Goal: Task Accomplishment & Management: Manage account settings

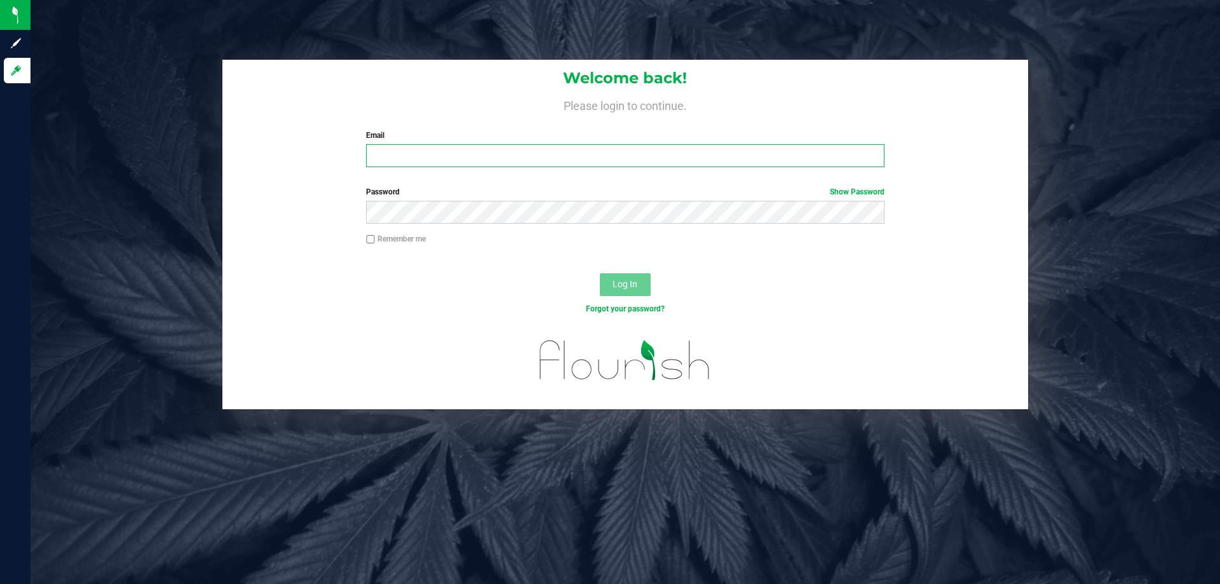
click at [404, 160] on input "Email" at bounding box center [625, 155] width 518 height 23
type input "[EMAIL_ADDRESS][DOMAIN_NAME]"
click at [600, 273] on button "Log In" at bounding box center [625, 284] width 51 height 23
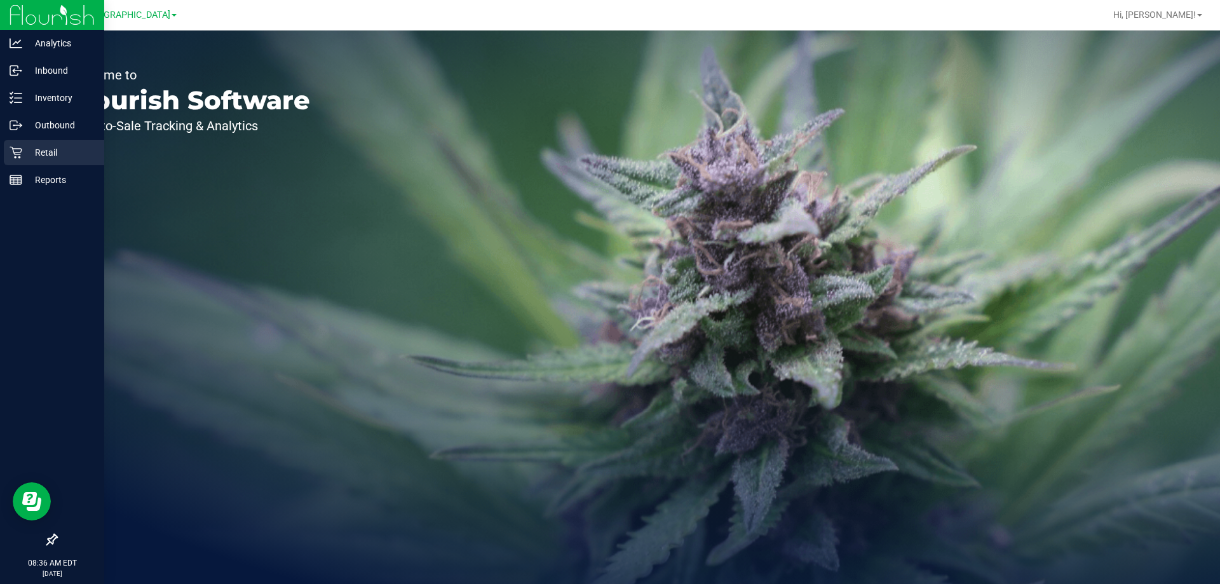
click at [51, 152] on p "Retail" at bounding box center [60, 152] width 76 height 15
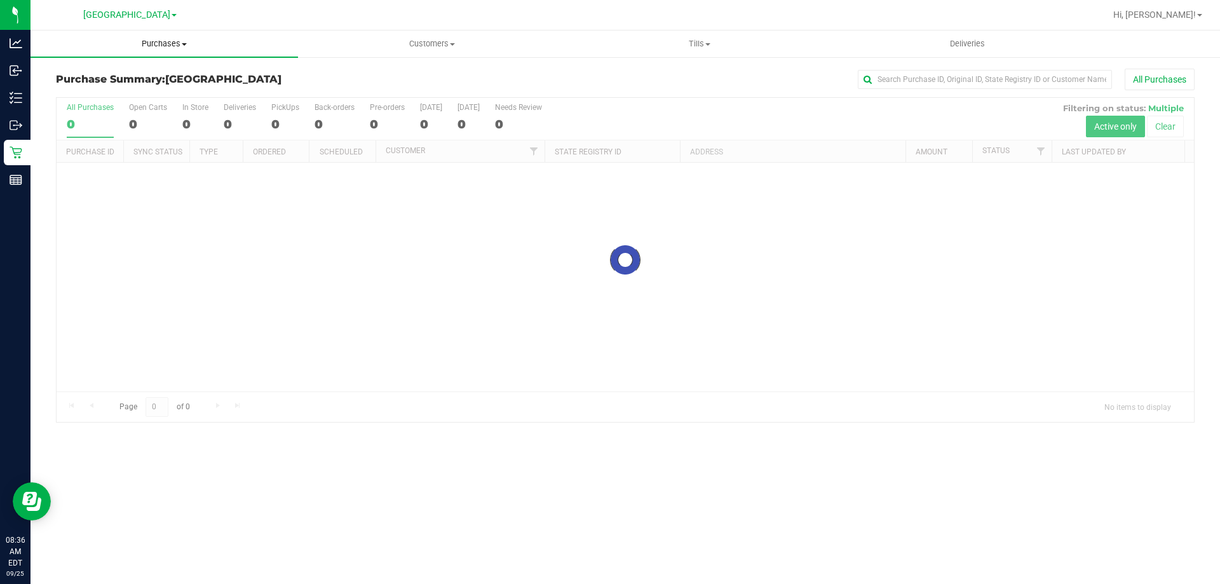
click at [173, 41] on span "Purchases" at bounding box center [165, 43] width 268 height 11
click at [86, 97] on span "Fulfillment" at bounding box center [70, 91] width 79 height 11
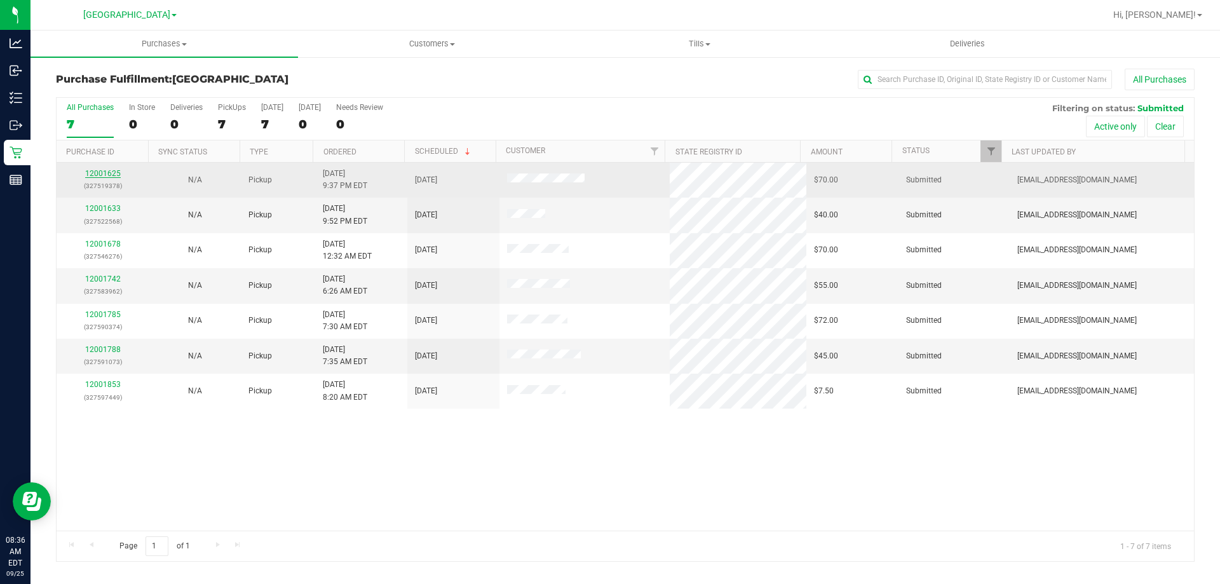
click at [104, 172] on link "12001625" at bounding box center [103, 173] width 36 height 9
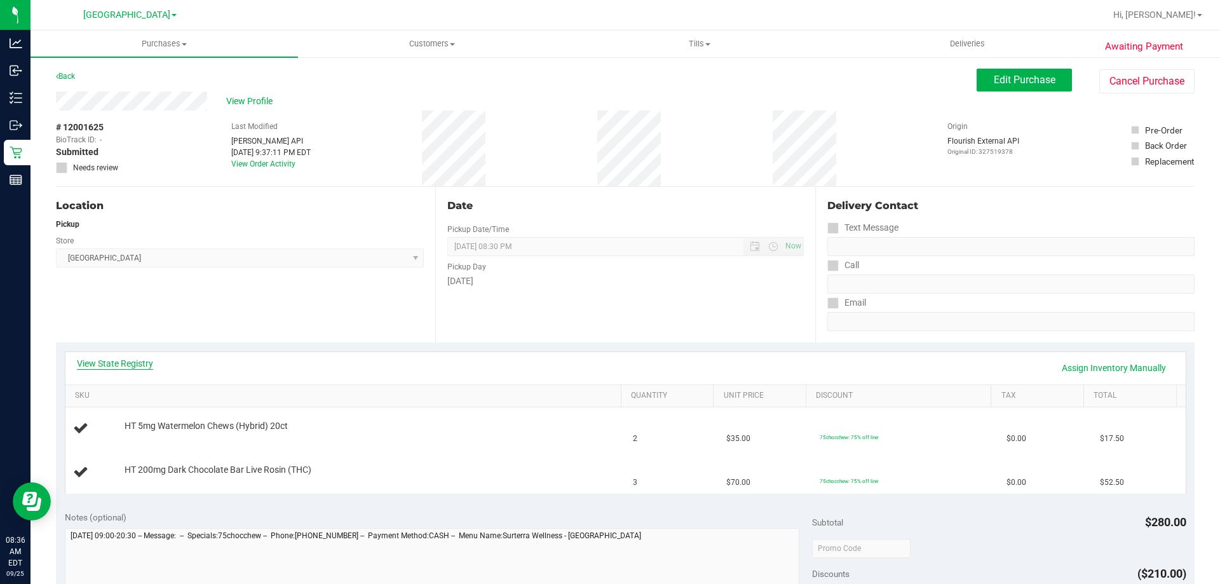
click at [112, 364] on link "View State Registry" at bounding box center [115, 363] width 76 height 13
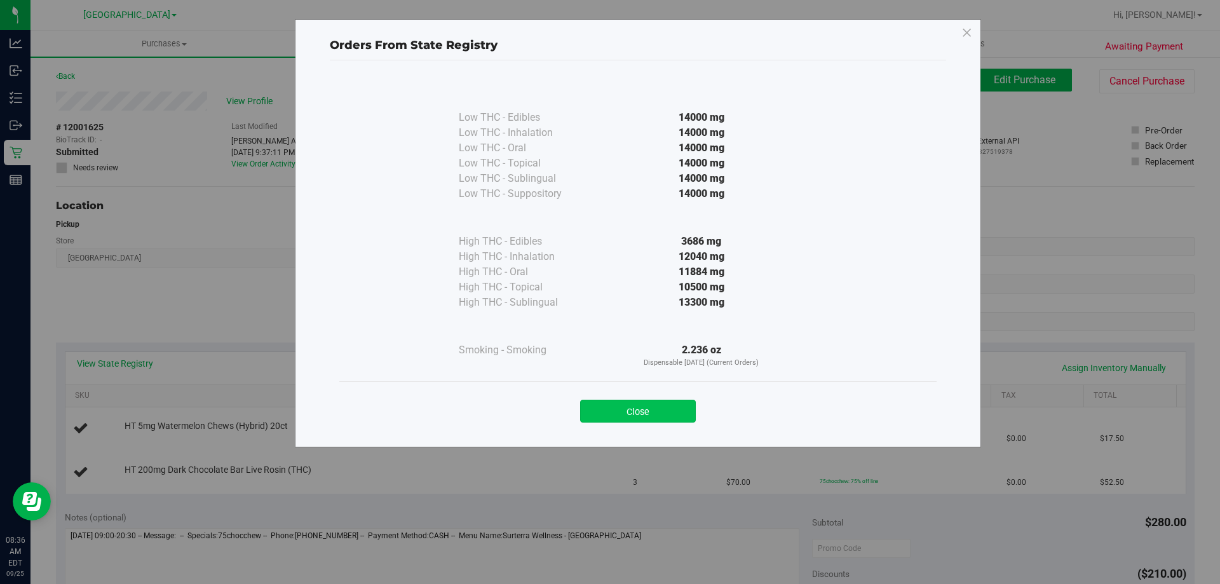
click at [673, 411] on button "Close" at bounding box center [638, 411] width 116 height 23
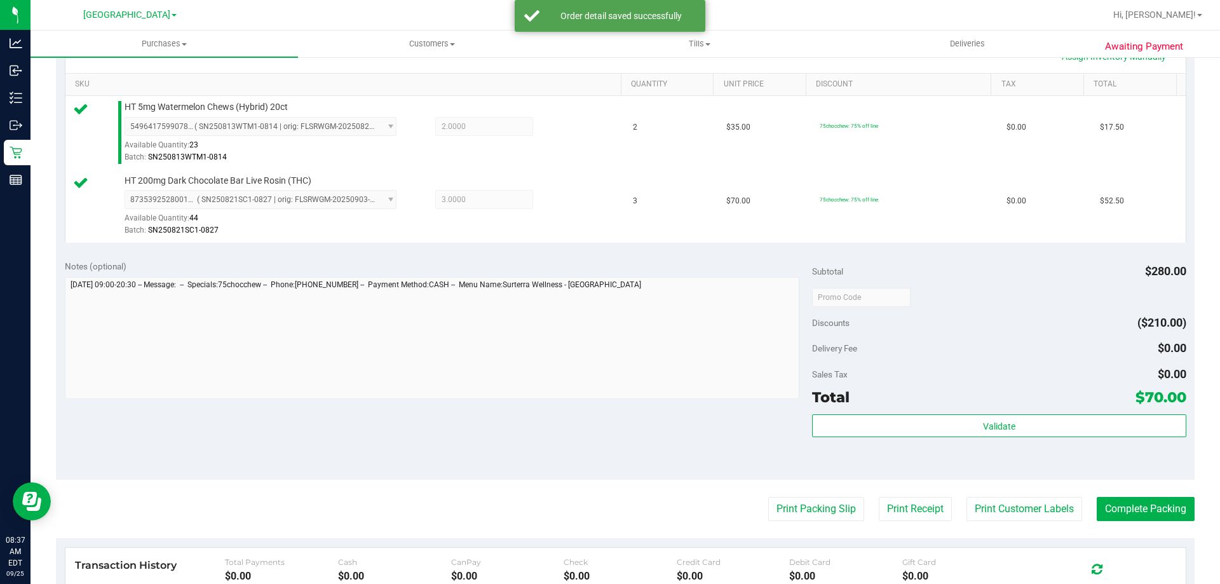
scroll to position [318, 0]
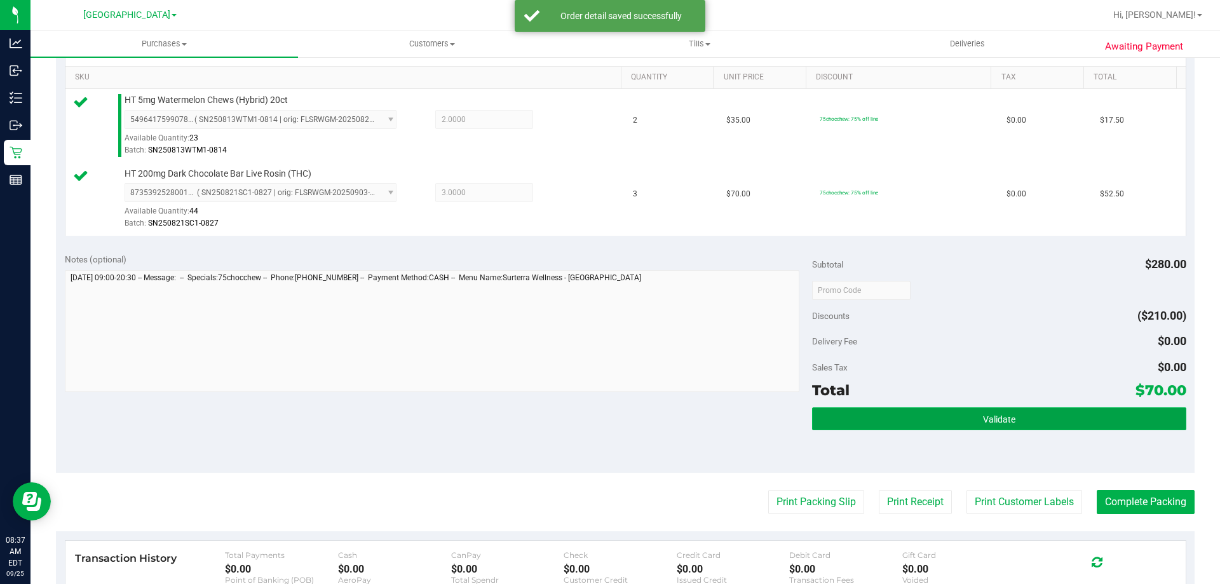
click at [1010, 418] on button "Validate" at bounding box center [999, 418] width 374 height 23
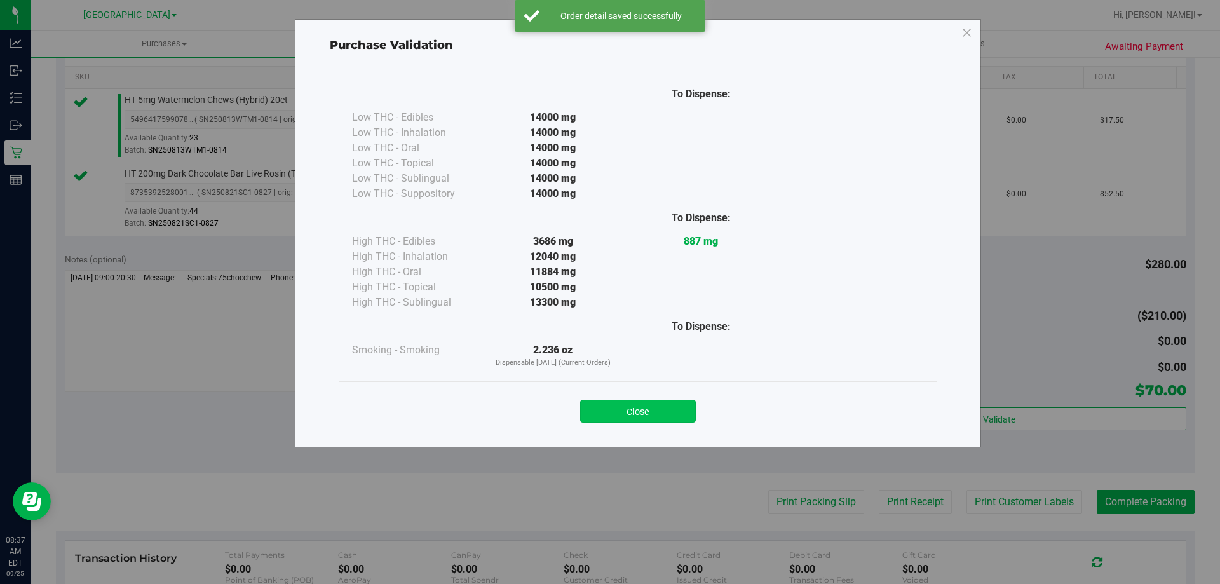
click at [645, 415] on button "Close" at bounding box center [638, 411] width 116 height 23
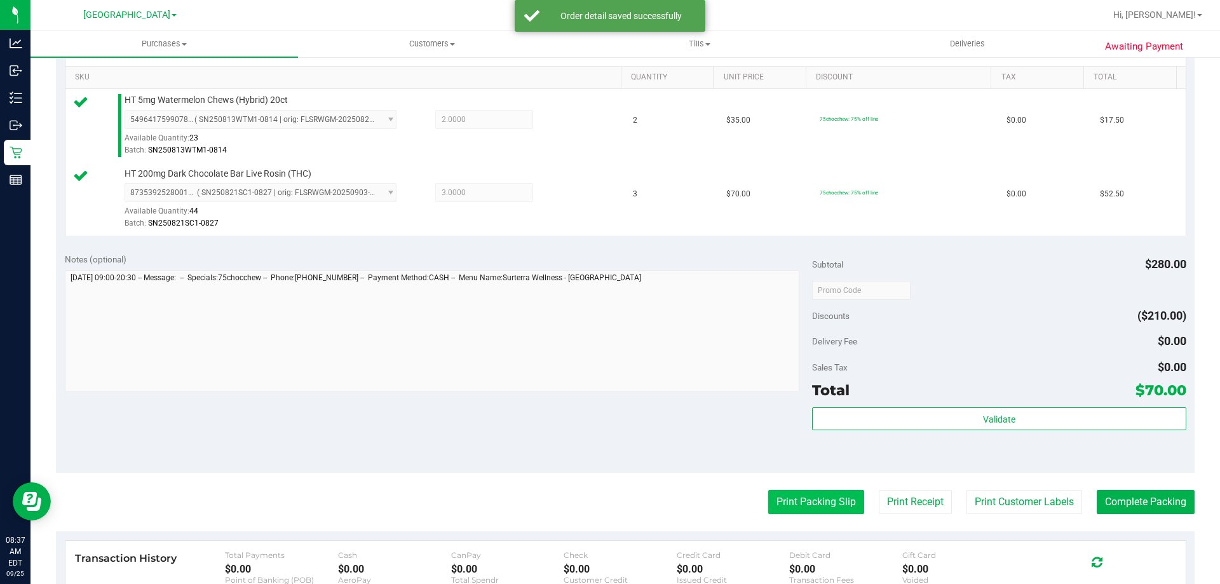
click at [813, 497] on button "Print Packing Slip" at bounding box center [816, 502] width 96 height 24
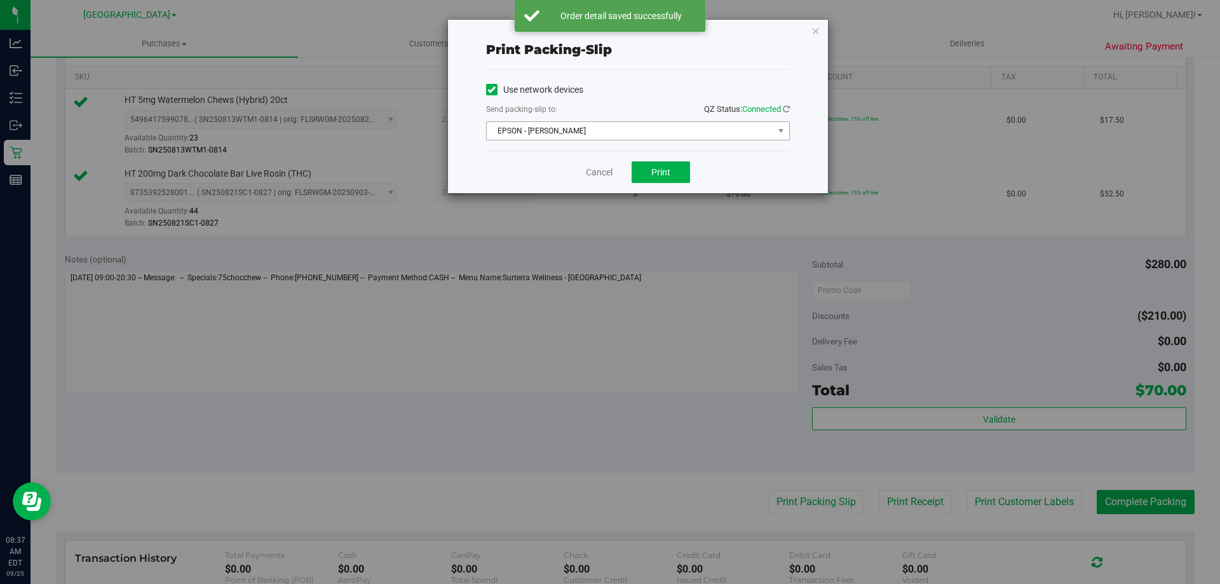
click at [583, 131] on span "EPSON - JYPSI" at bounding box center [630, 131] width 287 height 18
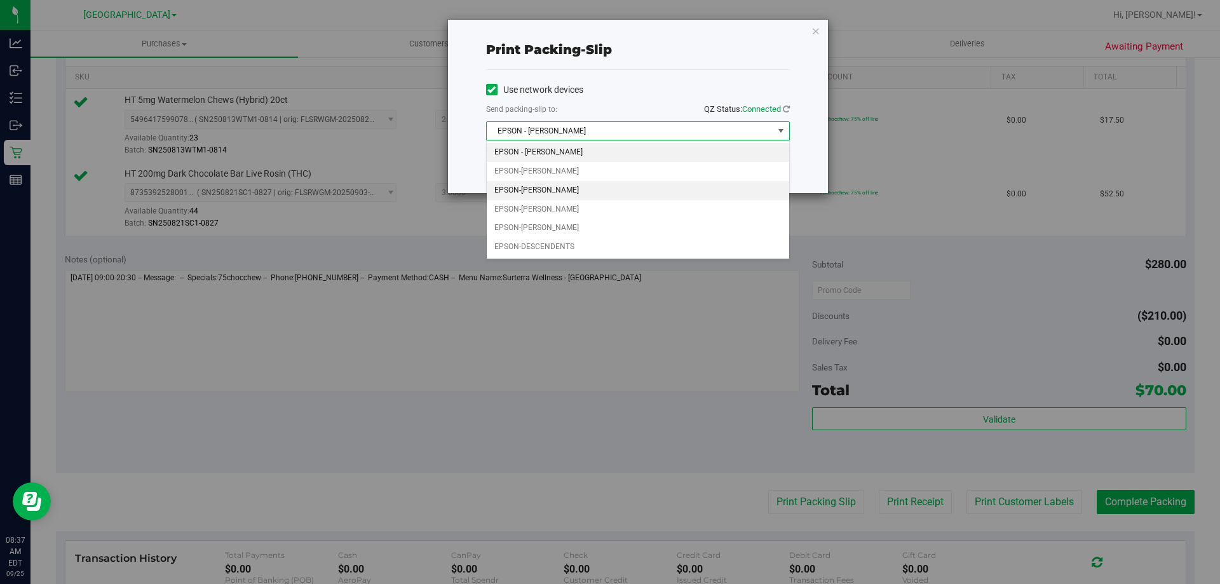
click at [564, 187] on li "EPSON-DENNIS-BROWN" at bounding box center [638, 190] width 302 height 19
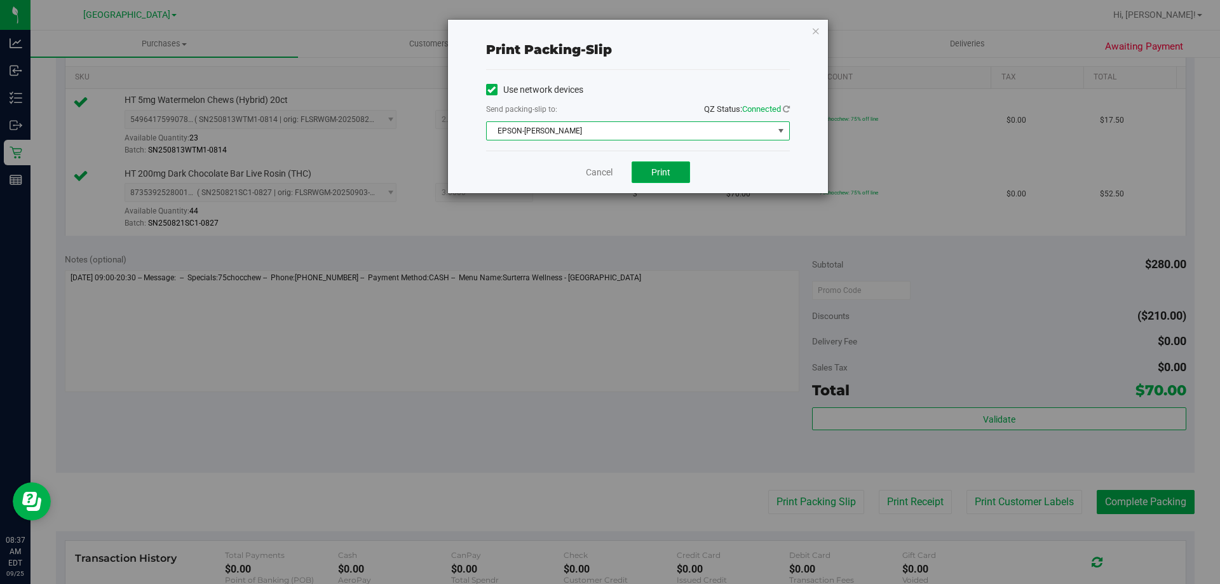
click at [660, 174] on span "Print" at bounding box center [660, 172] width 19 height 10
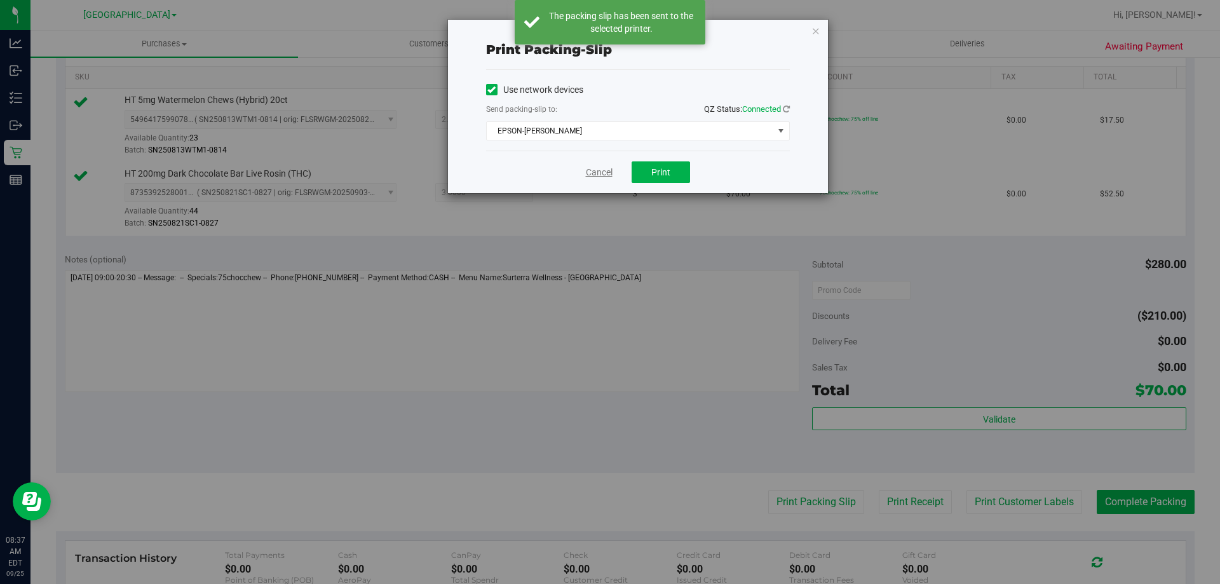
click at [596, 170] on link "Cancel" at bounding box center [599, 172] width 27 height 13
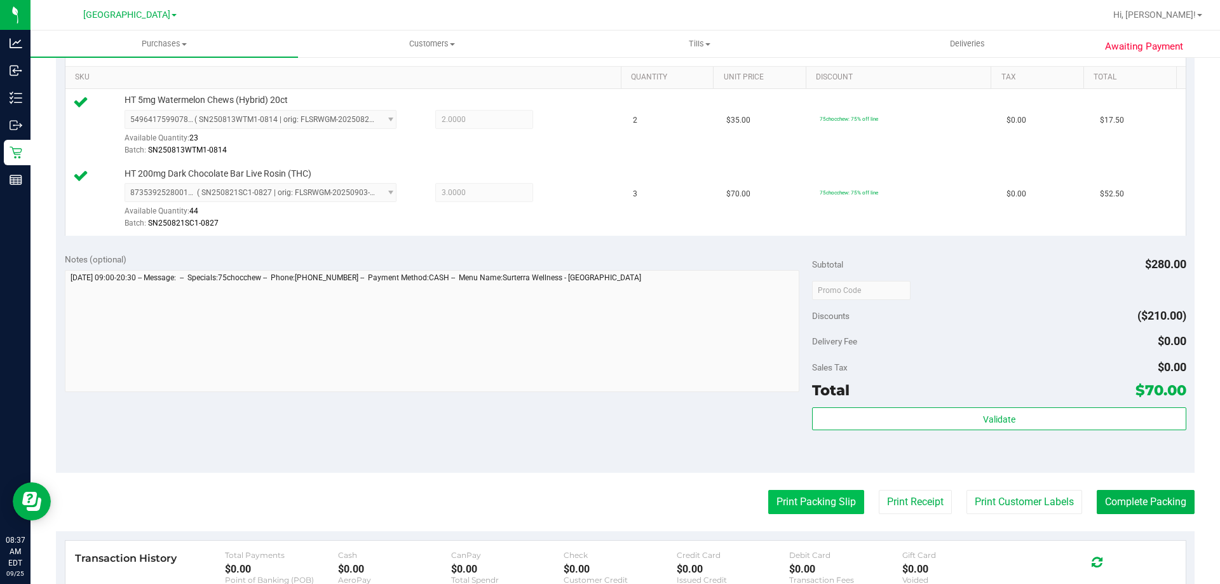
click at [801, 500] on button "Print Packing Slip" at bounding box center [816, 502] width 96 height 24
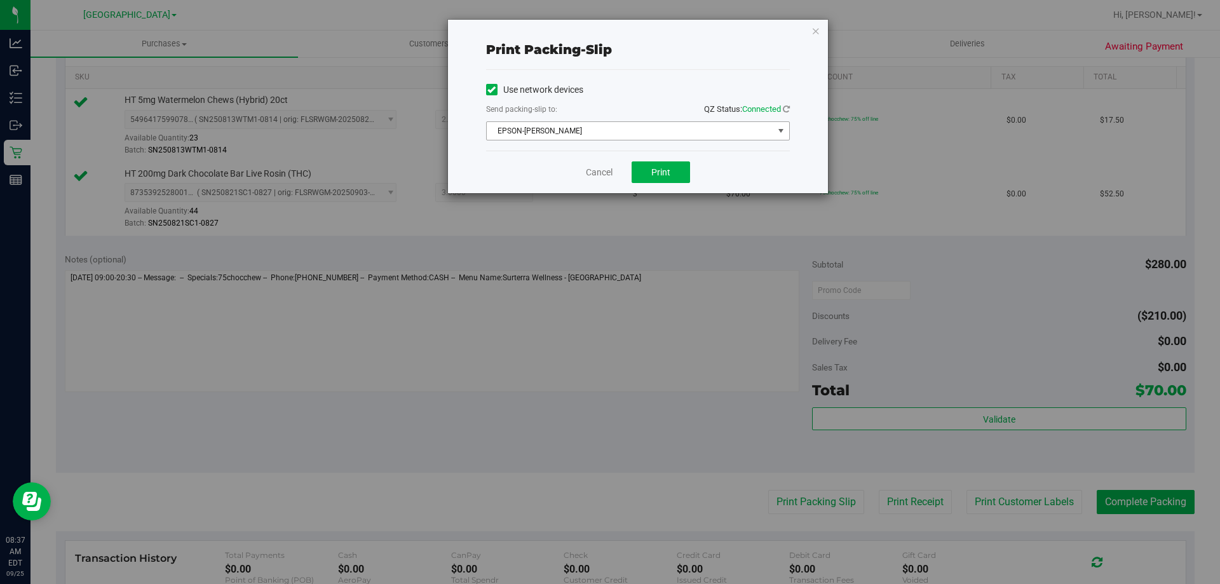
click at [611, 126] on span "EPSON-DENNIS-BROWN" at bounding box center [630, 131] width 287 height 18
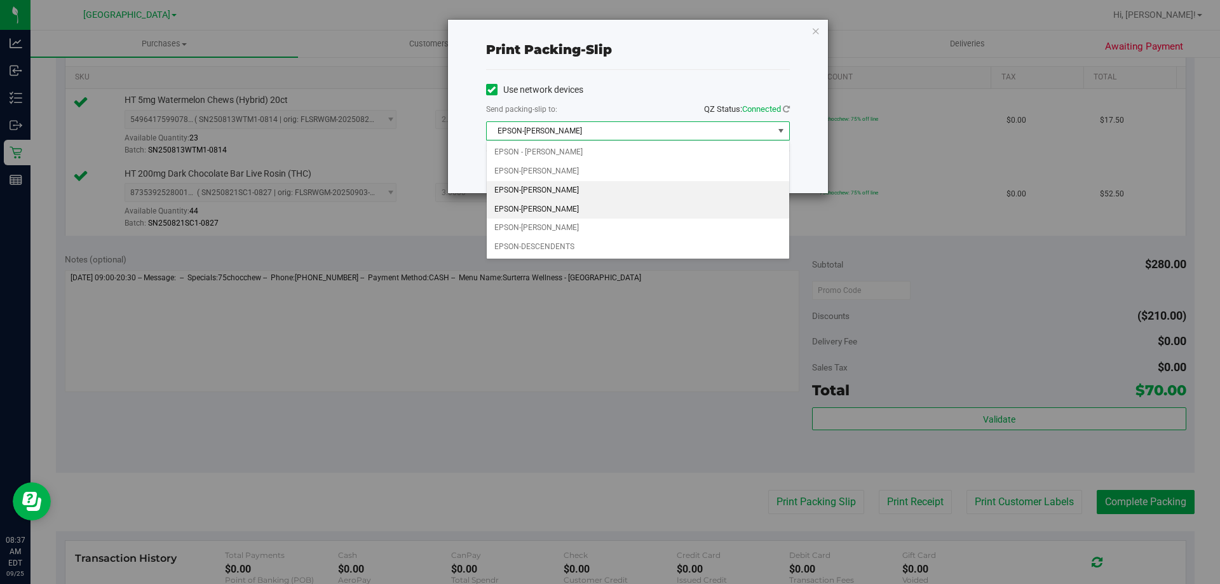
click at [545, 203] on li "EPSON-DENNIS-COMEAU" at bounding box center [638, 209] width 302 height 19
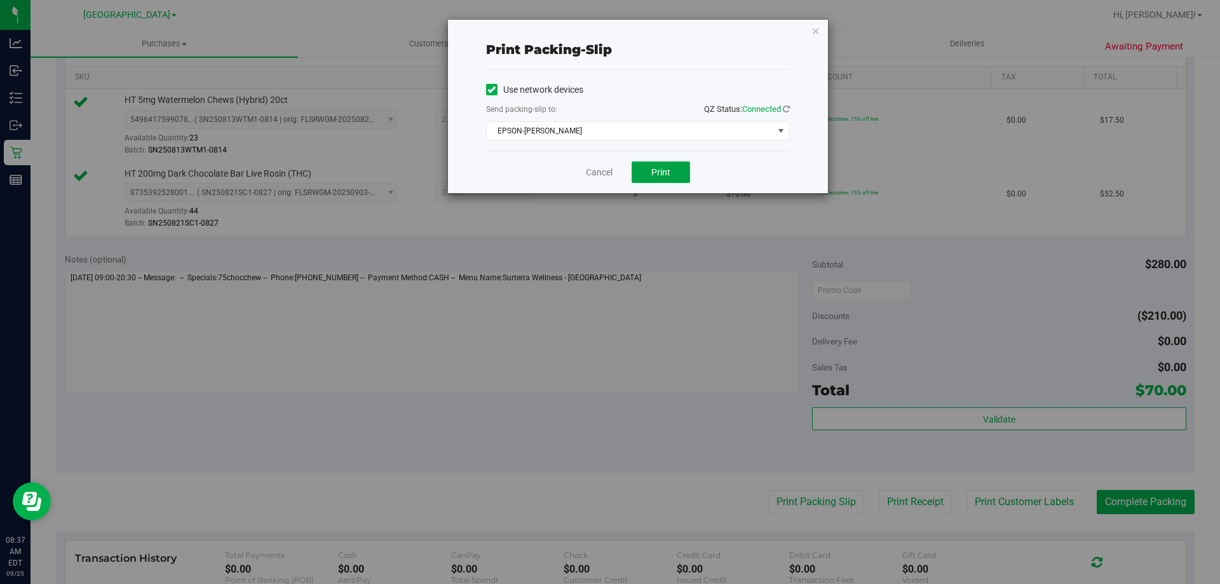
click at [640, 167] on button "Print" at bounding box center [661, 172] width 58 height 22
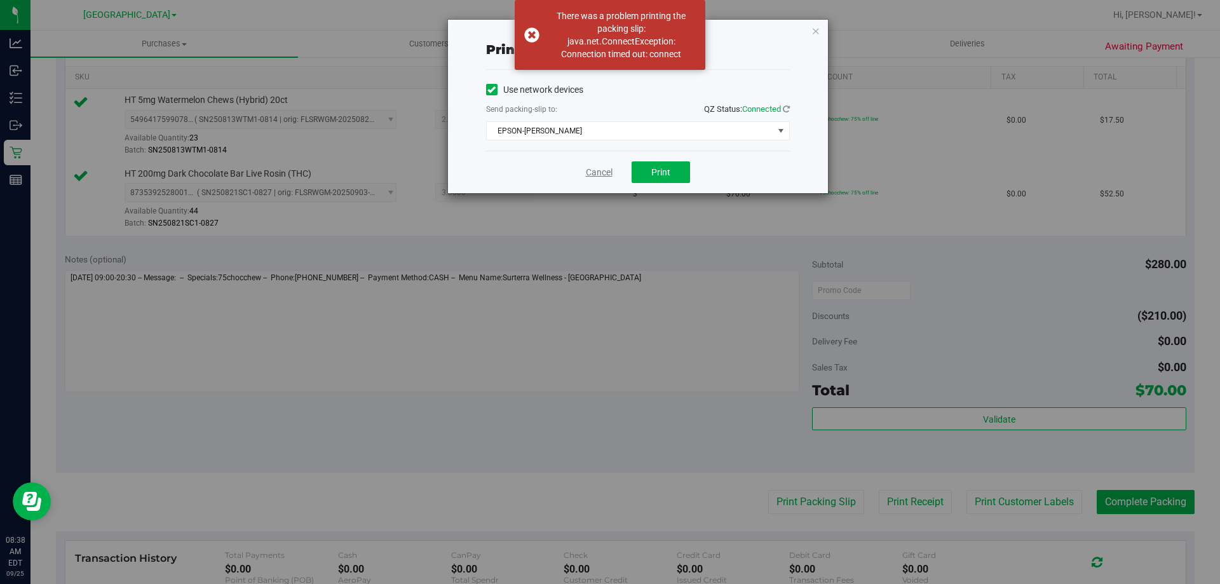
click at [588, 170] on link "Cancel" at bounding box center [599, 172] width 27 height 13
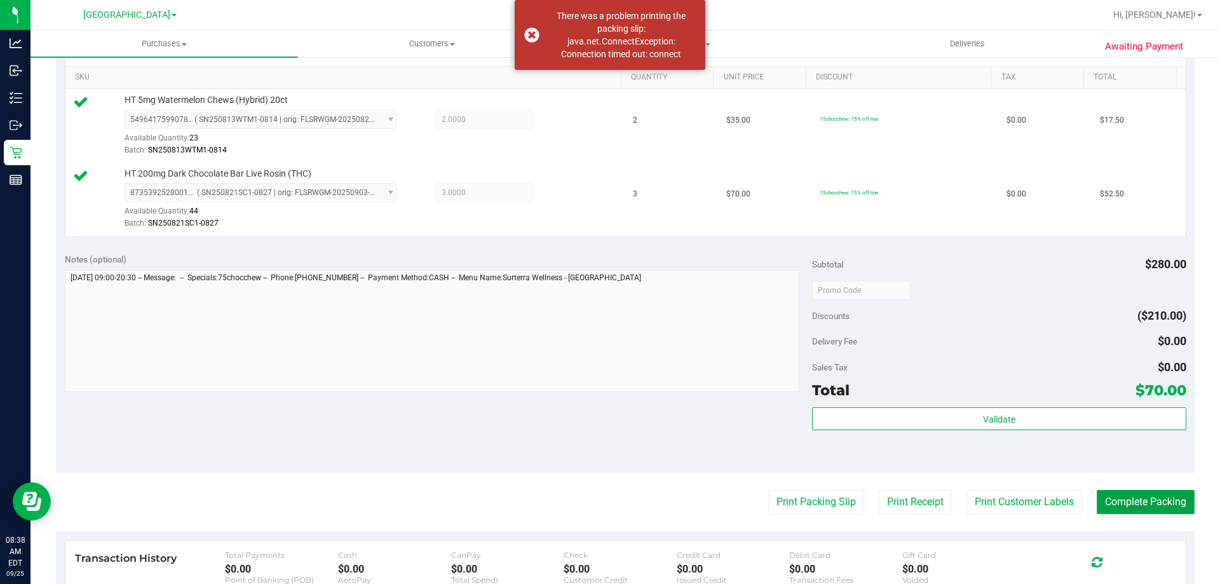
click at [1145, 506] on button "Complete Packing" at bounding box center [1146, 502] width 98 height 24
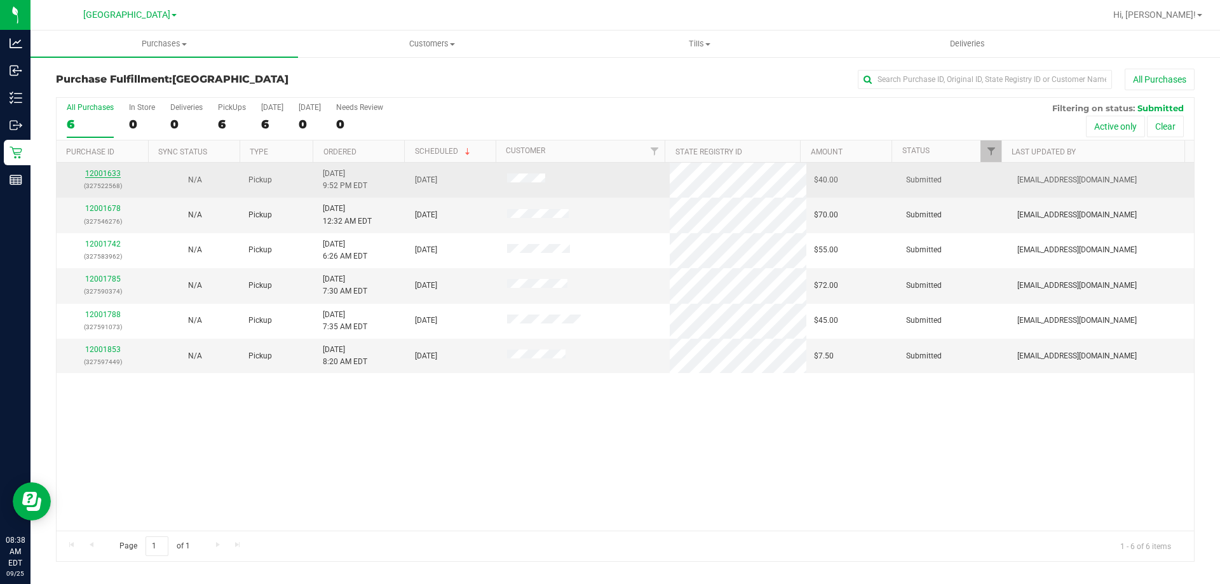
click at [95, 174] on link "12001633" at bounding box center [103, 173] width 36 height 9
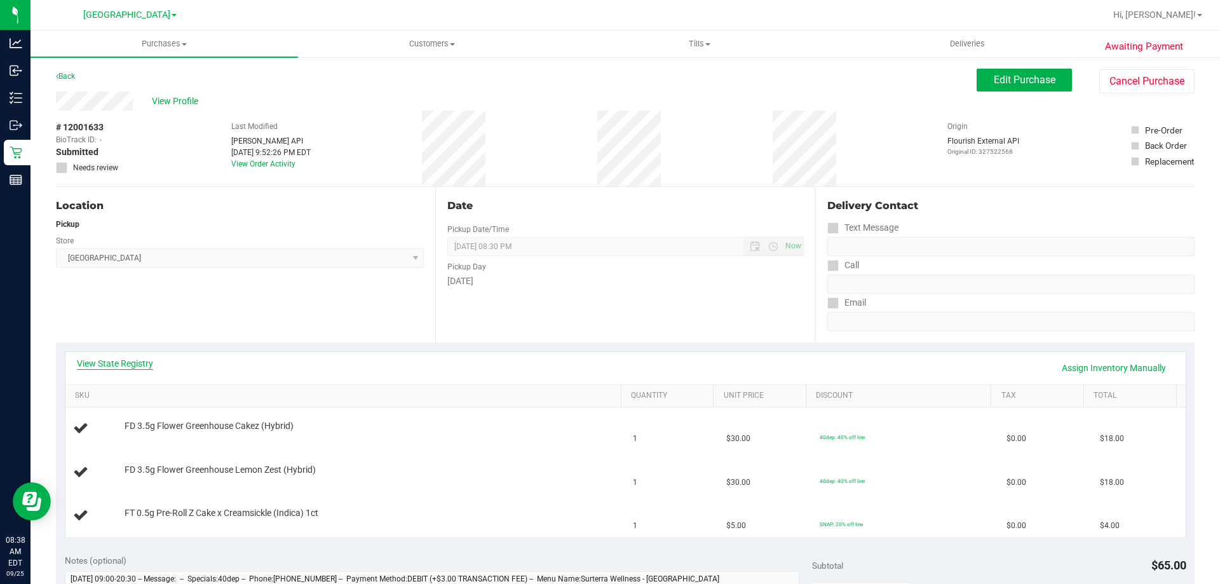
click at [114, 364] on link "View State Registry" at bounding box center [115, 363] width 76 height 13
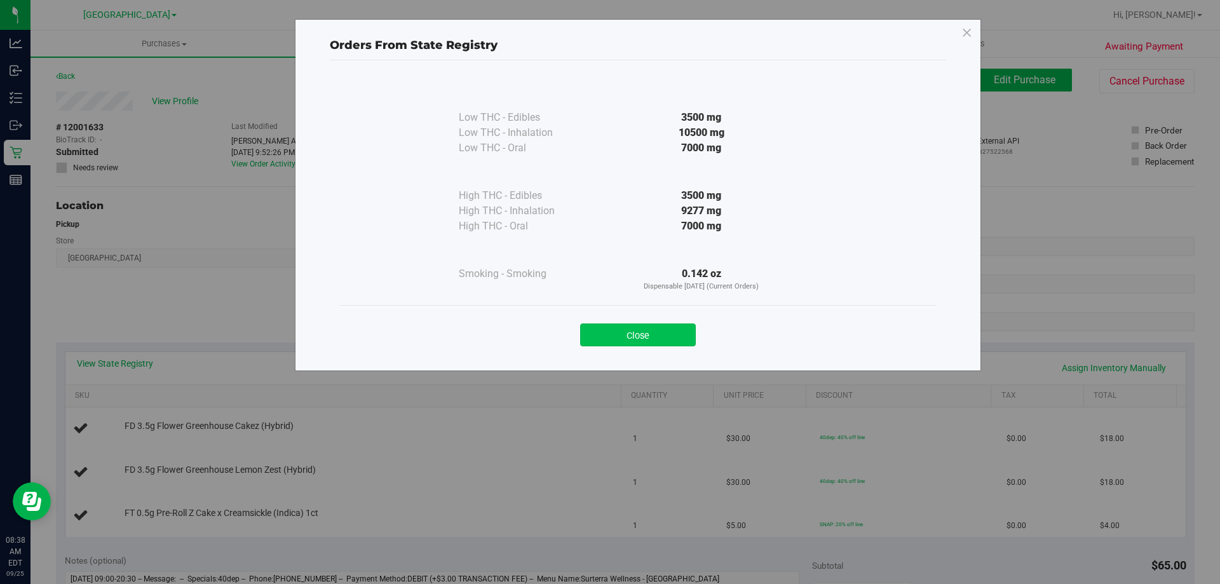
click at [658, 336] on button "Close" at bounding box center [638, 334] width 116 height 23
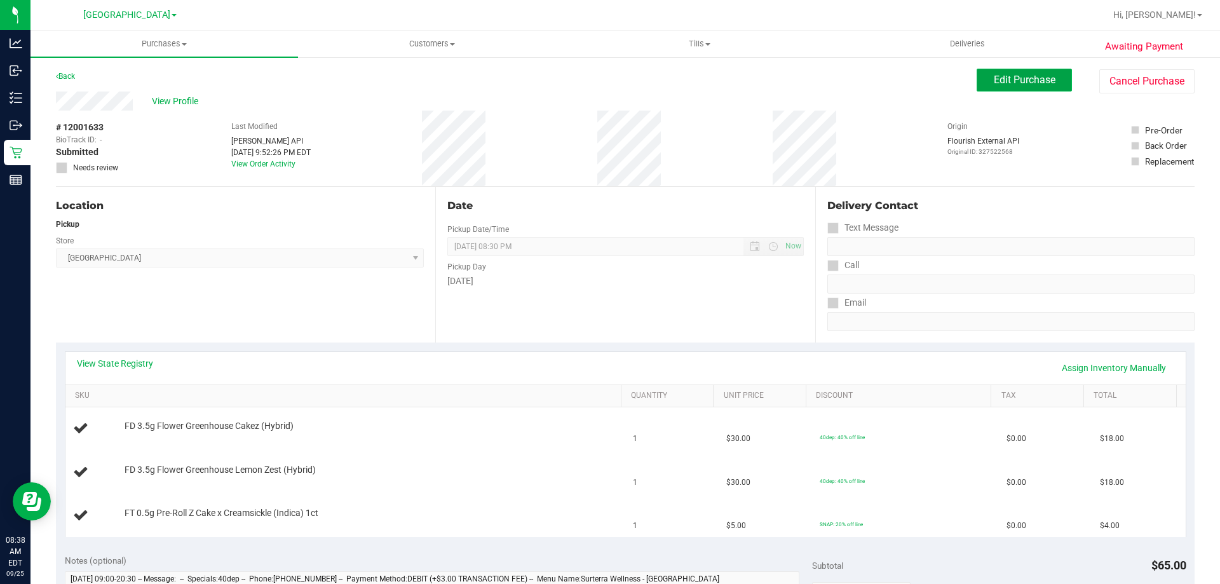
click at [1002, 78] on span "Edit Purchase" at bounding box center [1025, 80] width 62 height 12
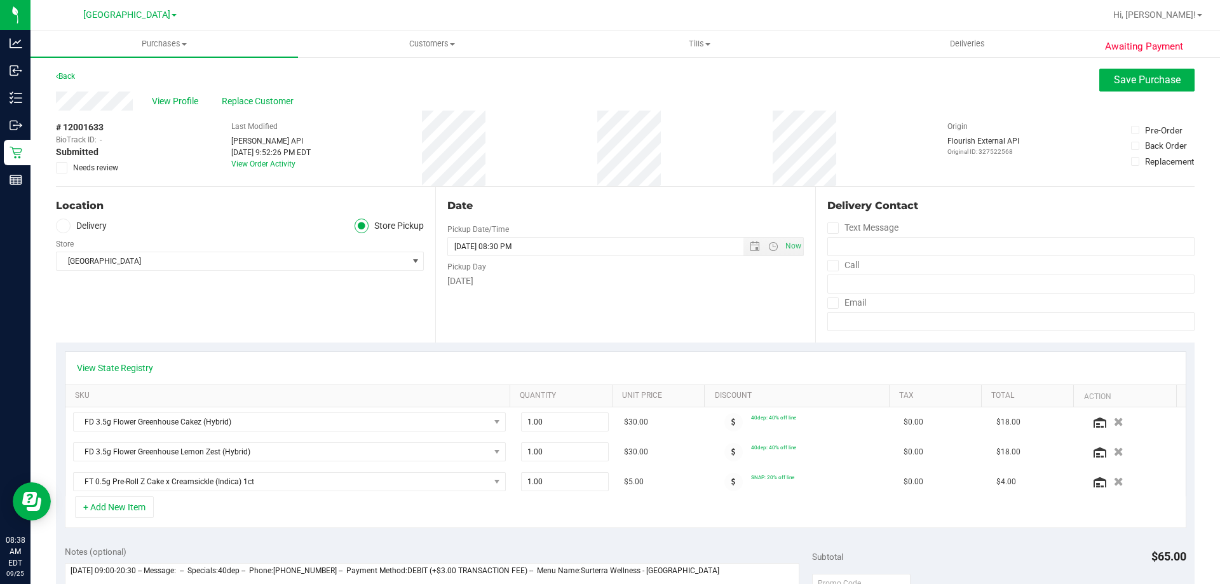
click at [69, 171] on label "Needs review" at bounding box center [88, 167] width 64 height 11
click at [0, 0] on input "Needs review" at bounding box center [0, 0] width 0 height 0
click at [1162, 93] on div "View Profile Replace Customer" at bounding box center [625, 101] width 1139 height 19
click at [1159, 81] on span "Save Purchase" at bounding box center [1147, 80] width 67 height 12
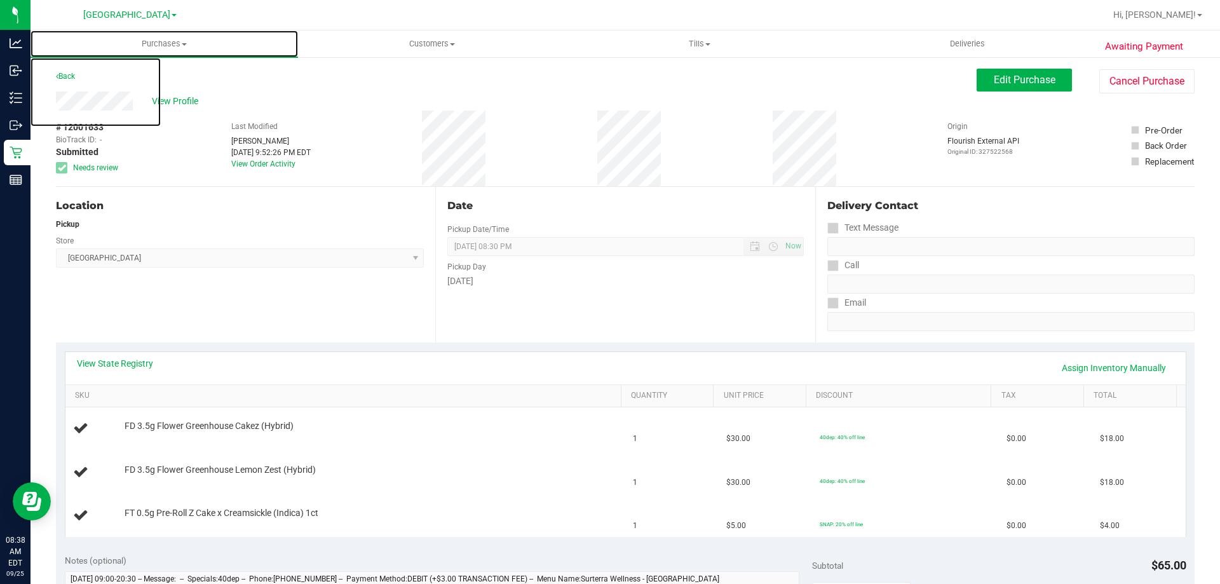
click at [161, 46] on span "Purchases" at bounding box center [165, 43] width 268 height 11
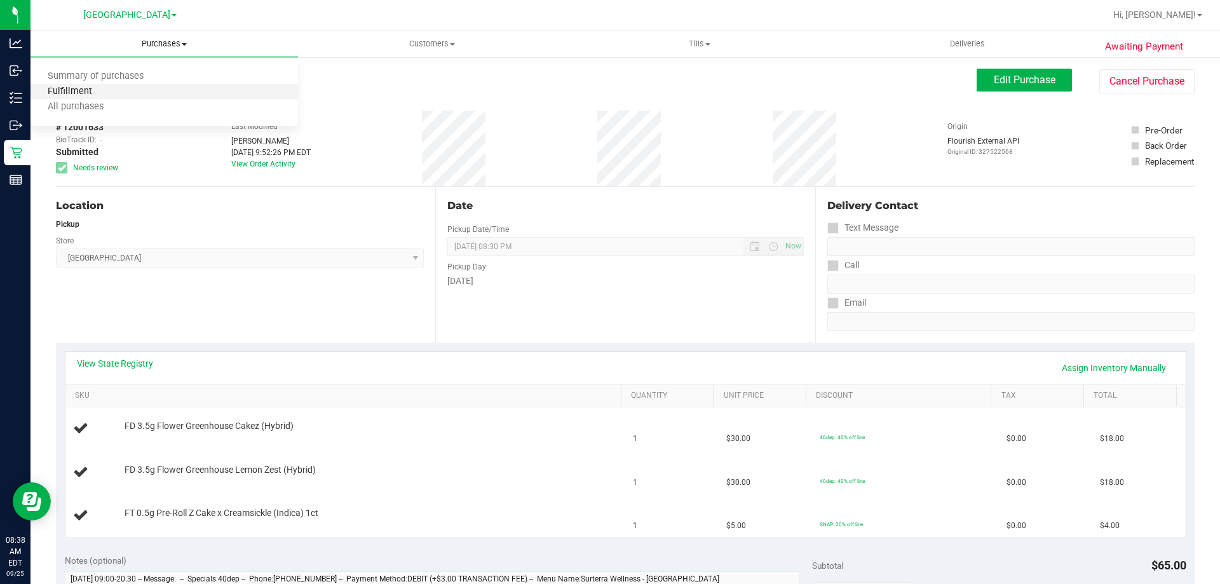
click at [104, 92] on span "Fulfillment" at bounding box center [70, 91] width 79 height 11
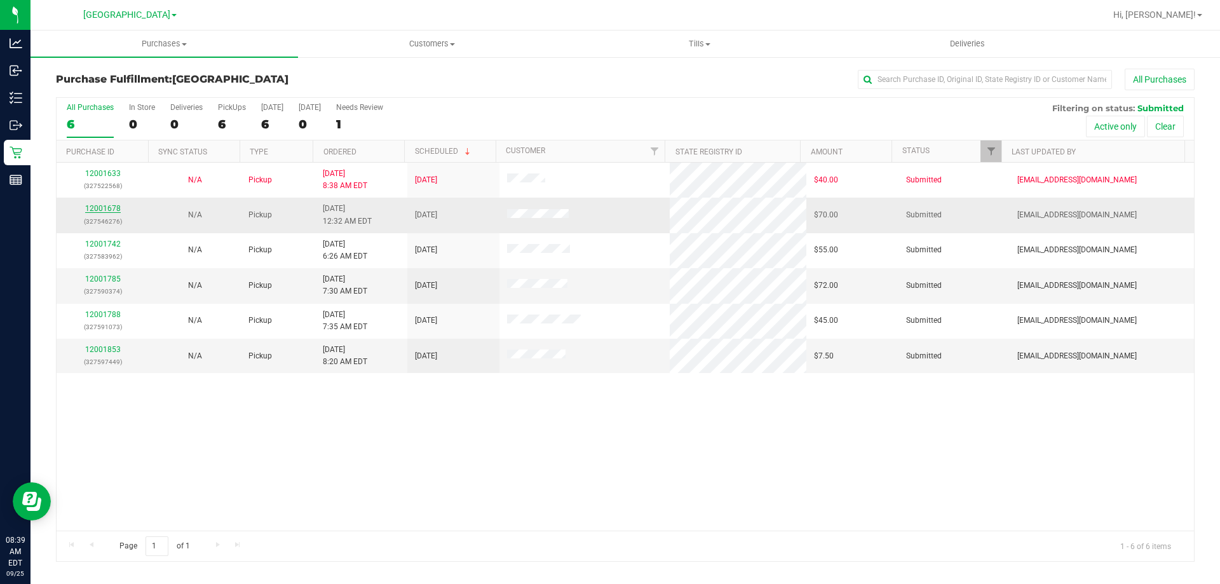
click at [94, 210] on link "12001678" at bounding box center [103, 208] width 36 height 9
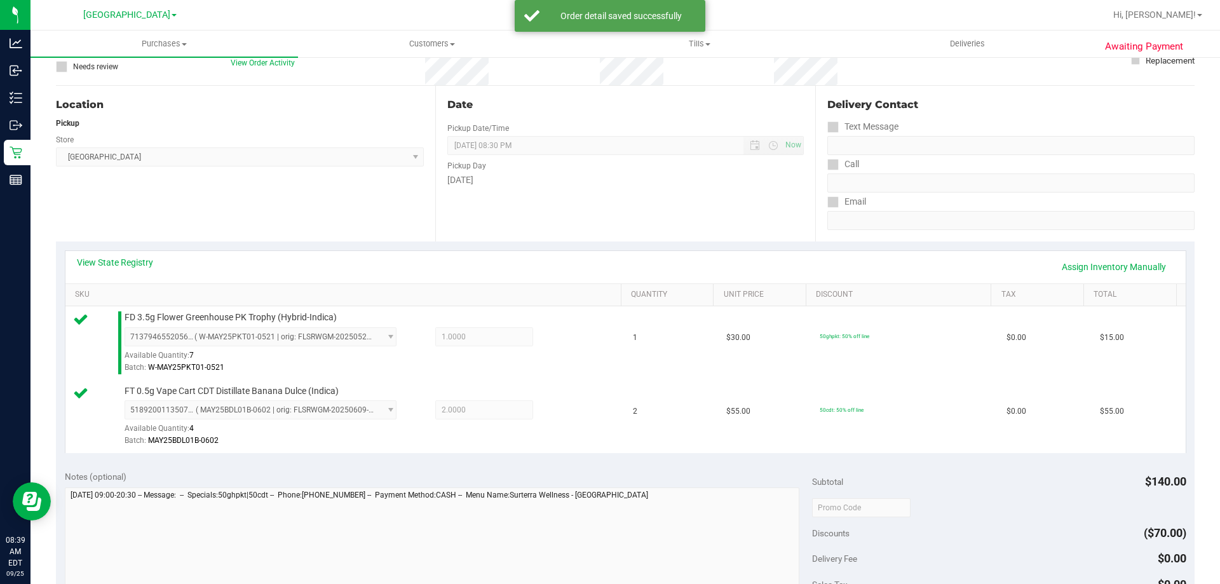
scroll to position [191, 0]
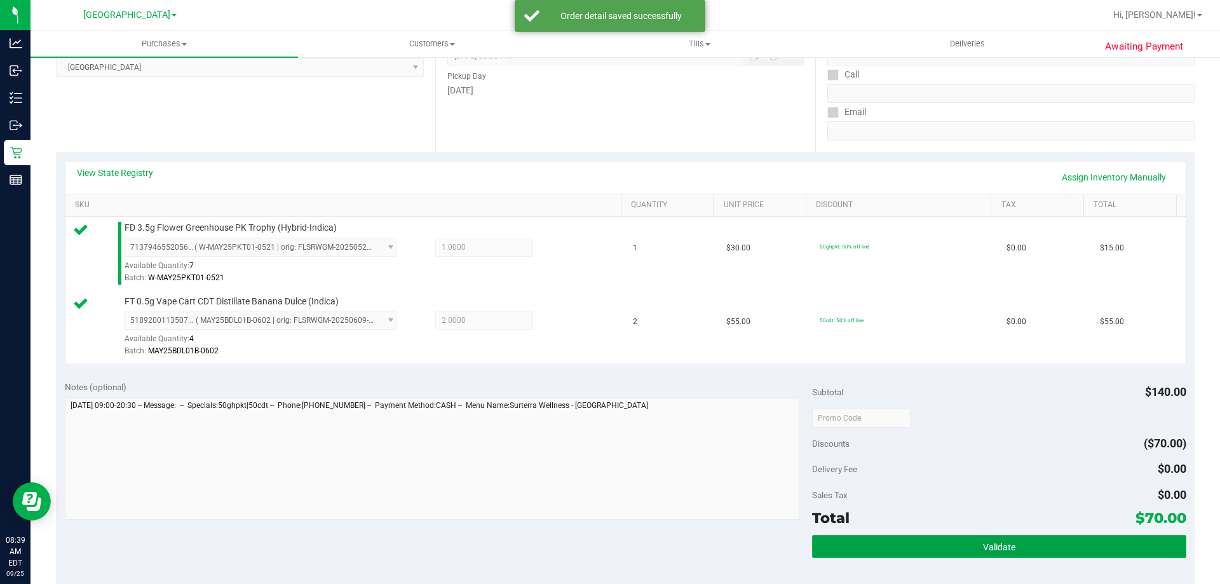
click at [992, 548] on span "Validate" at bounding box center [999, 547] width 32 height 10
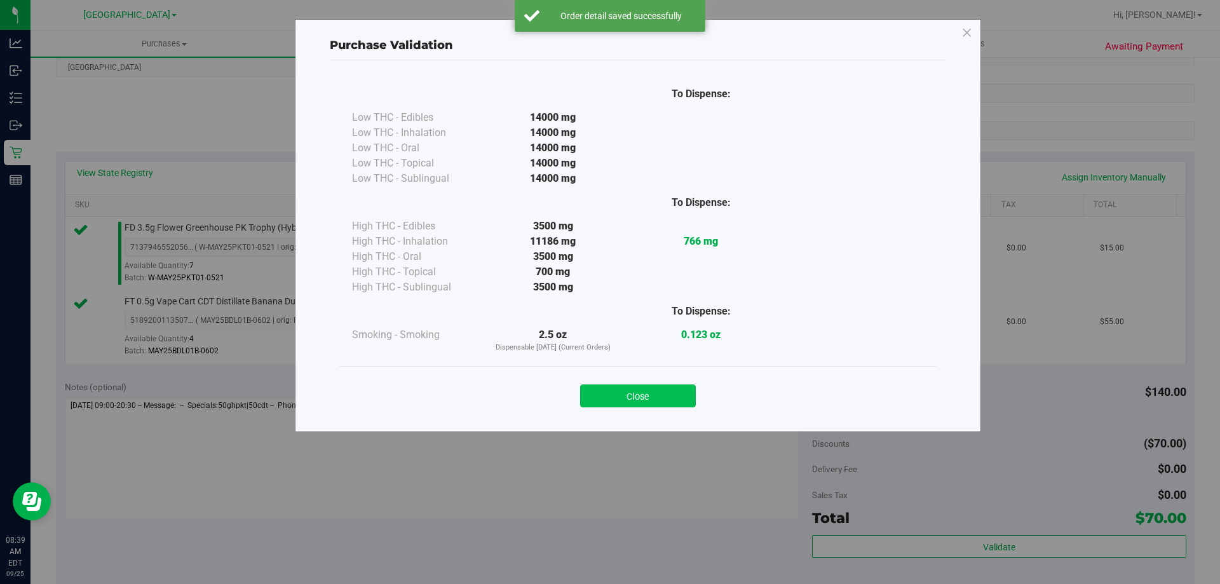
click at [655, 393] on button "Close" at bounding box center [638, 395] width 116 height 23
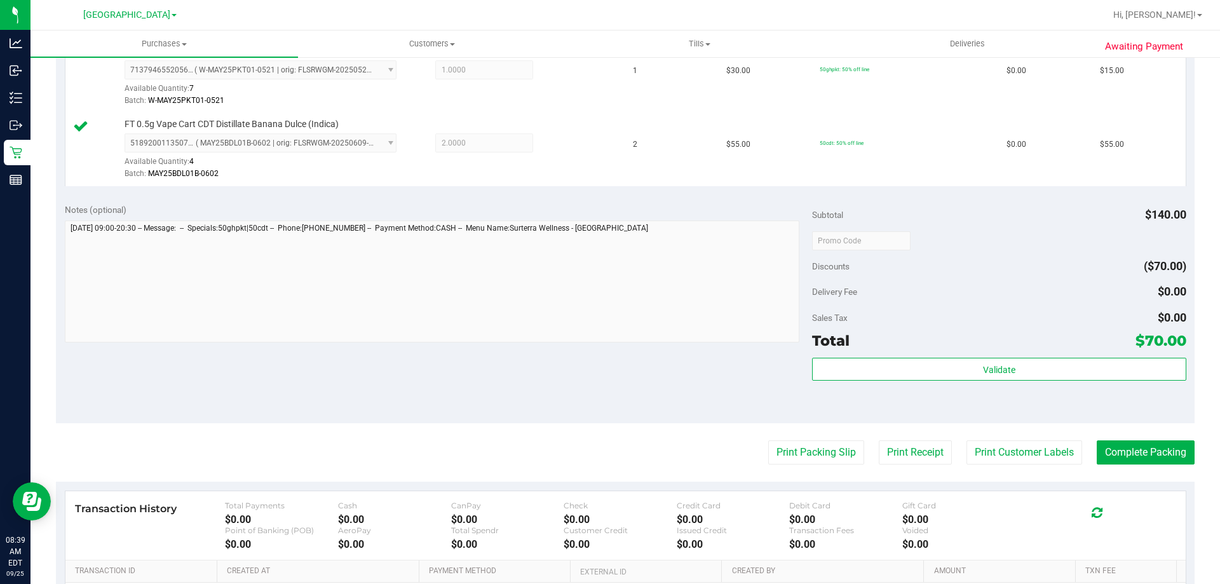
scroll to position [381, 0]
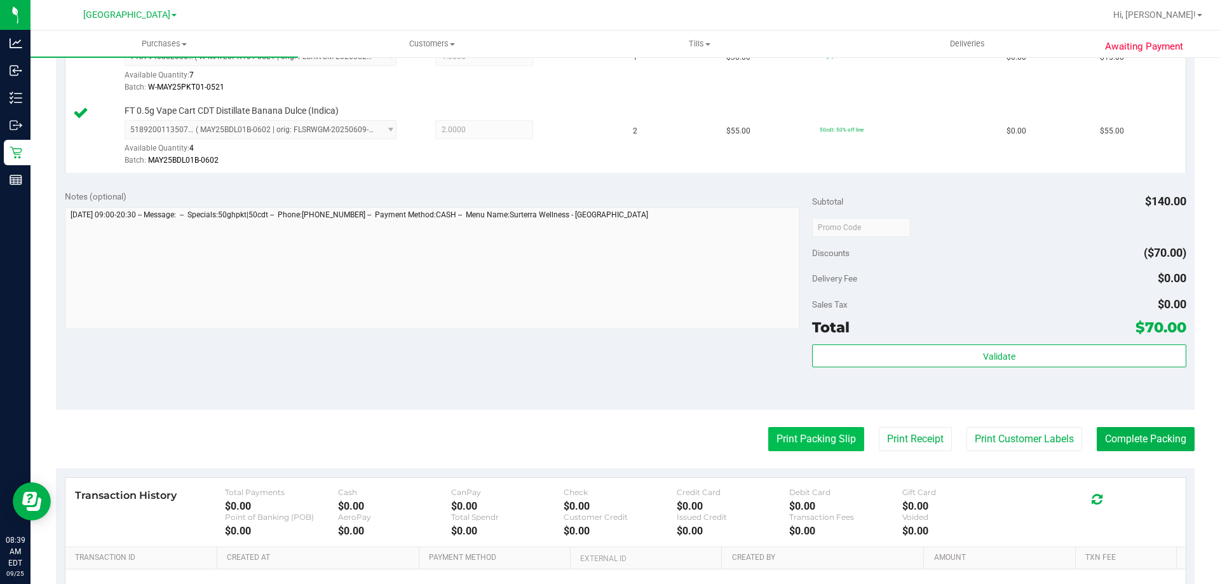
click at [801, 435] on button "Print Packing Slip" at bounding box center [816, 439] width 96 height 24
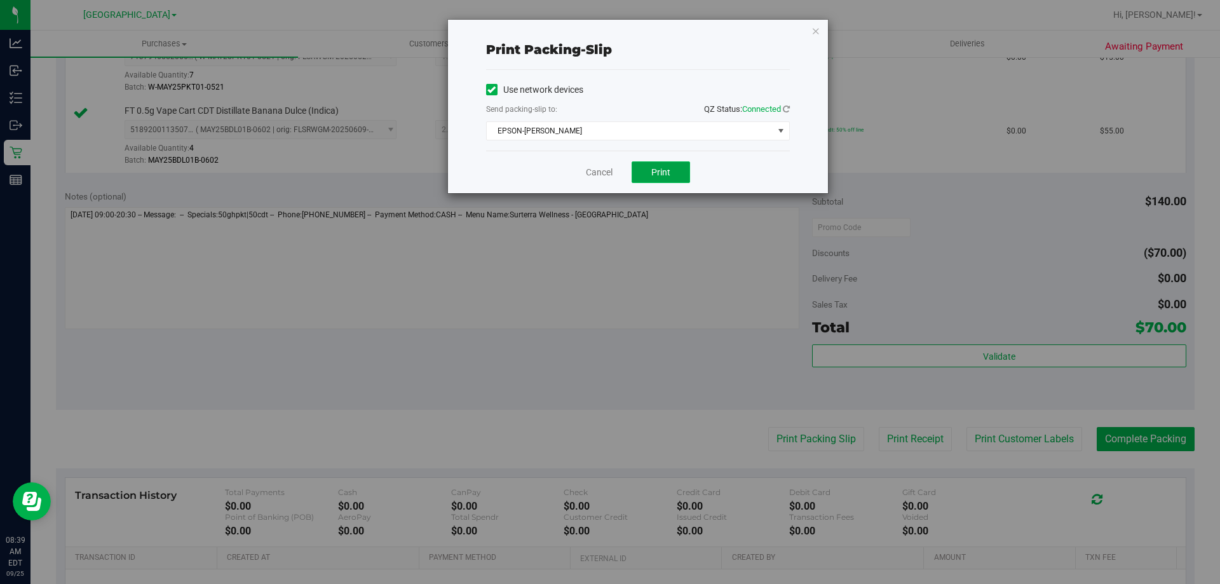
click at [665, 162] on button "Print" at bounding box center [661, 172] width 58 height 22
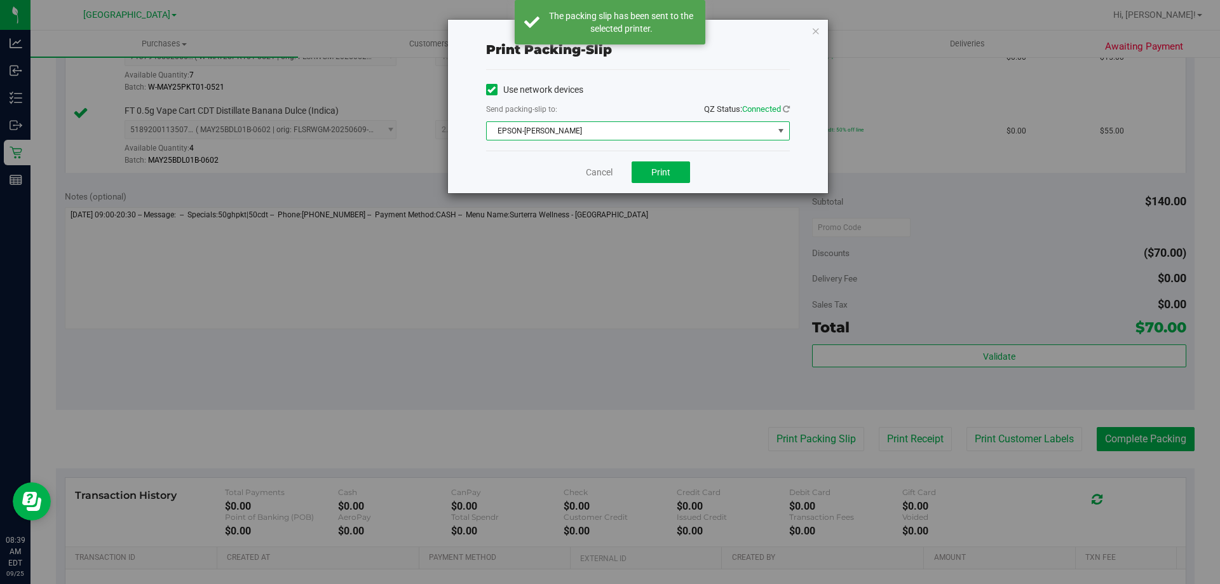
click at [709, 128] on span "EPSON-DENNIS-COMEAU" at bounding box center [630, 131] width 287 height 18
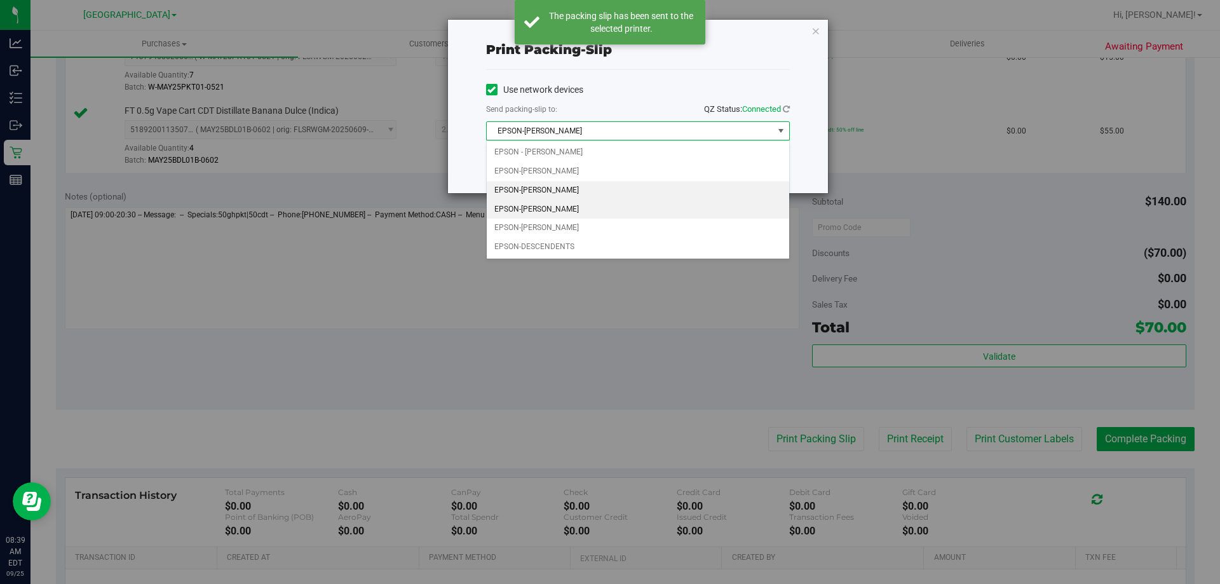
click at [559, 186] on li "EPSON-DENNIS-BROWN" at bounding box center [638, 190] width 302 height 19
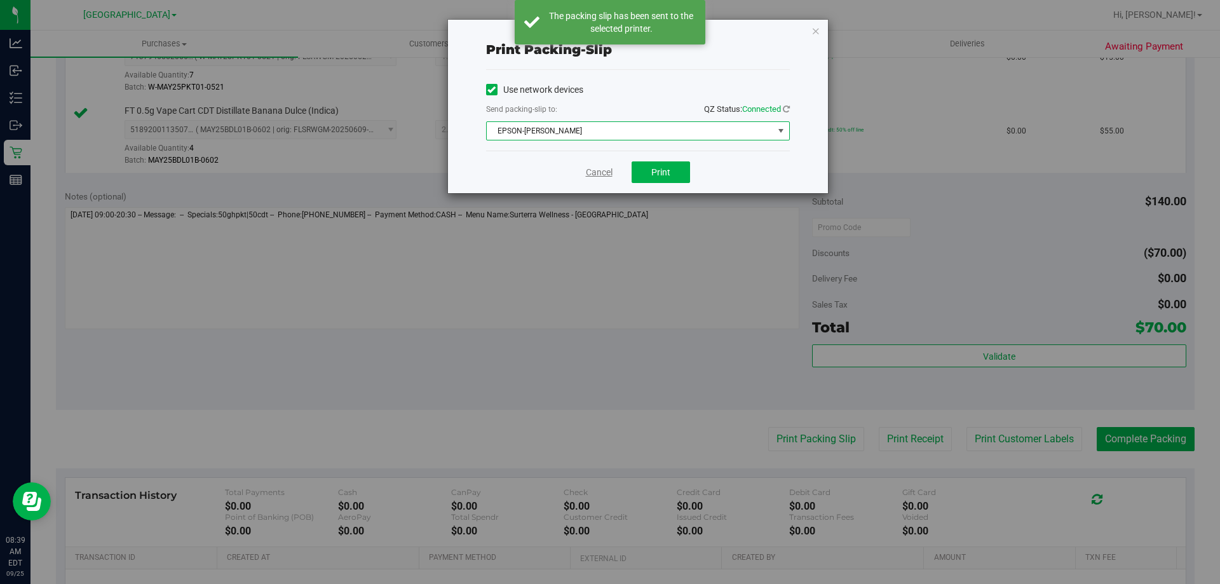
click at [606, 170] on link "Cancel" at bounding box center [599, 172] width 27 height 13
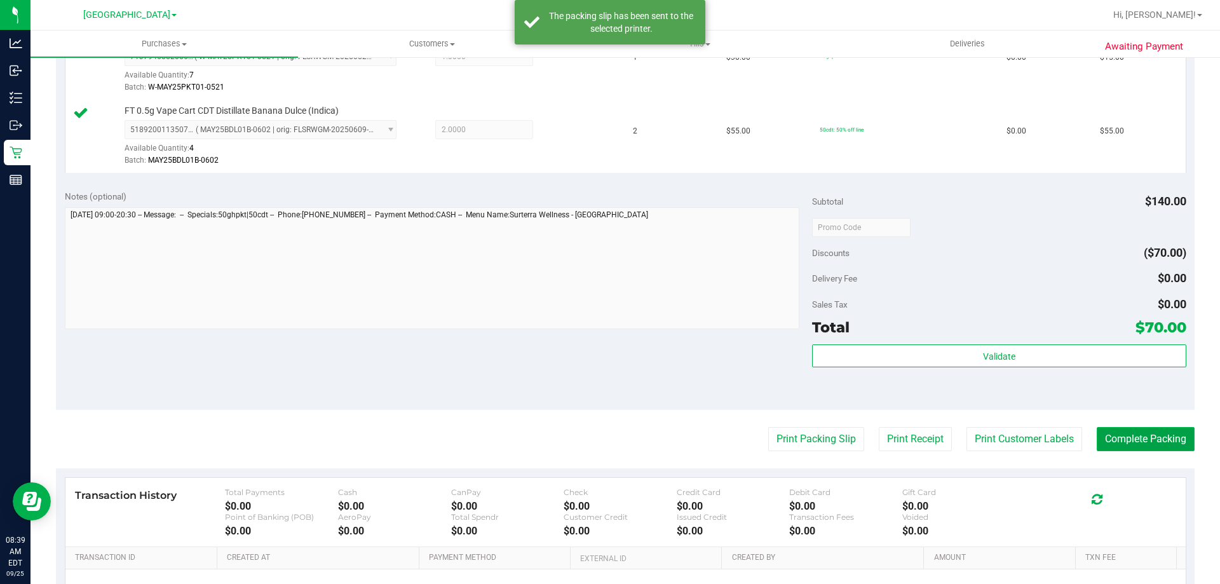
click at [1155, 429] on button "Complete Packing" at bounding box center [1146, 439] width 98 height 24
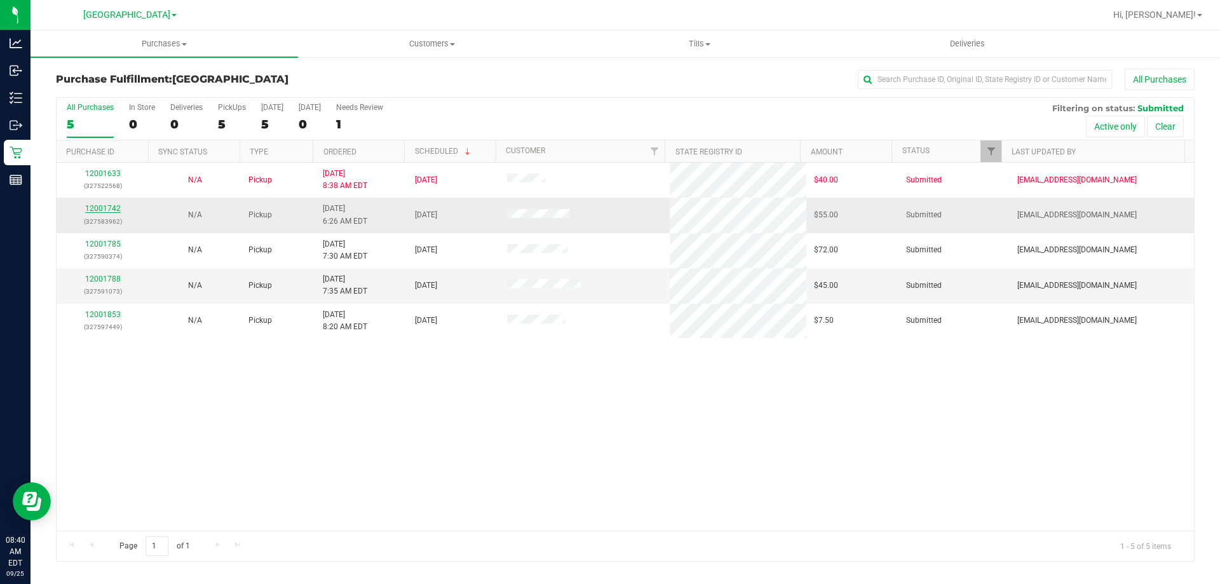
click at [105, 209] on link "12001742" at bounding box center [103, 208] width 36 height 9
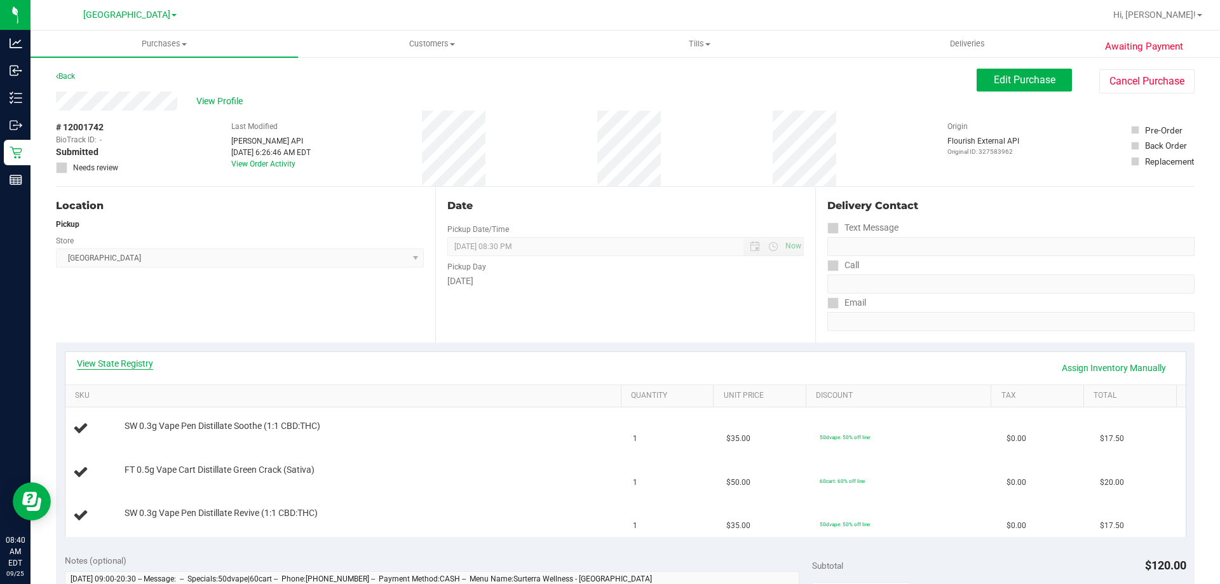
click at [116, 359] on link "View State Registry" at bounding box center [115, 363] width 76 height 13
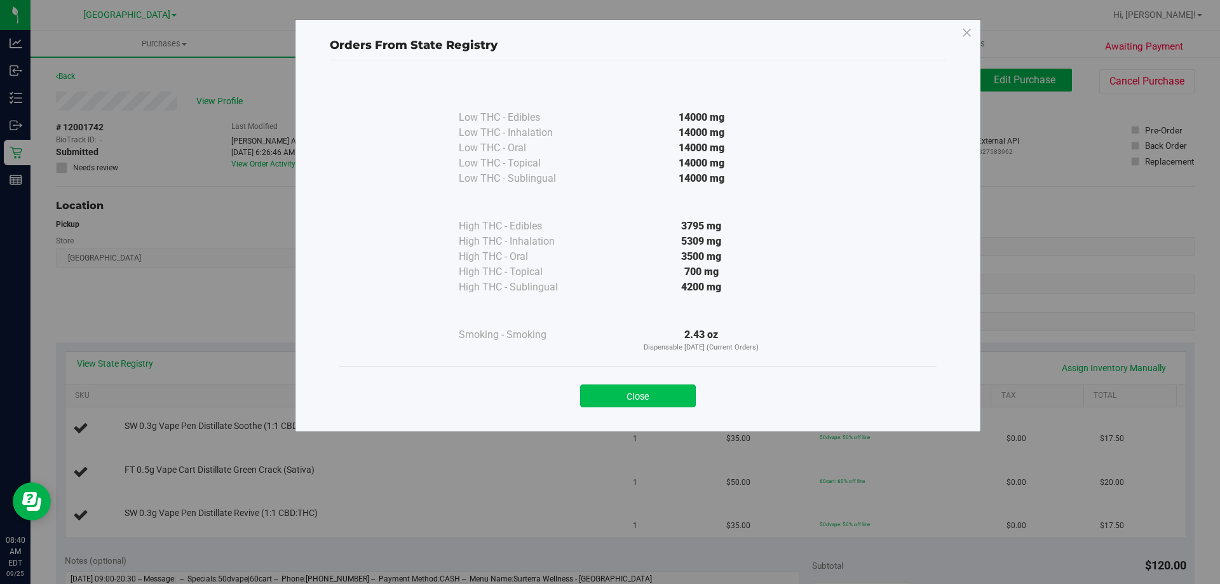
click at [646, 395] on button "Close" at bounding box center [638, 395] width 116 height 23
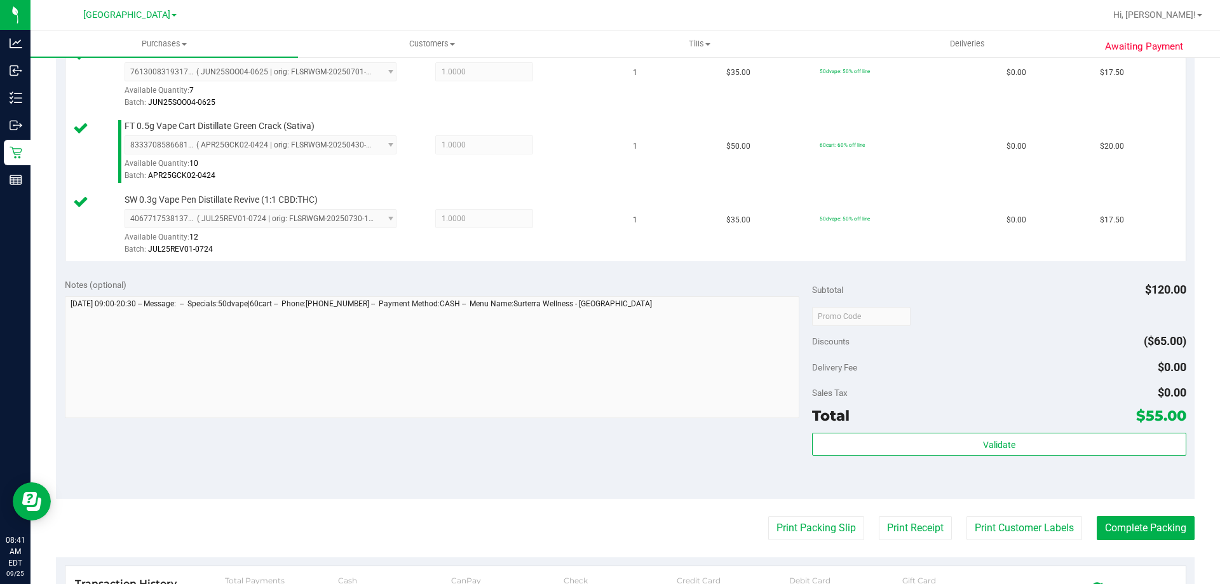
scroll to position [367, 0]
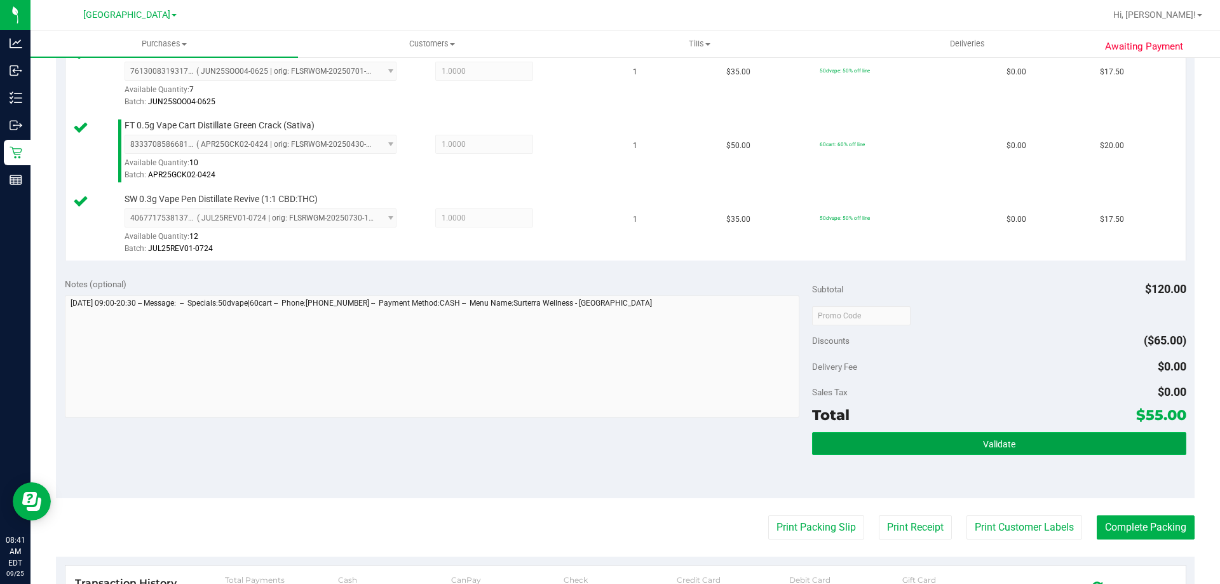
click at [1003, 439] on span "Validate" at bounding box center [999, 444] width 32 height 10
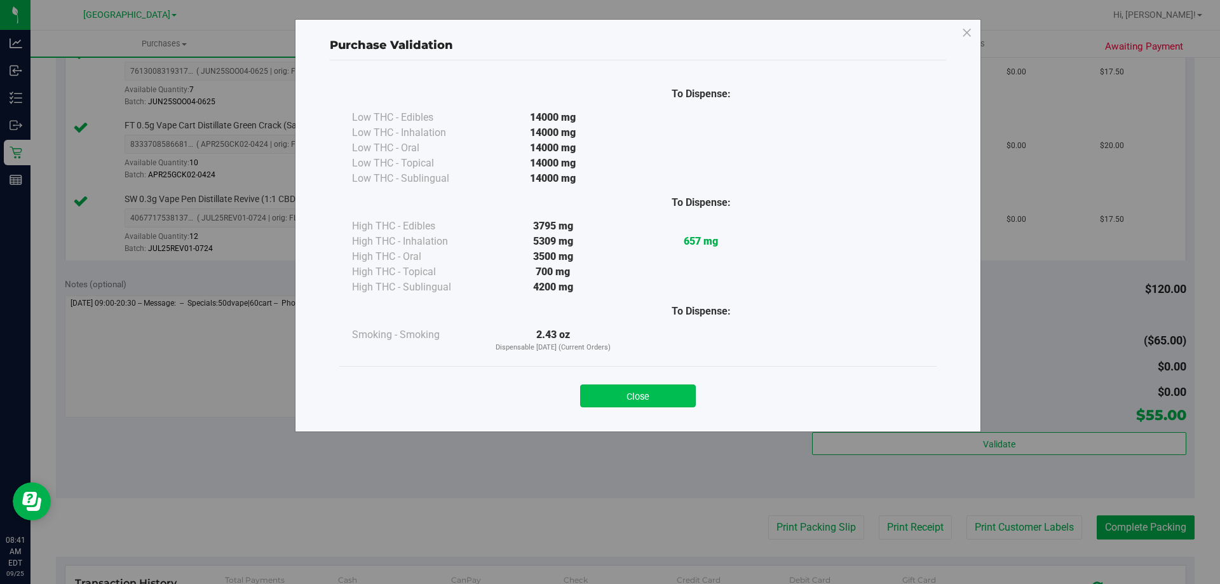
click at [647, 387] on button "Close" at bounding box center [638, 395] width 116 height 23
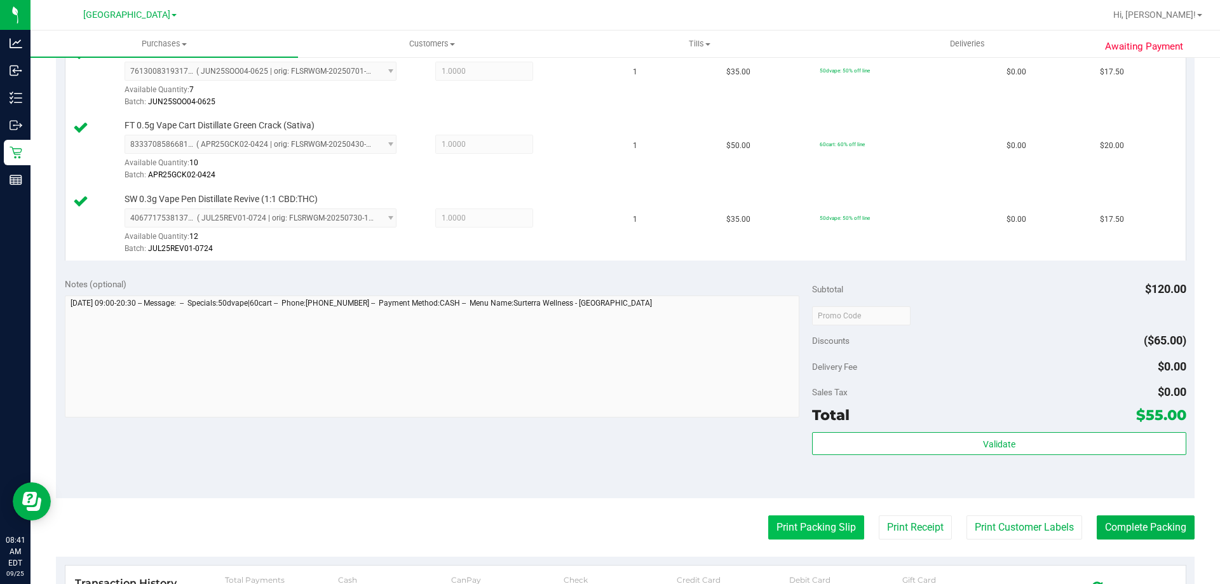
click at [813, 519] on button "Print Packing Slip" at bounding box center [816, 527] width 96 height 24
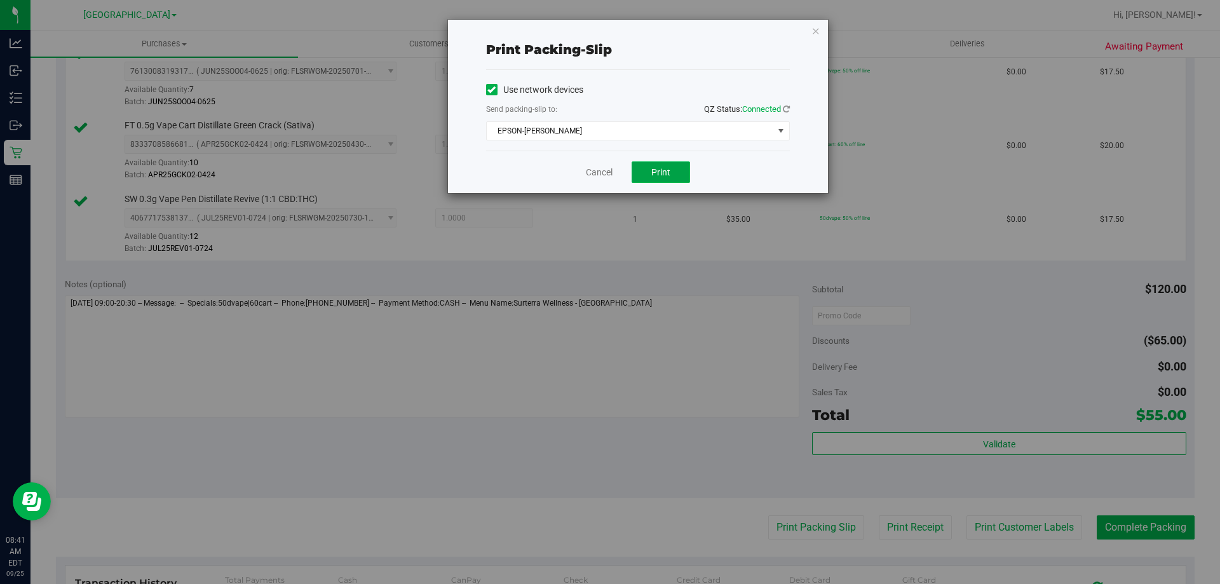
click at [660, 168] on span "Print" at bounding box center [660, 172] width 19 height 10
click at [597, 173] on link "Cancel" at bounding box center [599, 172] width 27 height 13
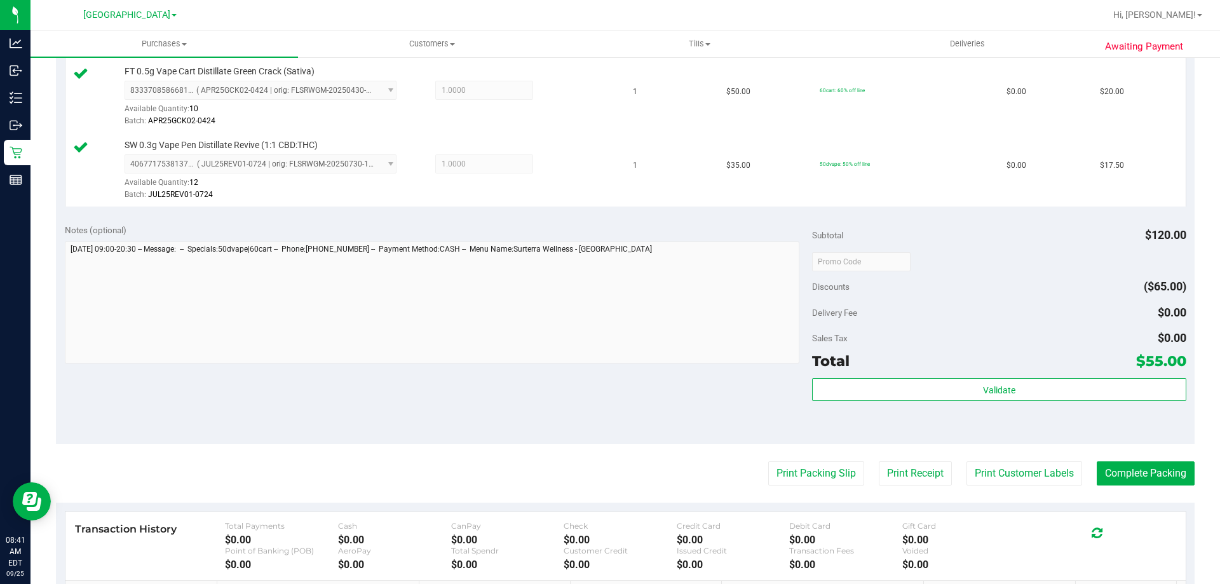
scroll to position [424, 0]
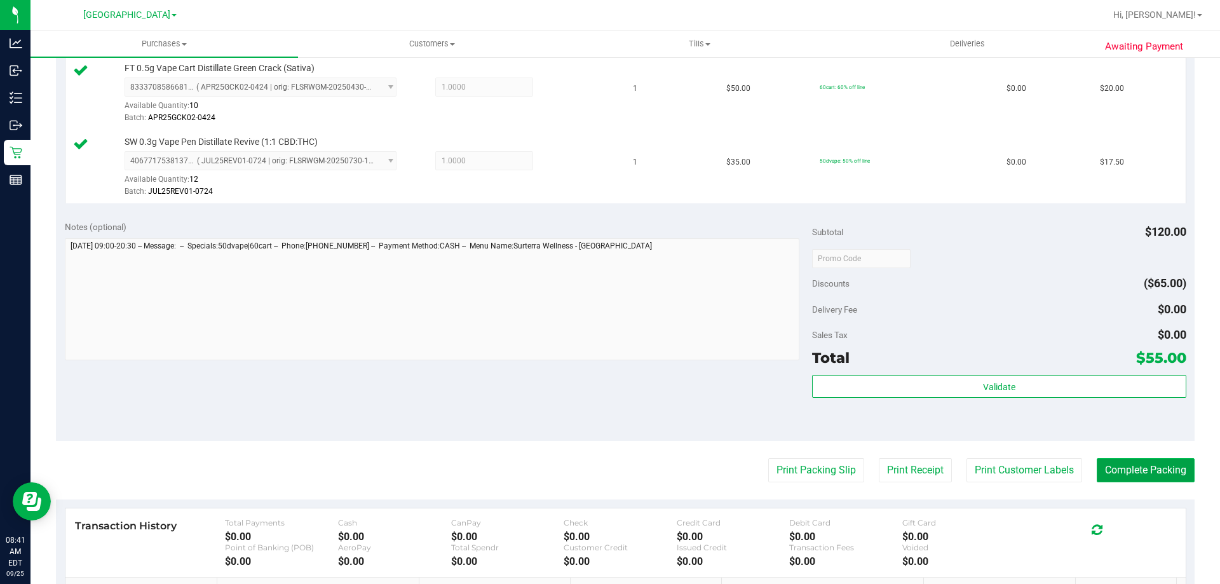
click at [1141, 474] on button "Complete Packing" at bounding box center [1146, 470] width 98 height 24
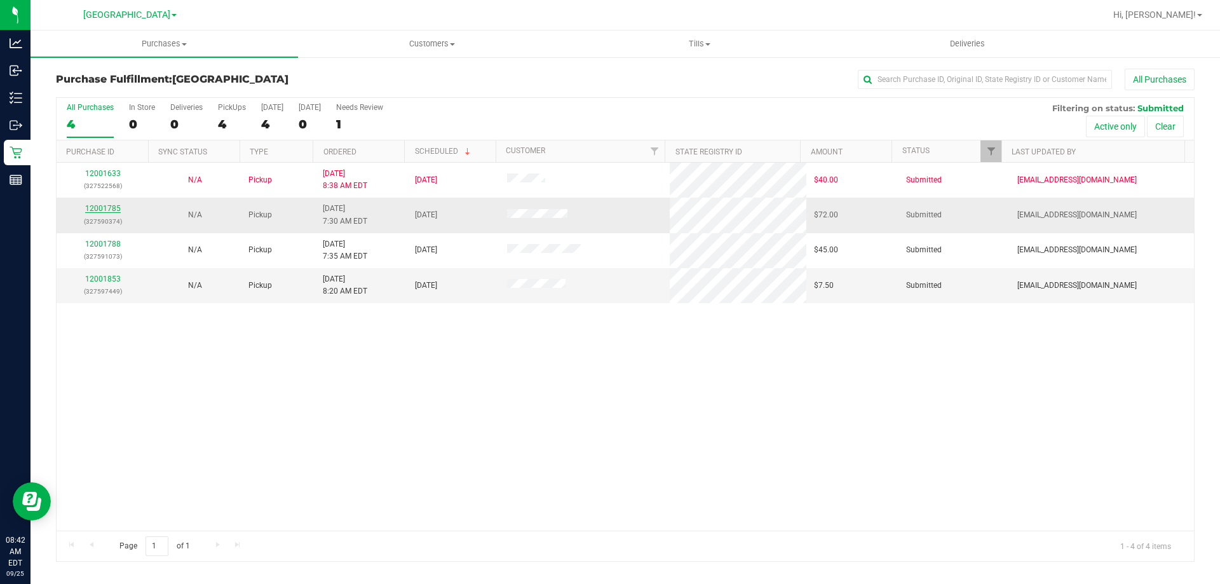
click at [107, 208] on link "12001785" at bounding box center [103, 208] width 36 height 9
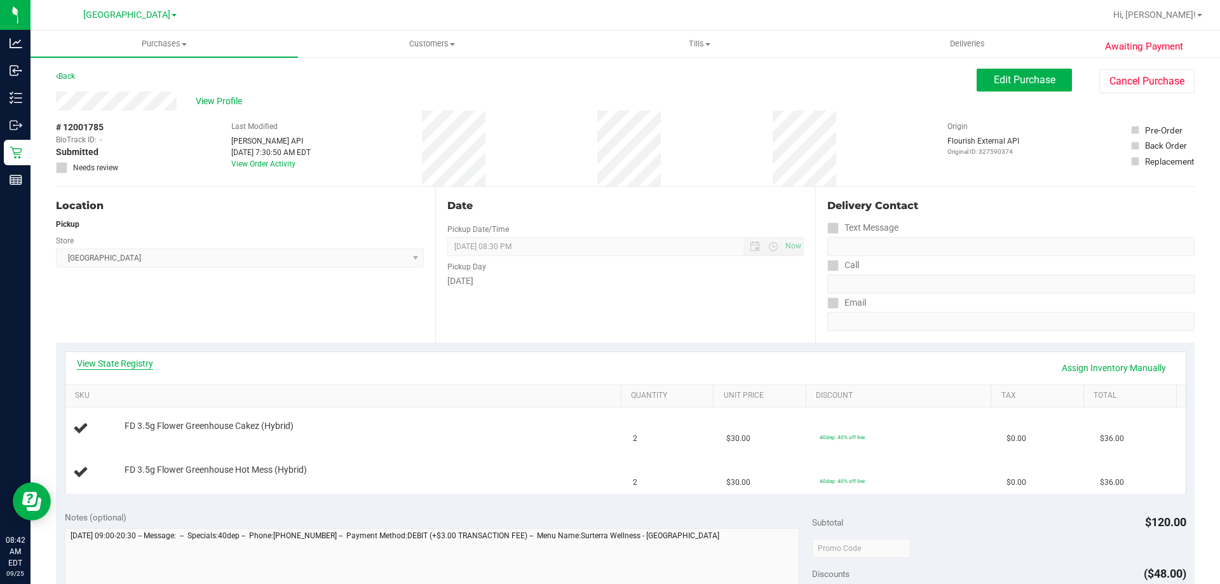
click at [125, 360] on link "View State Registry" at bounding box center [115, 363] width 76 height 13
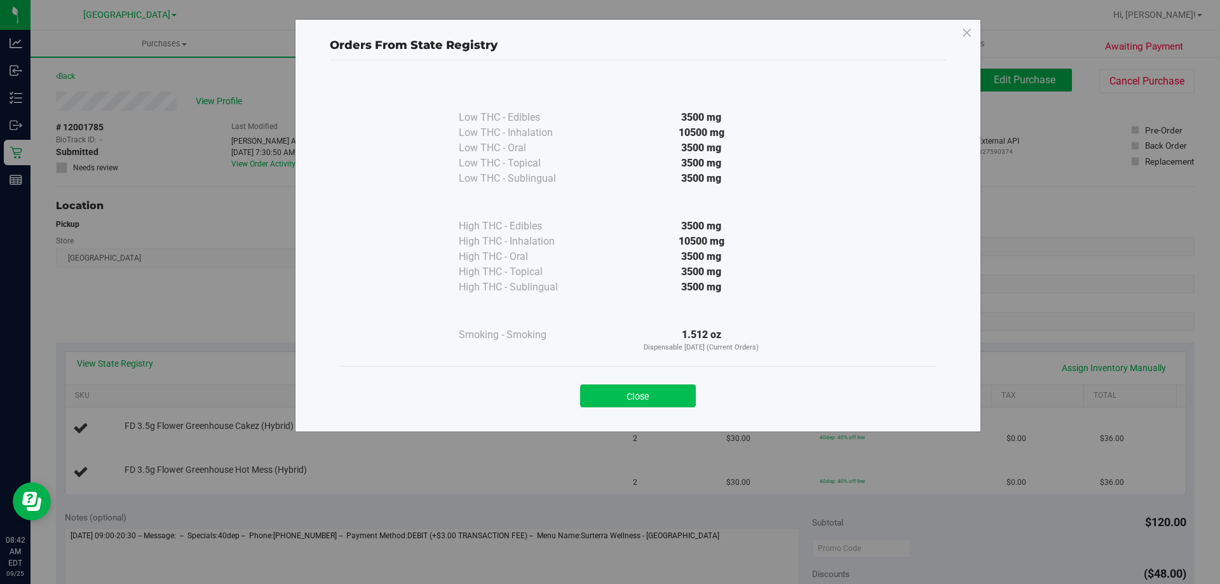
click at [631, 406] on button "Close" at bounding box center [638, 395] width 116 height 23
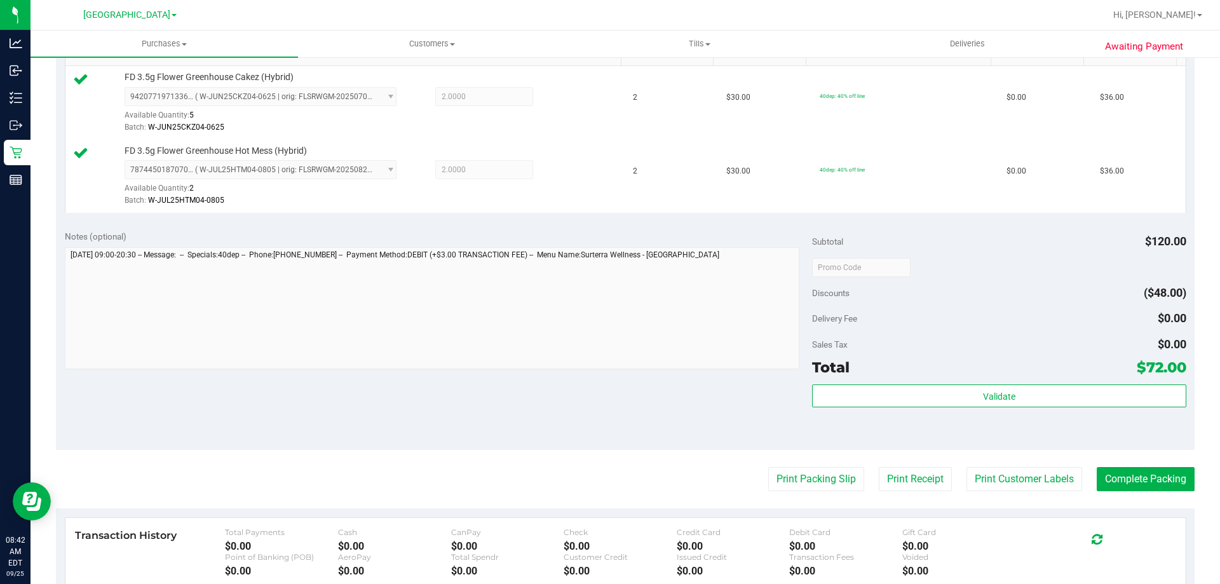
scroll to position [377, 0]
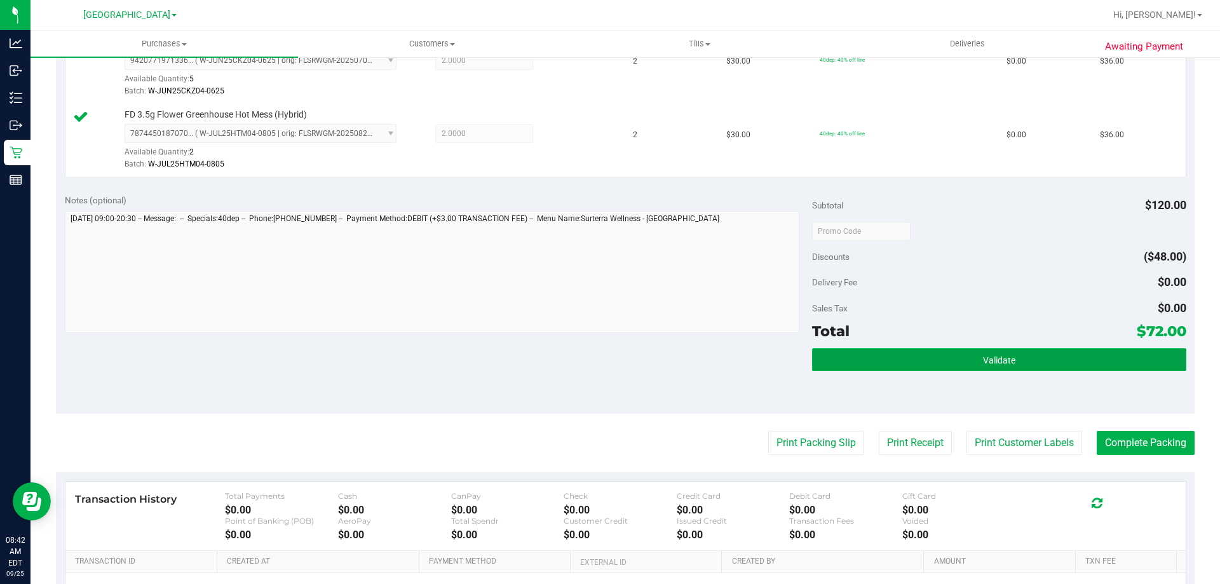
click at [992, 357] on span "Validate" at bounding box center [999, 360] width 32 height 10
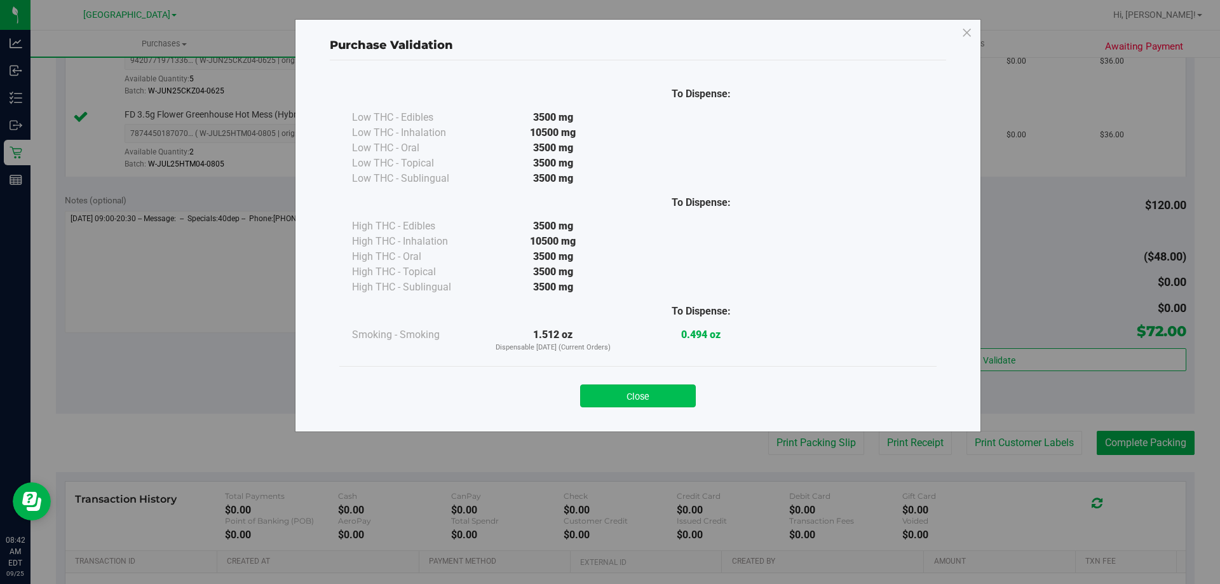
click at [656, 384] on button "Close" at bounding box center [638, 395] width 116 height 23
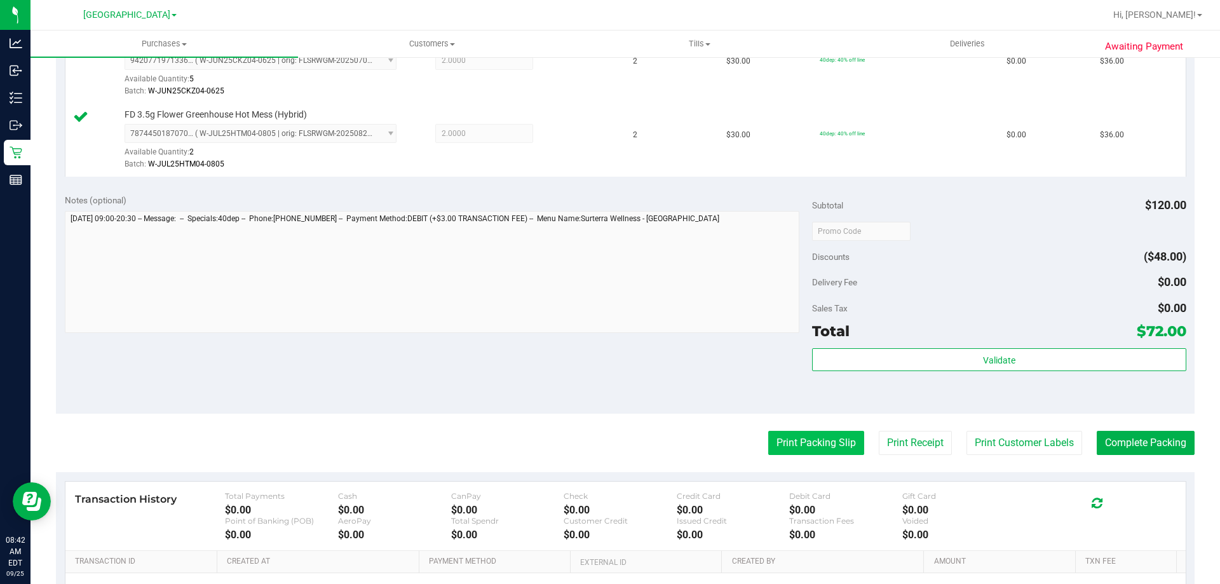
click at [826, 441] on button "Print Packing Slip" at bounding box center [816, 443] width 96 height 24
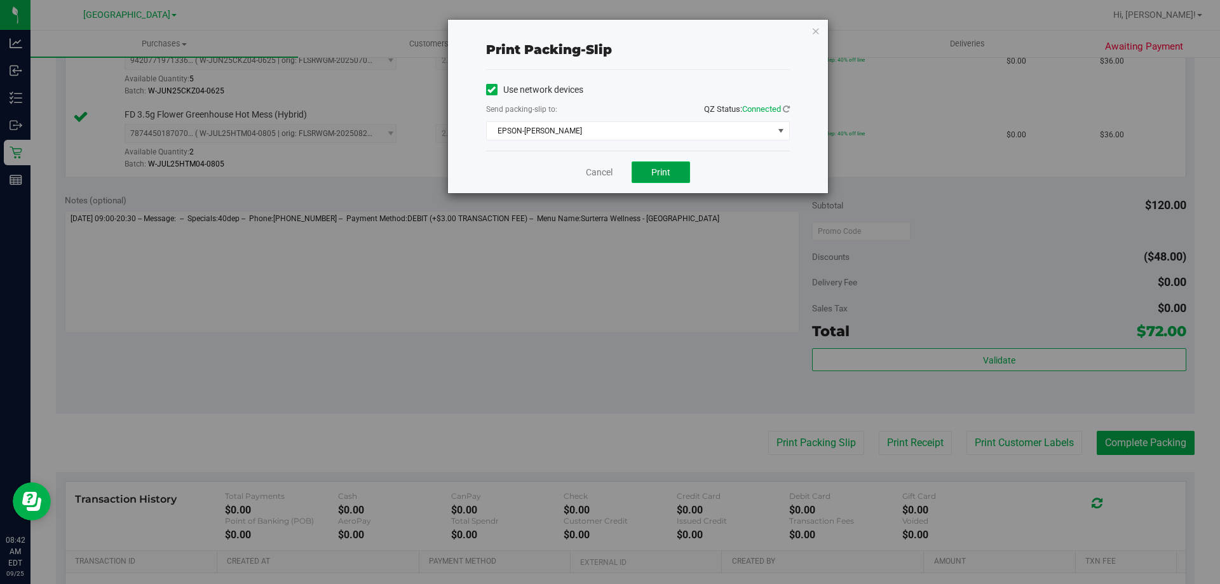
click at [646, 162] on button "Print" at bounding box center [661, 172] width 58 height 22
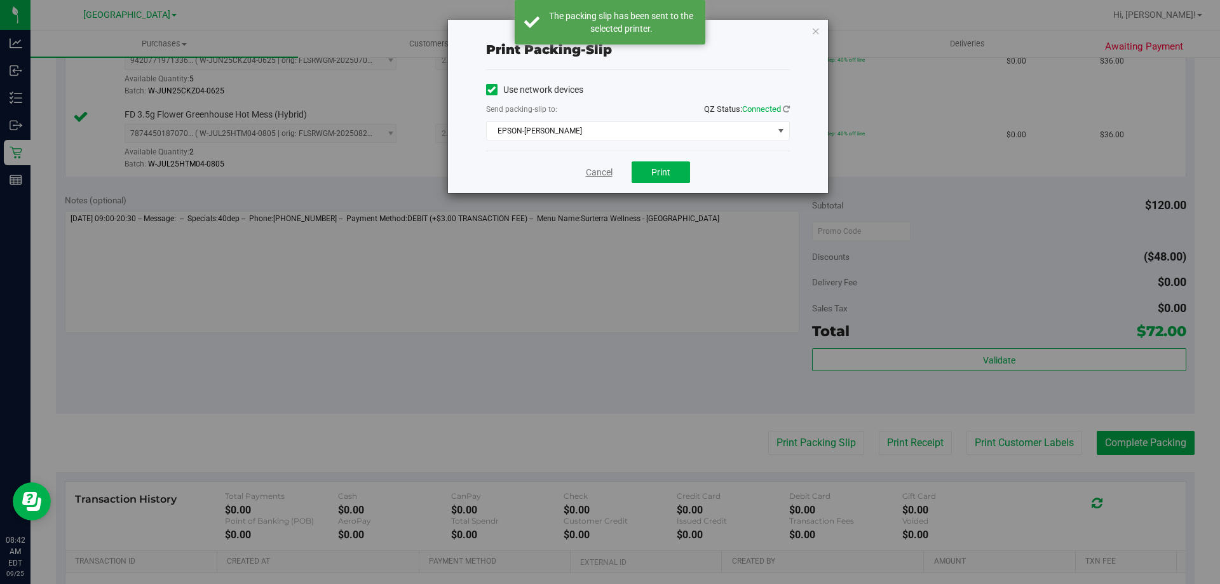
click at [595, 166] on link "Cancel" at bounding box center [599, 172] width 27 height 13
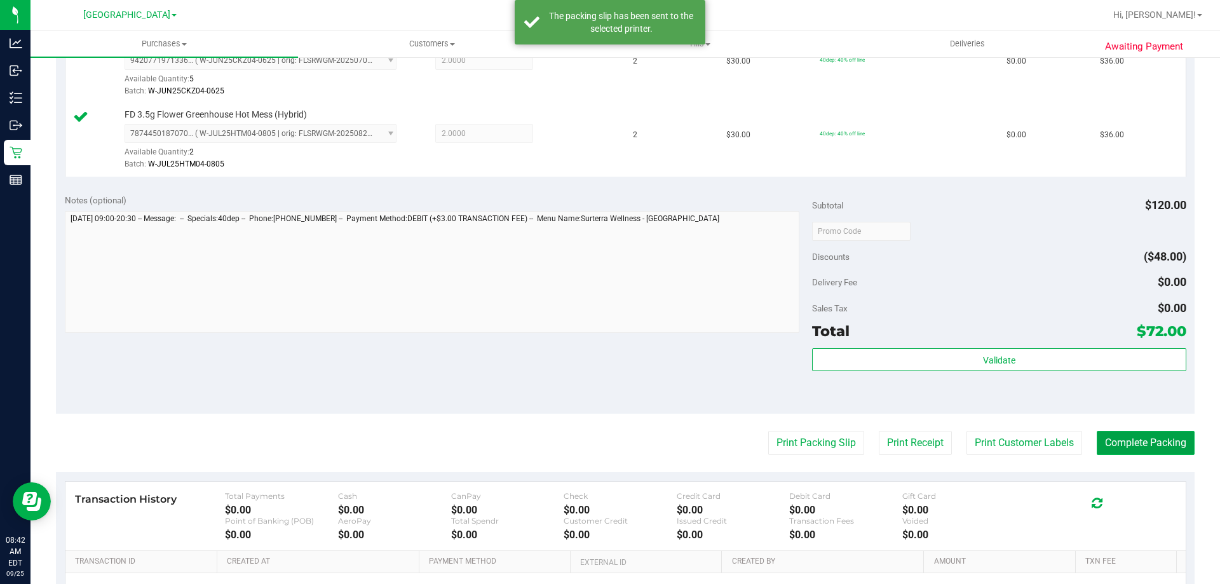
click at [1157, 438] on button "Complete Packing" at bounding box center [1146, 443] width 98 height 24
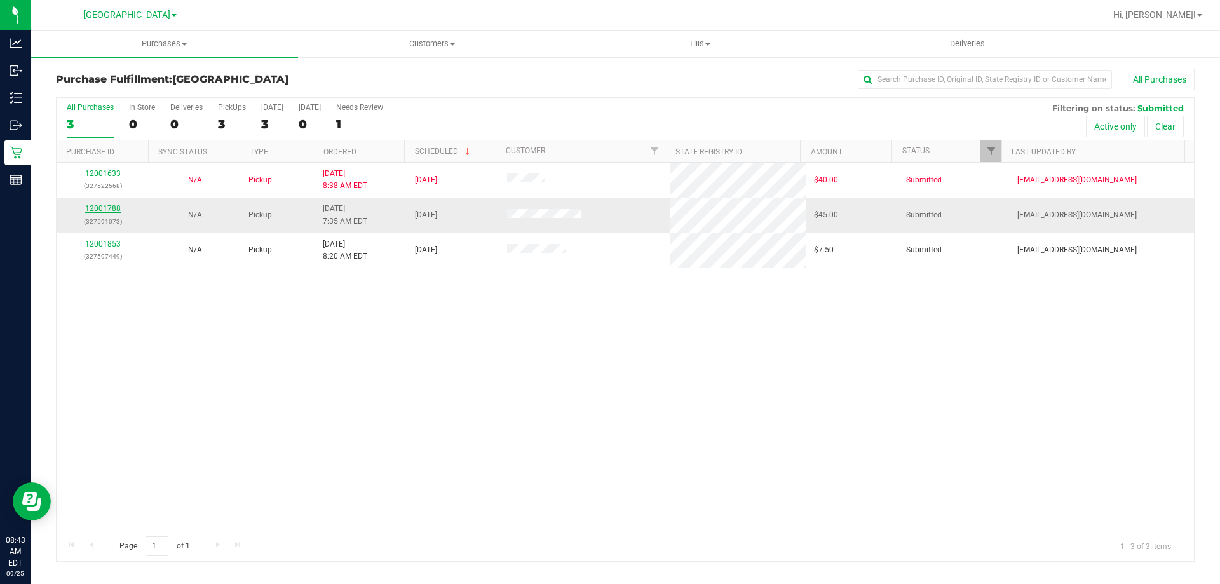
click at [93, 205] on link "12001788" at bounding box center [103, 208] width 36 height 9
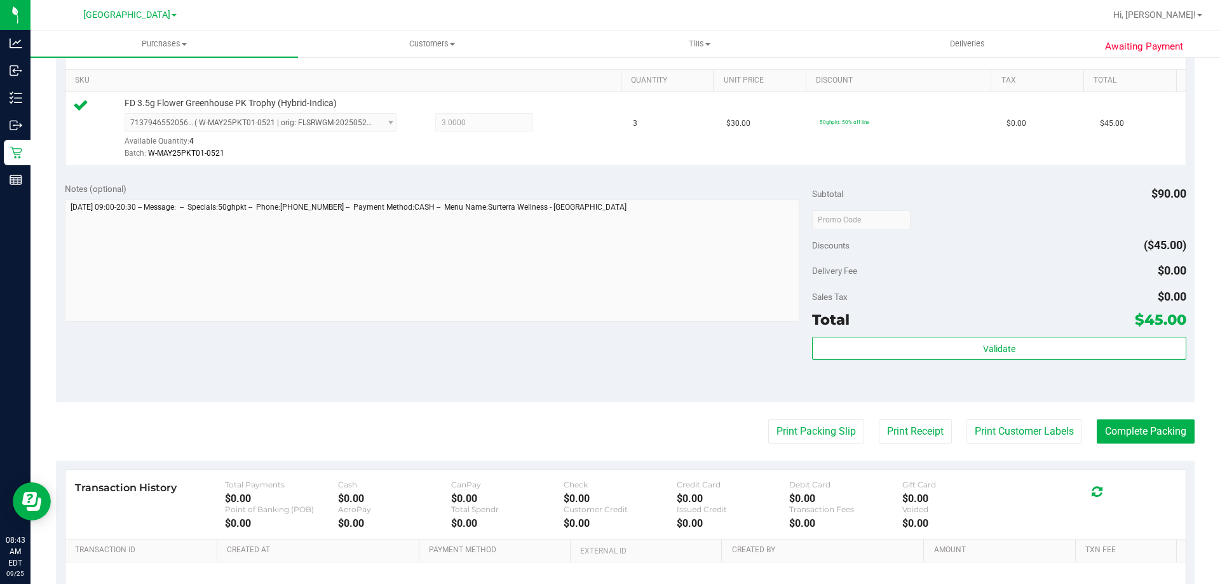
scroll to position [322, 0]
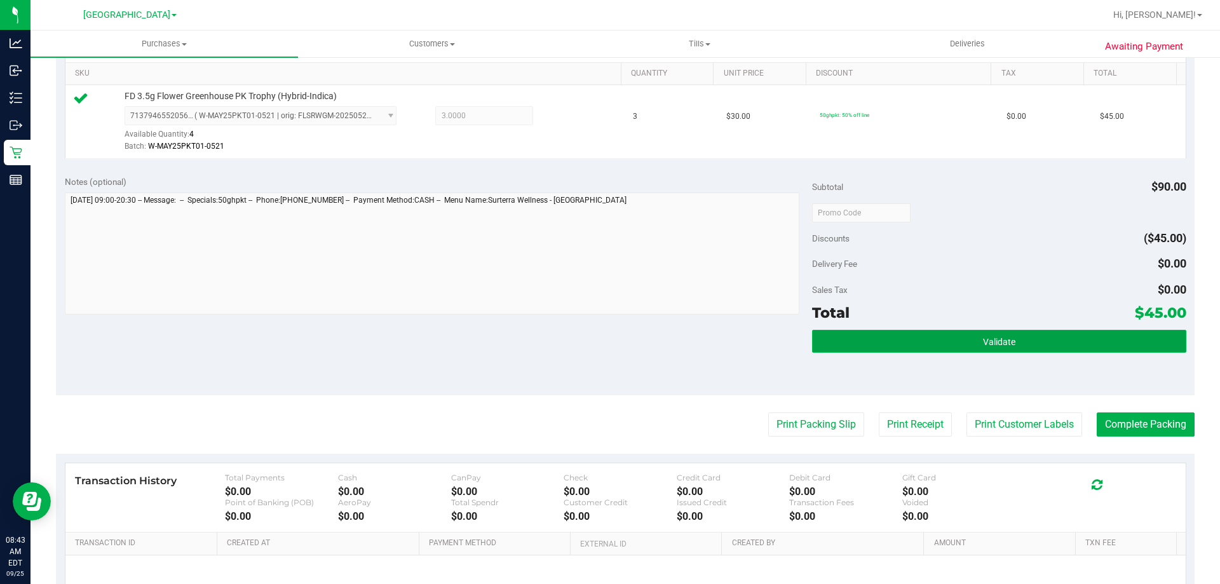
click at [981, 351] on button "Validate" at bounding box center [999, 341] width 374 height 23
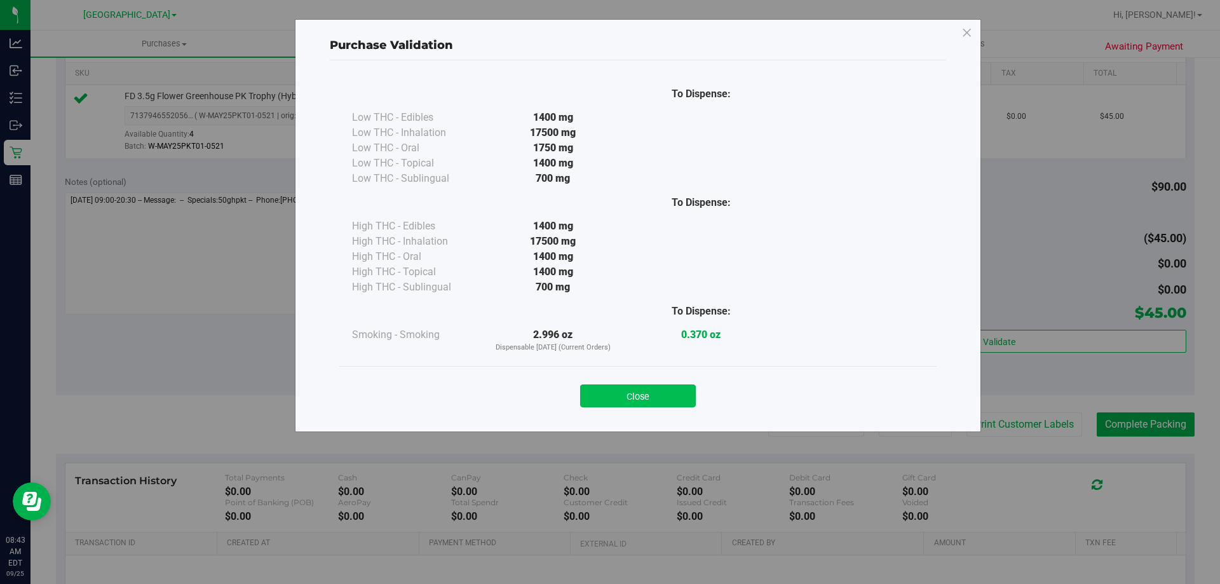
click at [635, 388] on button "Close" at bounding box center [638, 395] width 116 height 23
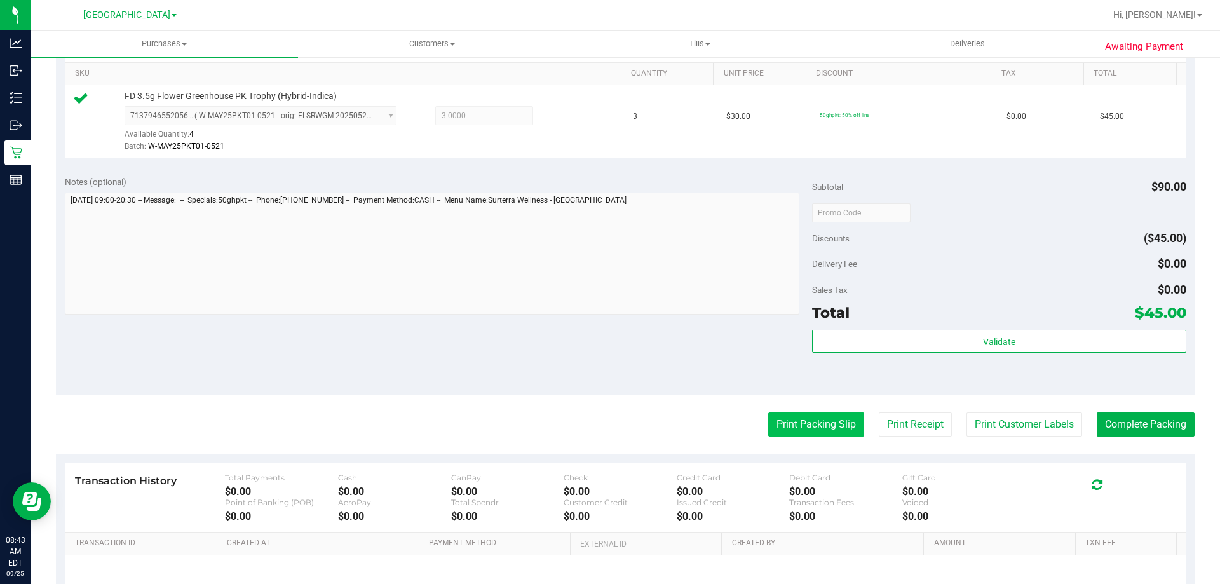
click at [798, 419] on button "Print Packing Slip" at bounding box center [816, 424] width 96 height 24
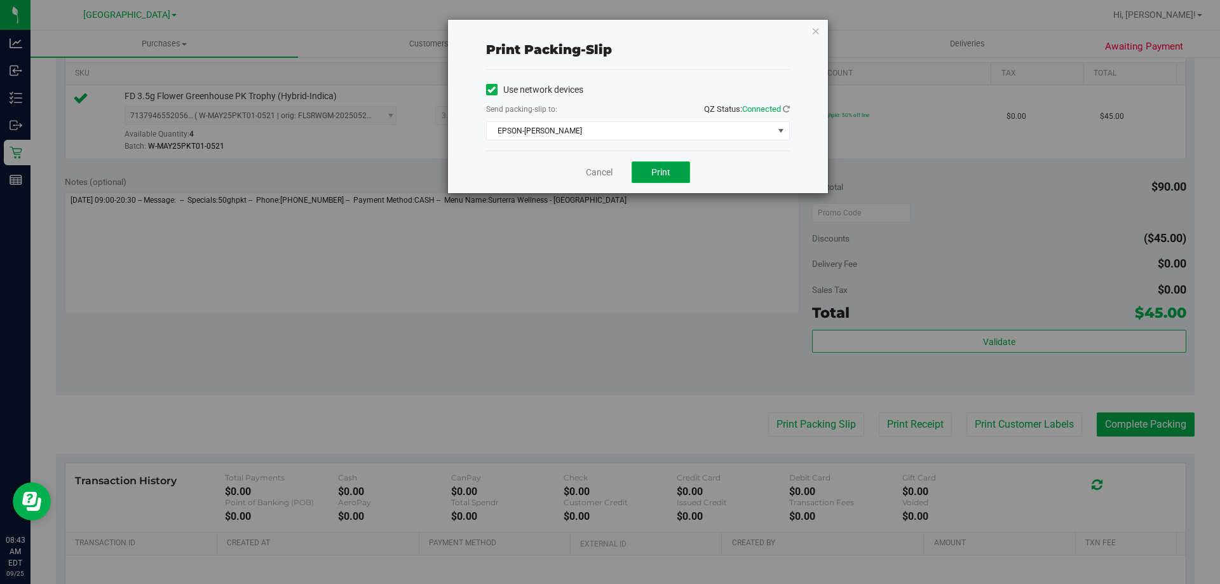
click at [648, 172] on button "Print" at bounding box center [661, 172] width 58 height 22
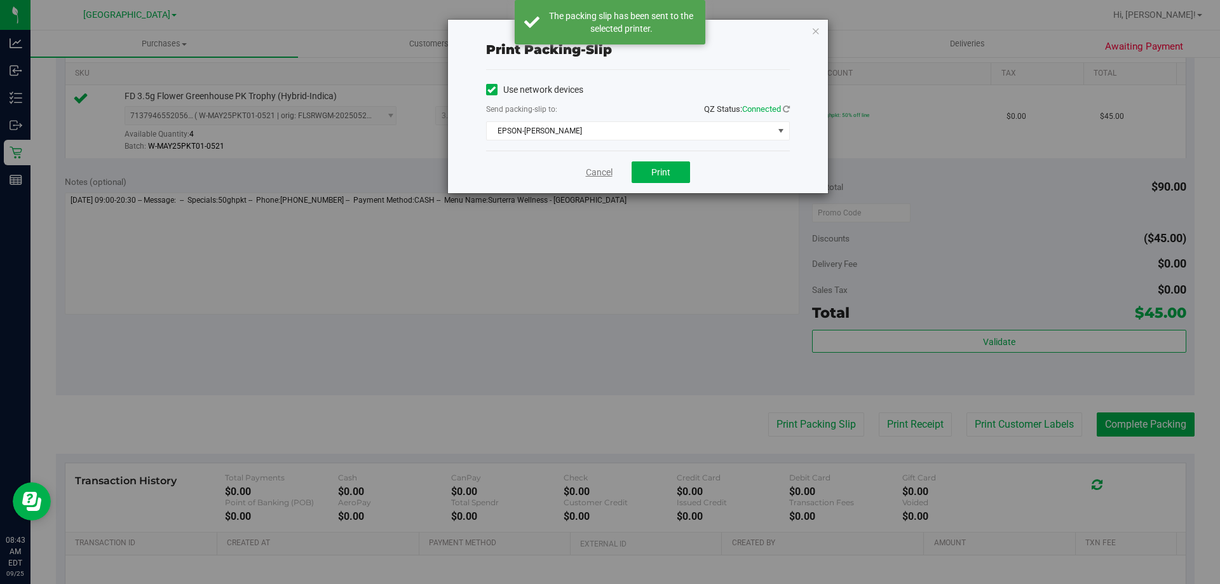
click at [602, 166] on link "Cancel" at bounding box center [599, 172] width 27 height 13
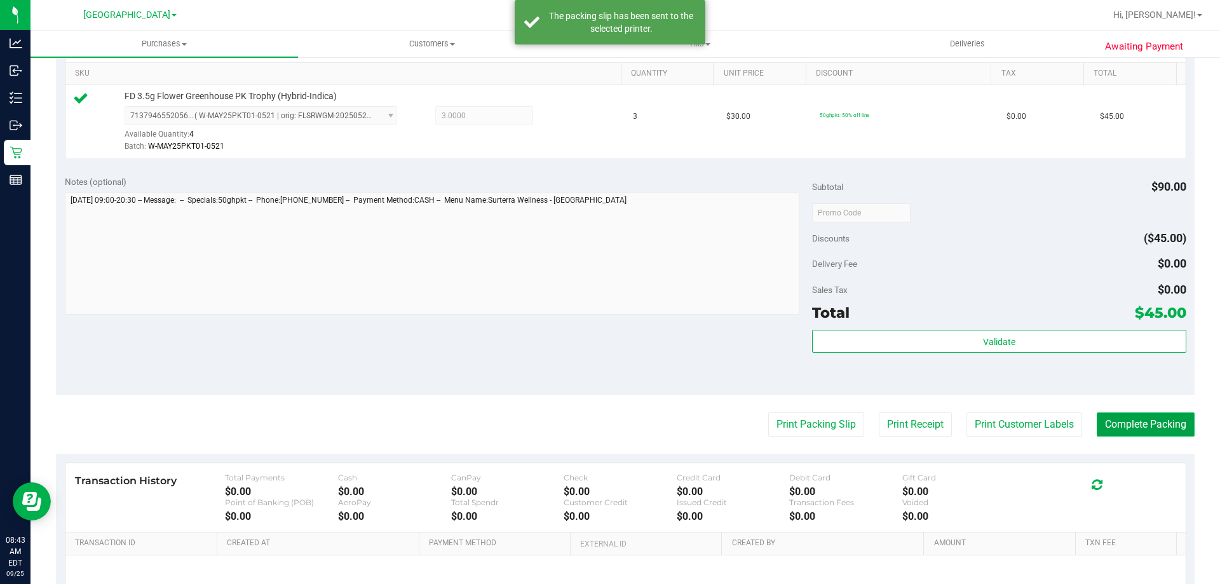
click at [1138, 416] on button "Complete Packing" at bounding box center [1146, 424] width 98 height 24
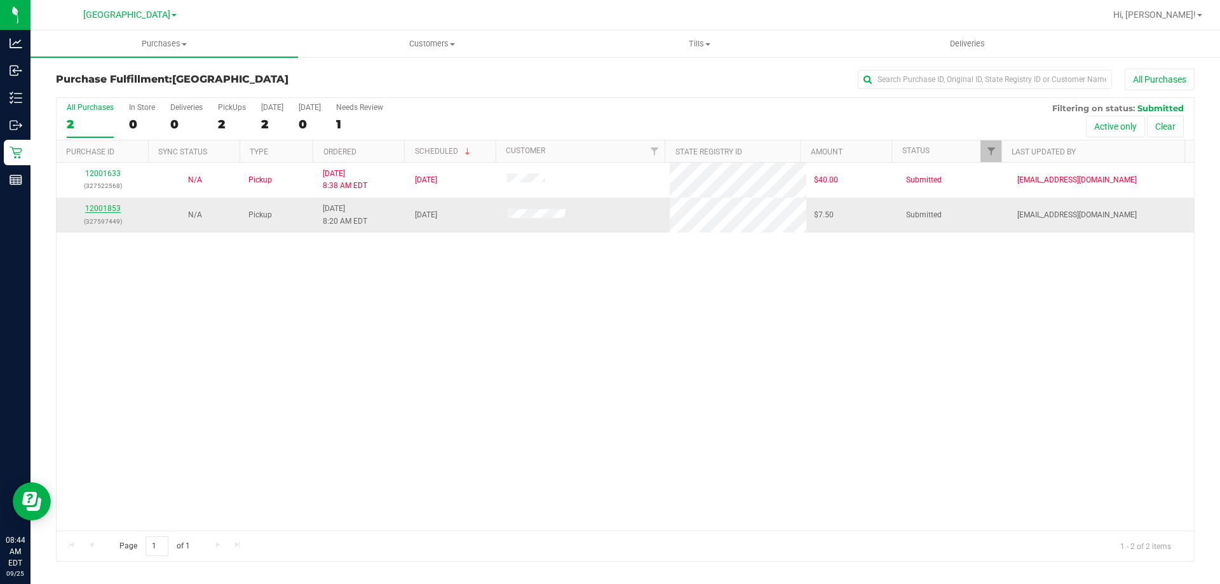
click at [107, 209] on link "12001853" at bounding box center [103, 208] width 36 height 9
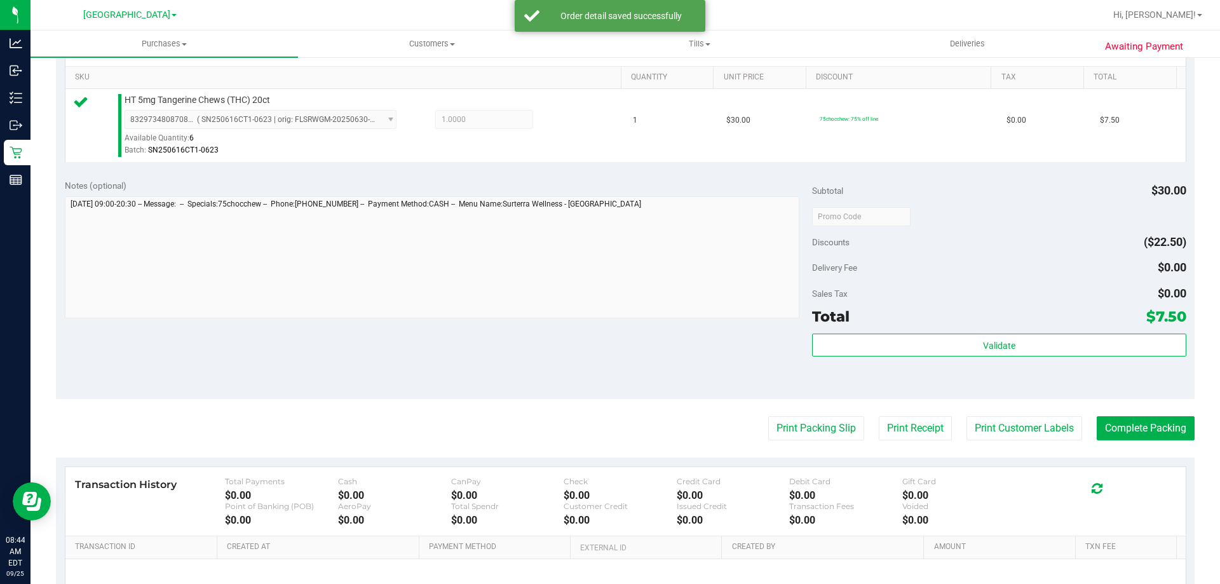
scroll to position [325, 0]
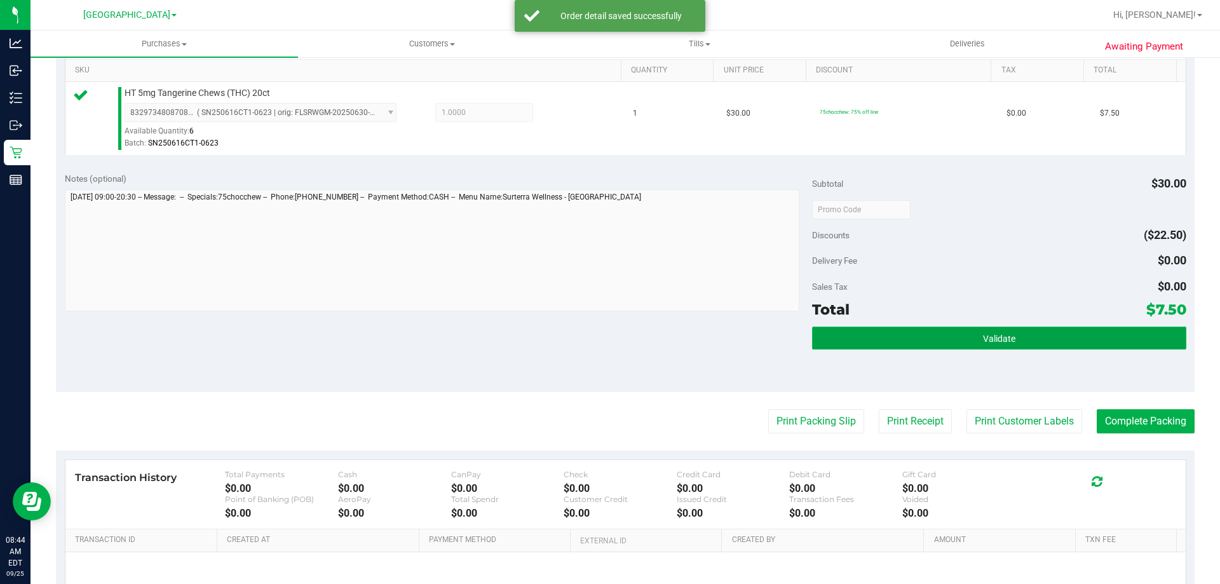
click at [996, 330] on button "Validate" at bounding box center [999, 338] width 374 height 23
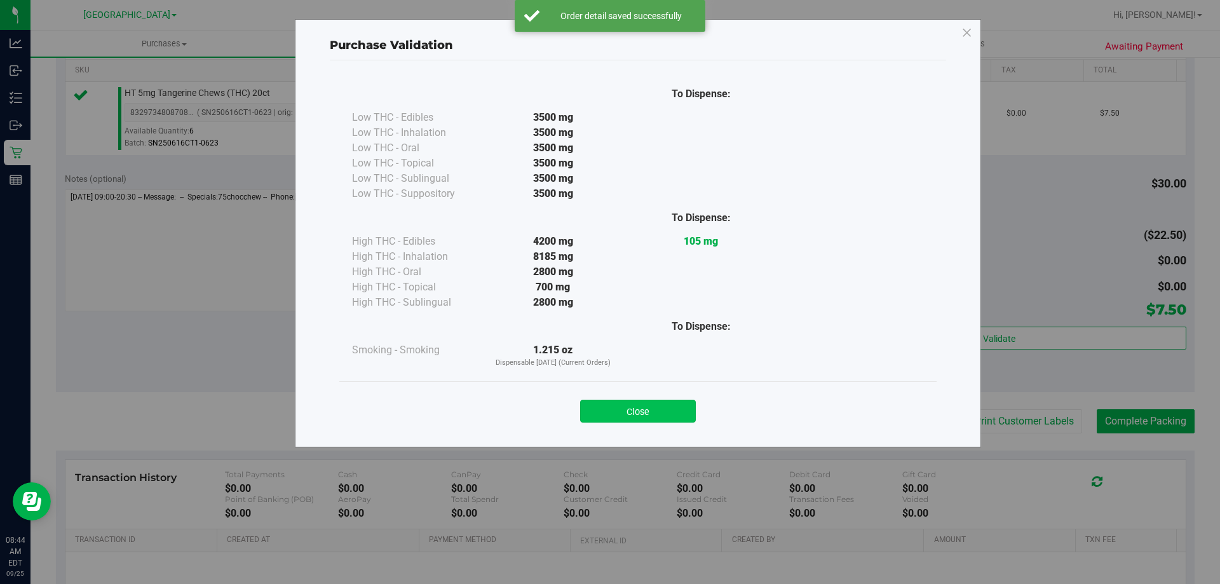
click at [658, 400] on button "Close" at bounding box center [638, 411] width 116 height 23
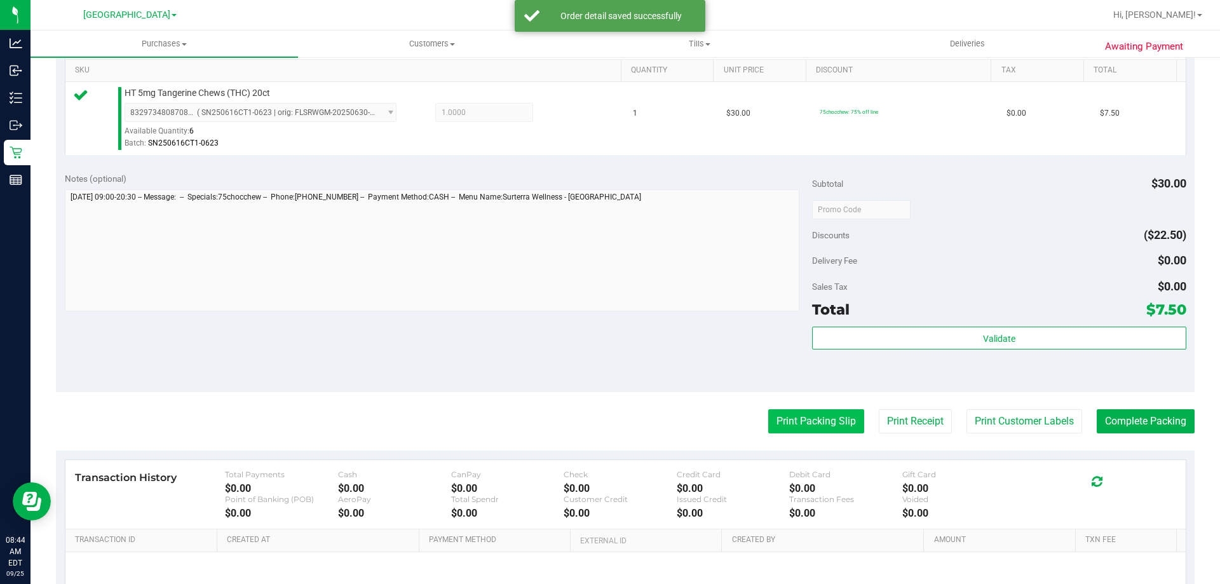
click at [783, 412] on button "Print Packing Slip" at bounding box center [816, 421] width 96 height 24
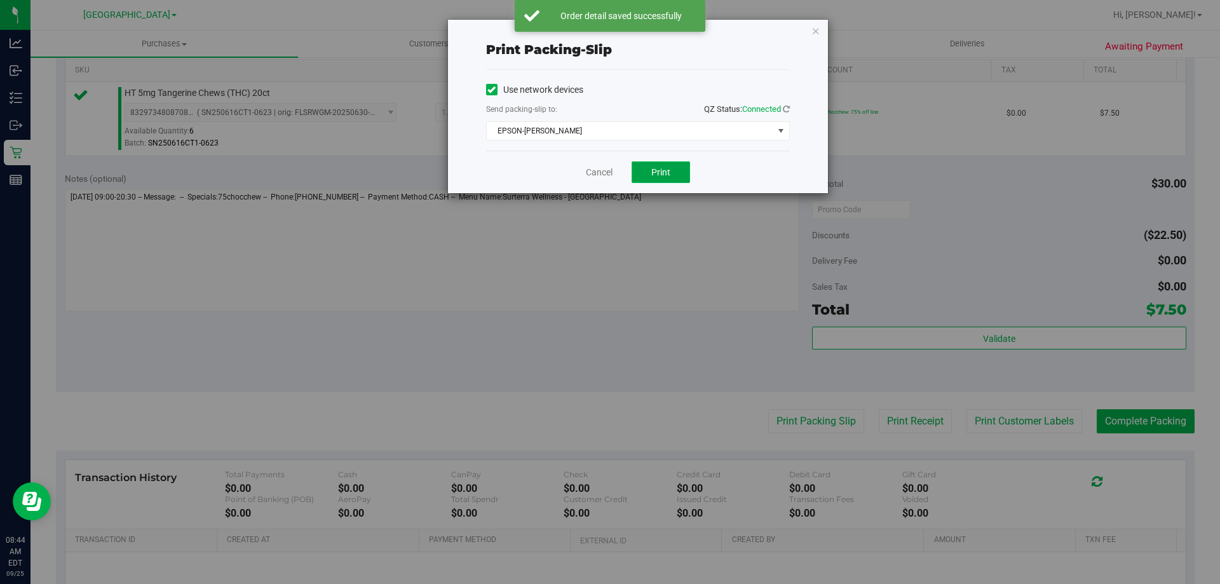
click at [651, 164] on button "Print" at bounding box center [661, 172] width 58 height 22
click at [607, 173] on link "Cancel" at bounding box center [599, 172] width 27 height 13
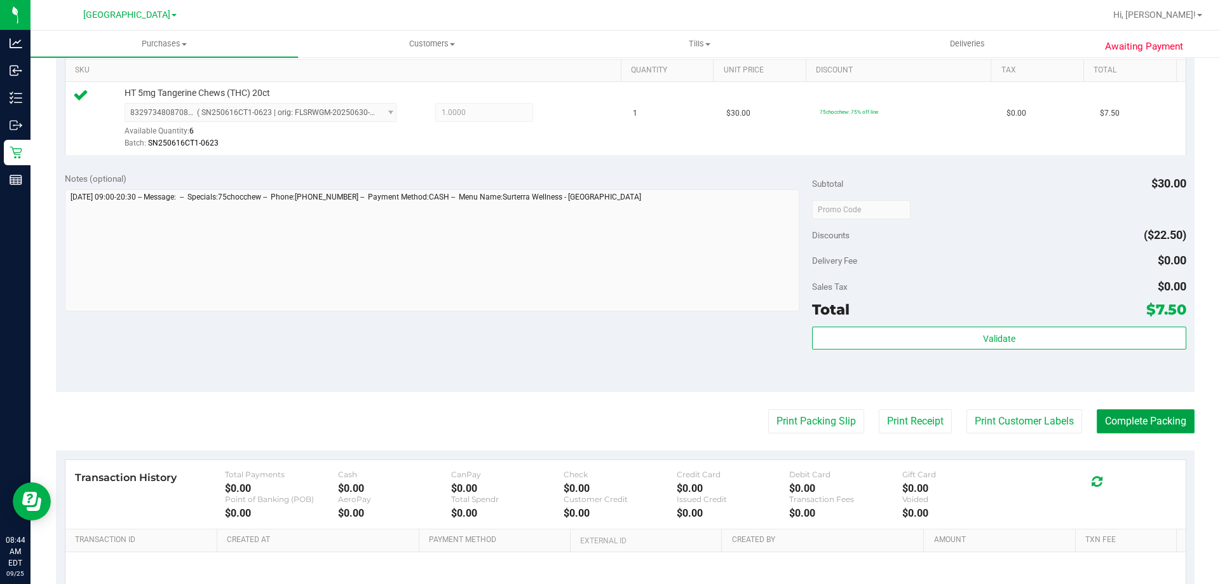
click at [1139, 417] on button "Complete Packing" at bounding box center [1146, 421] width 98 height 24
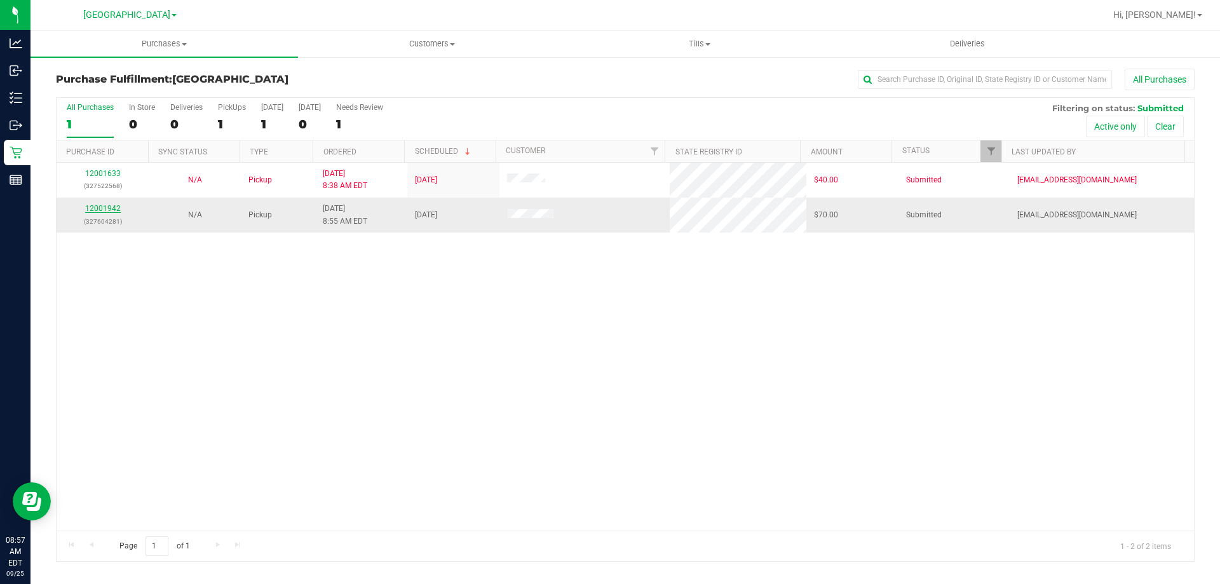
click at [109, 207] on link "12001942" at bounding box center [103, 208] width 36 height 9
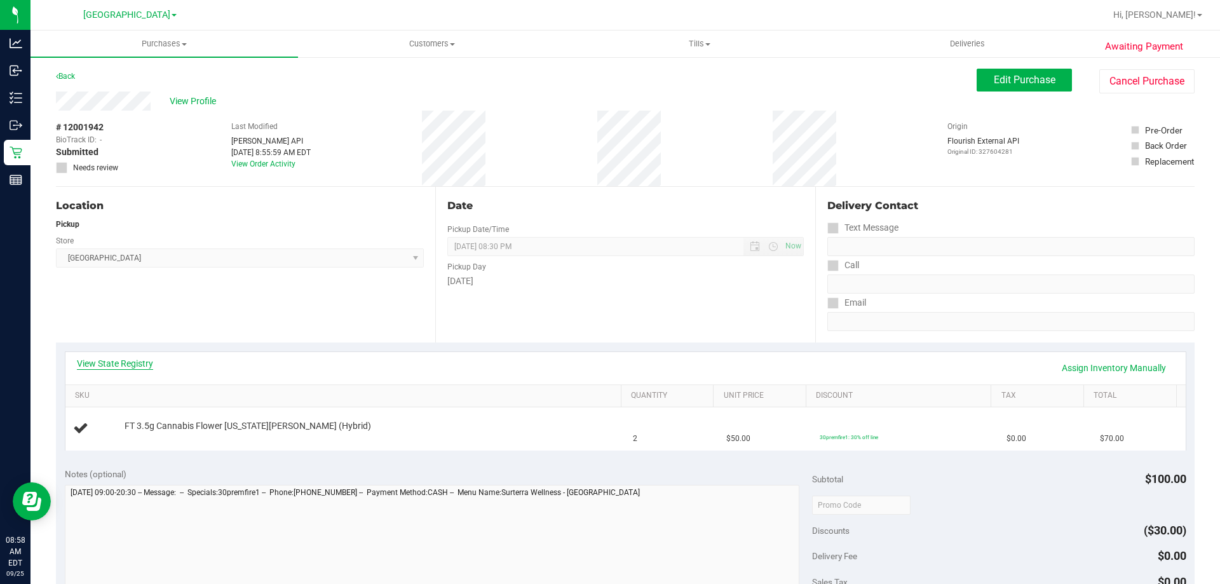
click at [124, 360] on link "View State Registry" at bounding box center [115, 363] width 76 height 13
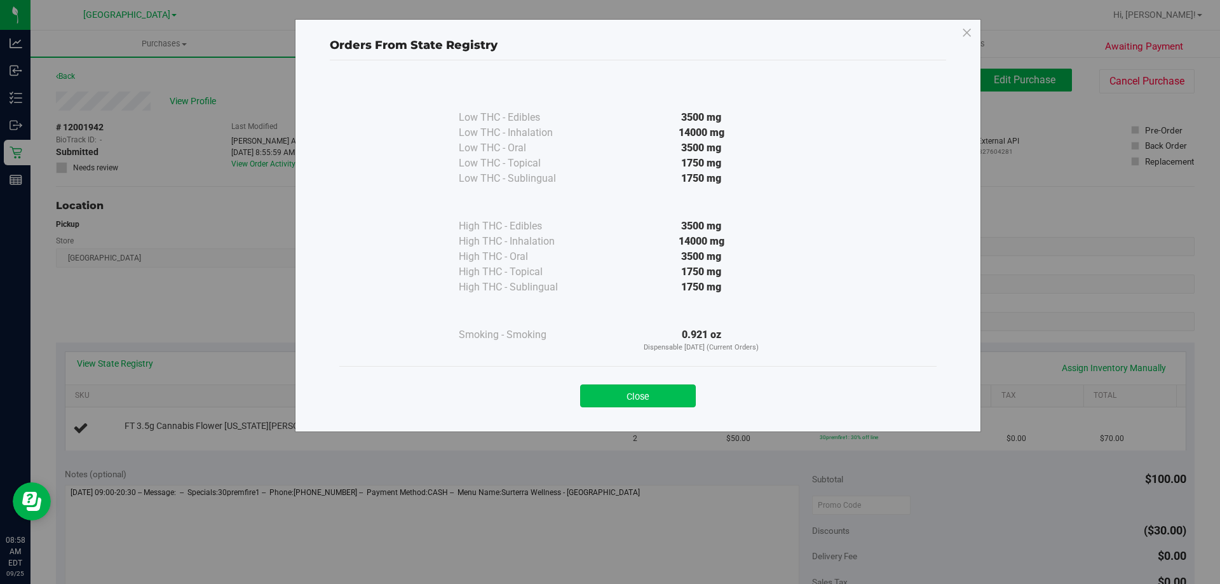
click at [662, 401] on button "Close" at bounding box center [638, 395] width 116 height 23
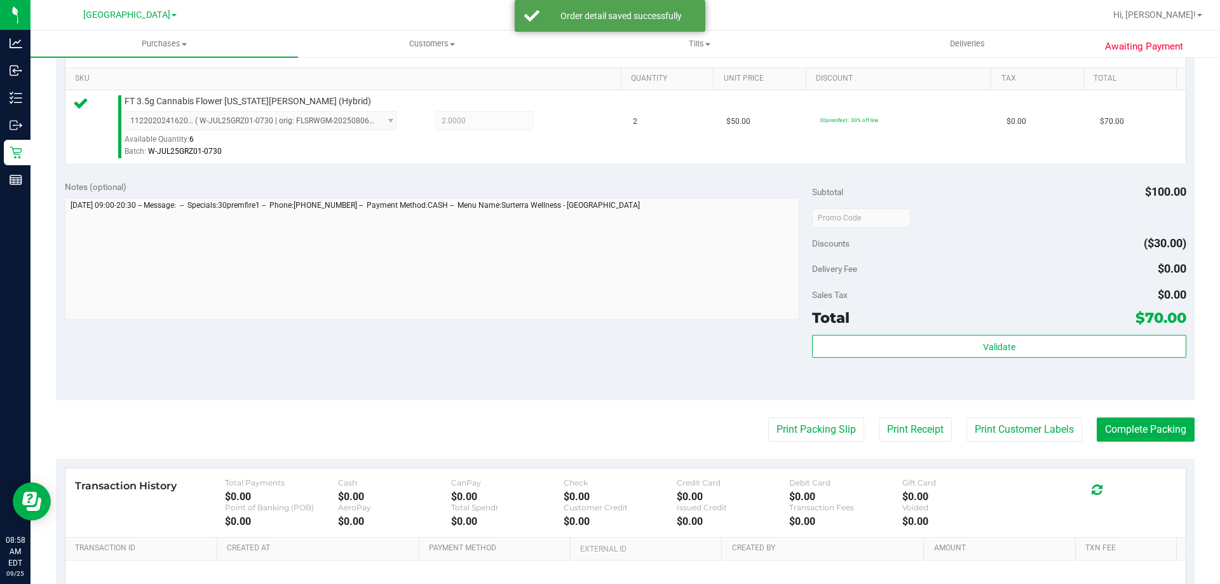
scroll to position [332, 0]
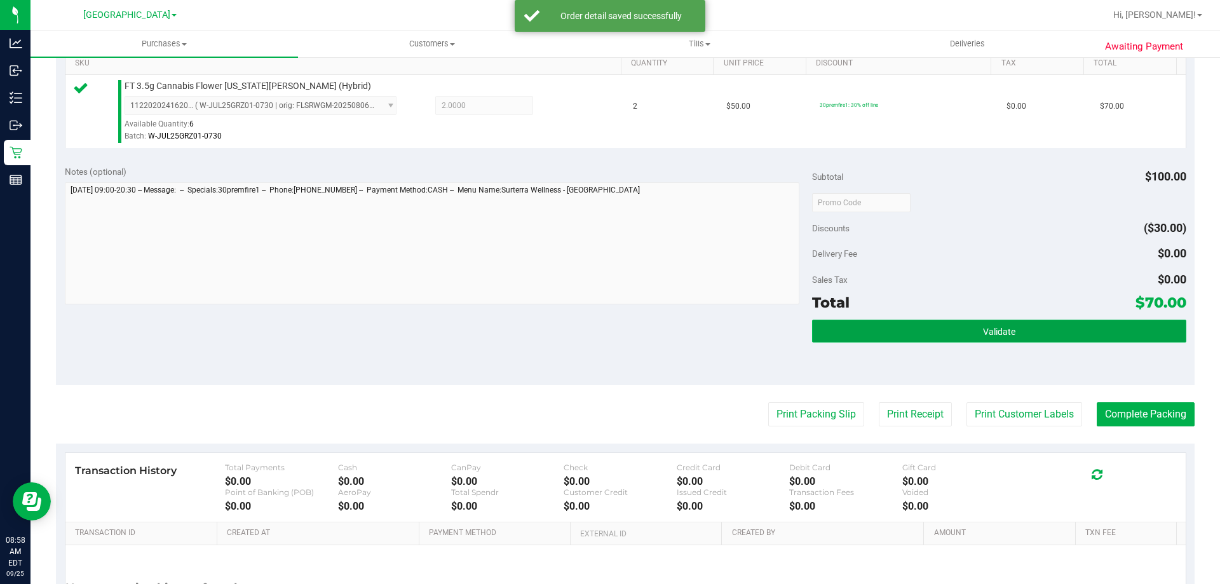
click at [1021, 320] on button "Validate" at bounding box center [999, 331] width 374 height 23
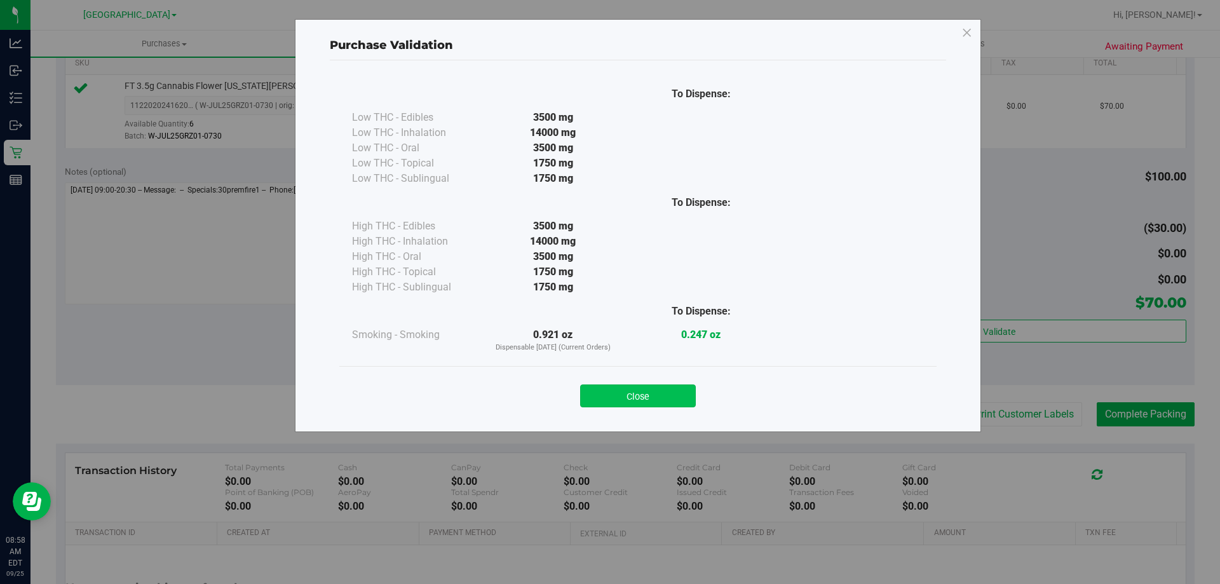
click at [645, 389] on button "Close" at bounding box center [638, 395] width 116 height 23
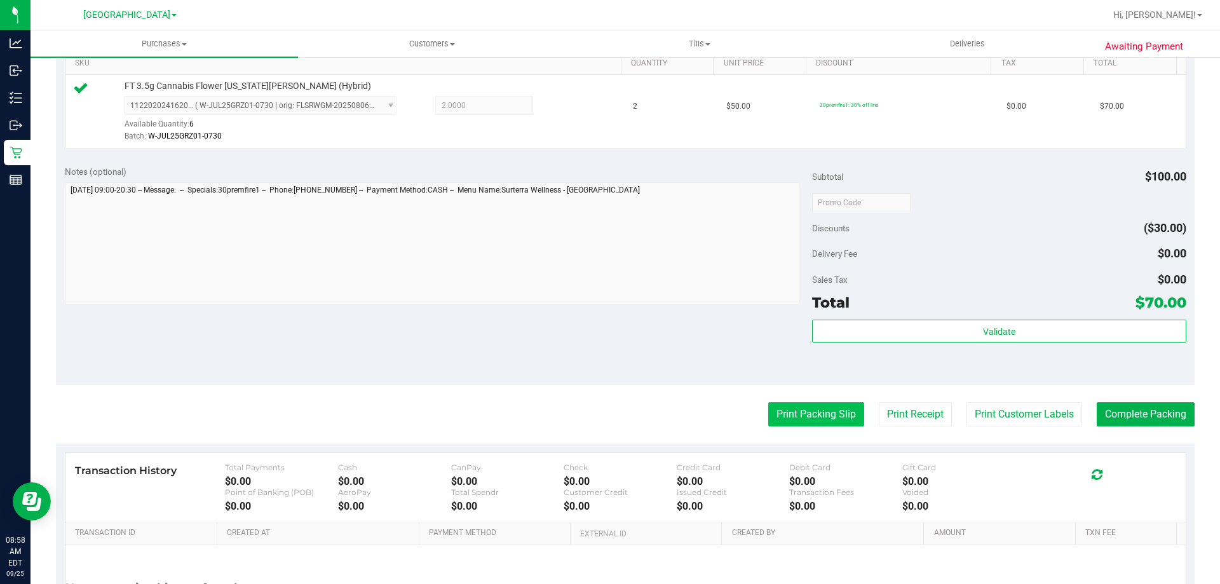
click at [796, 411] on button "Print Packing Slip" at bounding box center [816, 414] width 96 height 24
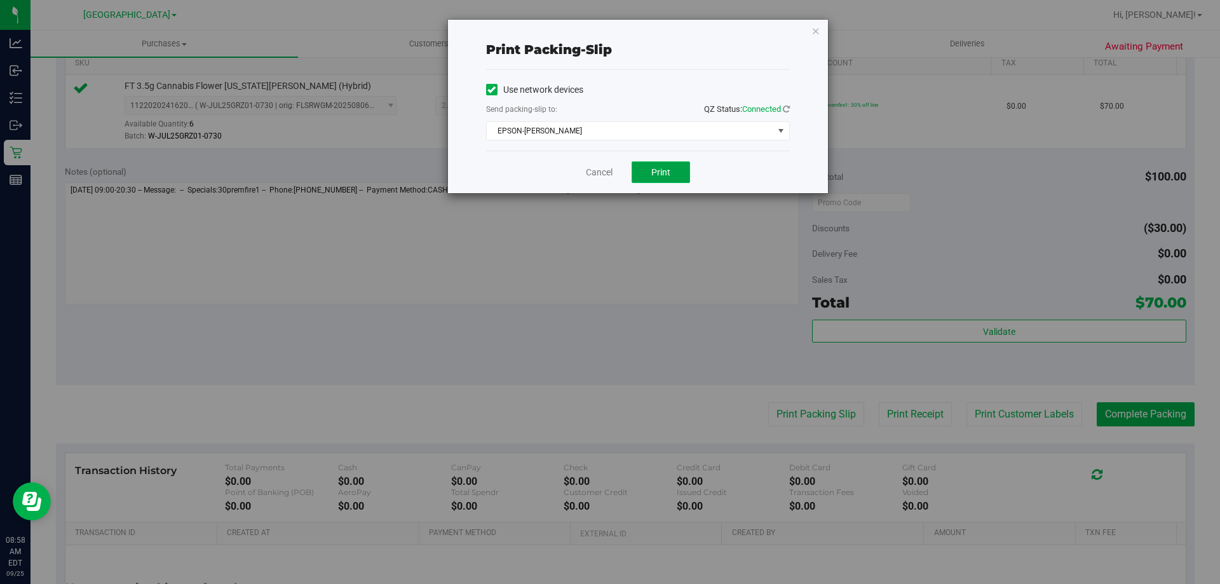
click at [661, 163] on button "Print" at bounding box center [661, 172] width 58 height 22
click at [595, 170] on link "Cancel" at bounding box center [599, 172] width 27 height 13
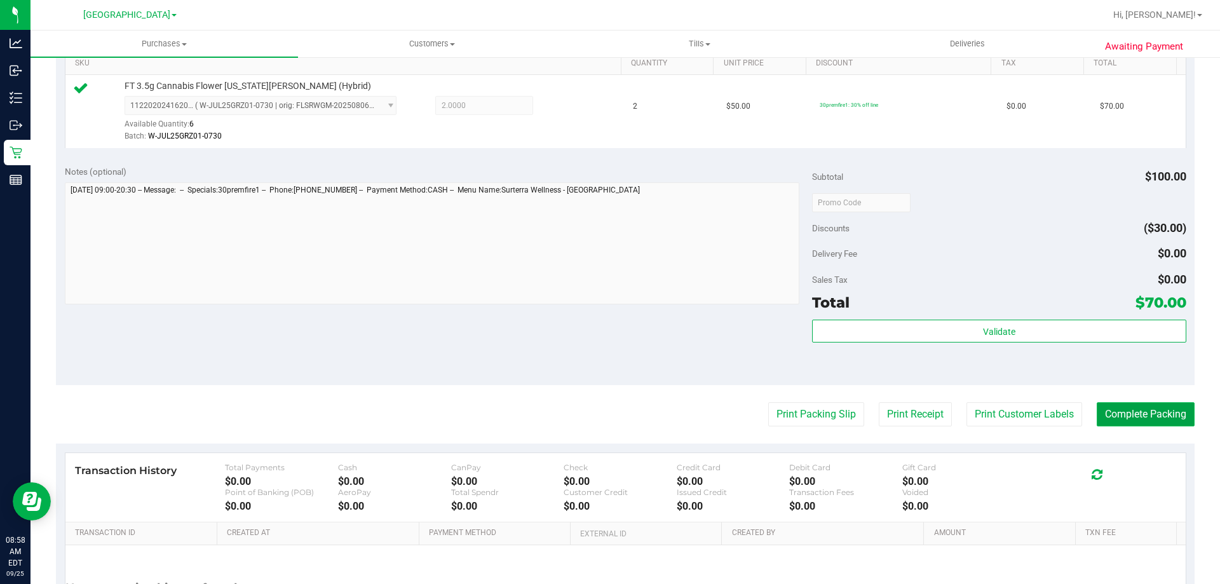
click at [1098, 402] on button "Complete Packing" at bounding box center [1146, 414] width 98 height 24
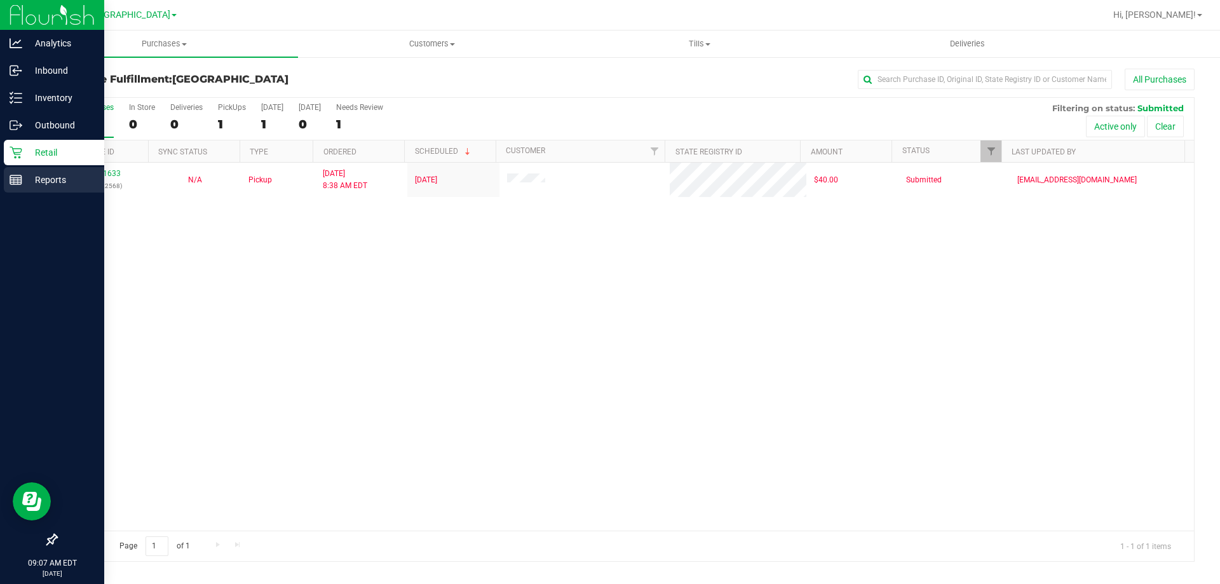
click at [7, 180] on div "Reports" at bounding box center [54, 179] width 100 height 25
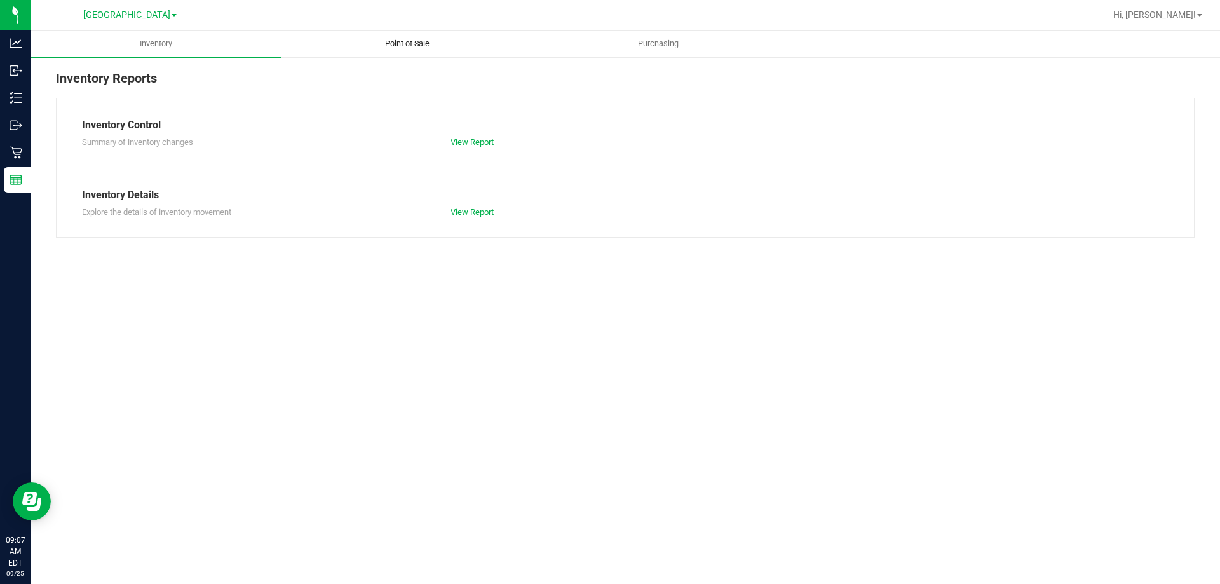
click at [395, 41] on span "Point of Sale" at bounding box center [407, 43] width 79 height 11
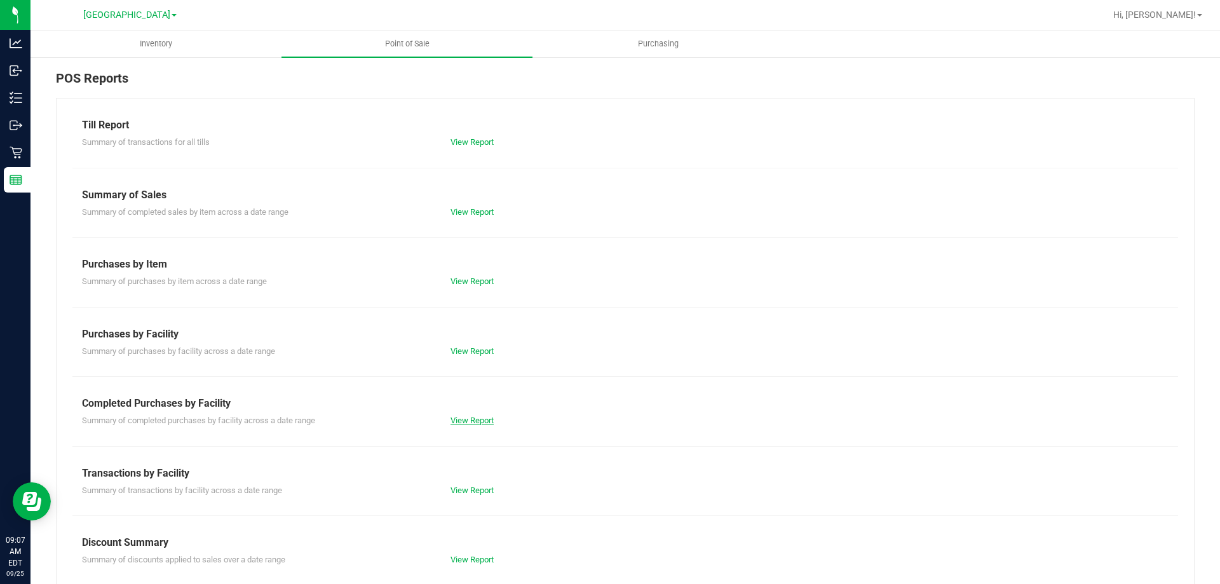
click at [466, 421] on link "View Report" at bounding box center [472, 421] width 43 height 10
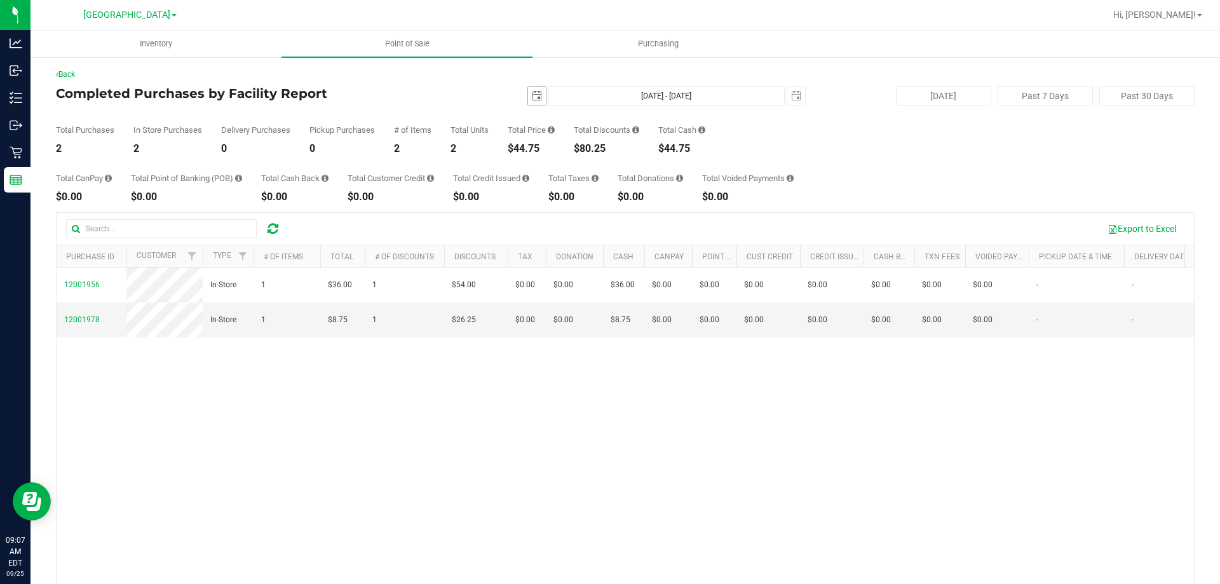
click at [534, 96] on span "select" at bounding box center [537, 96] width 10 height 10
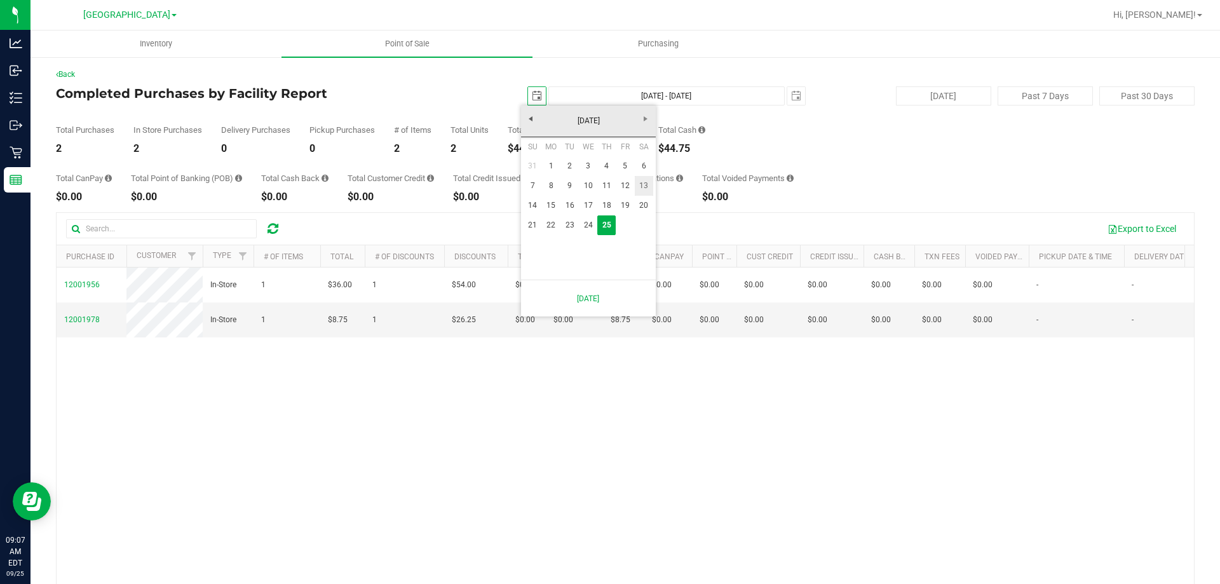
click at [644, 180] on link "13" at bounding box center [644, 186] width 18 height 20
type input "2025-09-13"
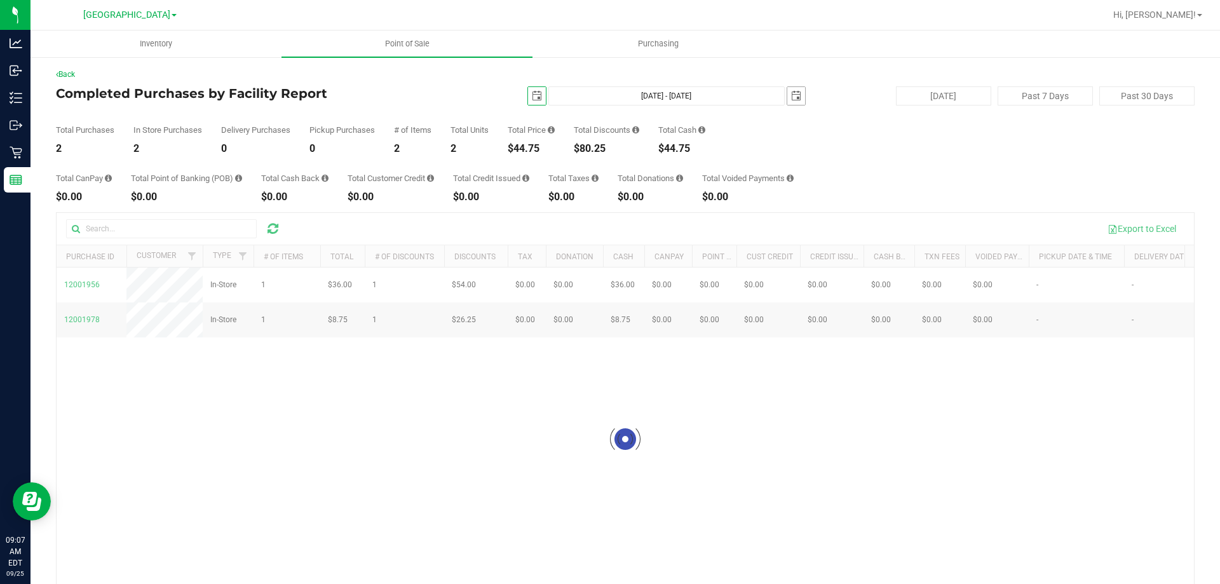
click at [791, 94] on span "select" at bounding box center [796, 96] width 10 height 10
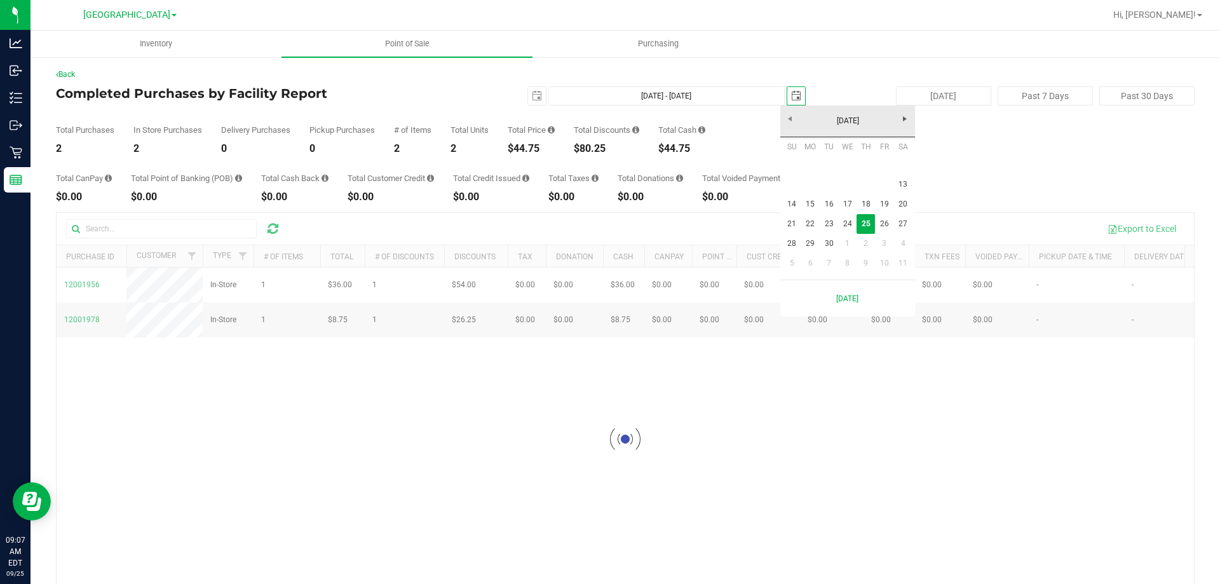
scroll to position [0, 32]
click at [908, 188] on link "13" at bounding box center [903, 185] width 18 height 20
type input "Sep 13, 2025 - Sep 13, 2025"
type input "2025-09-13"
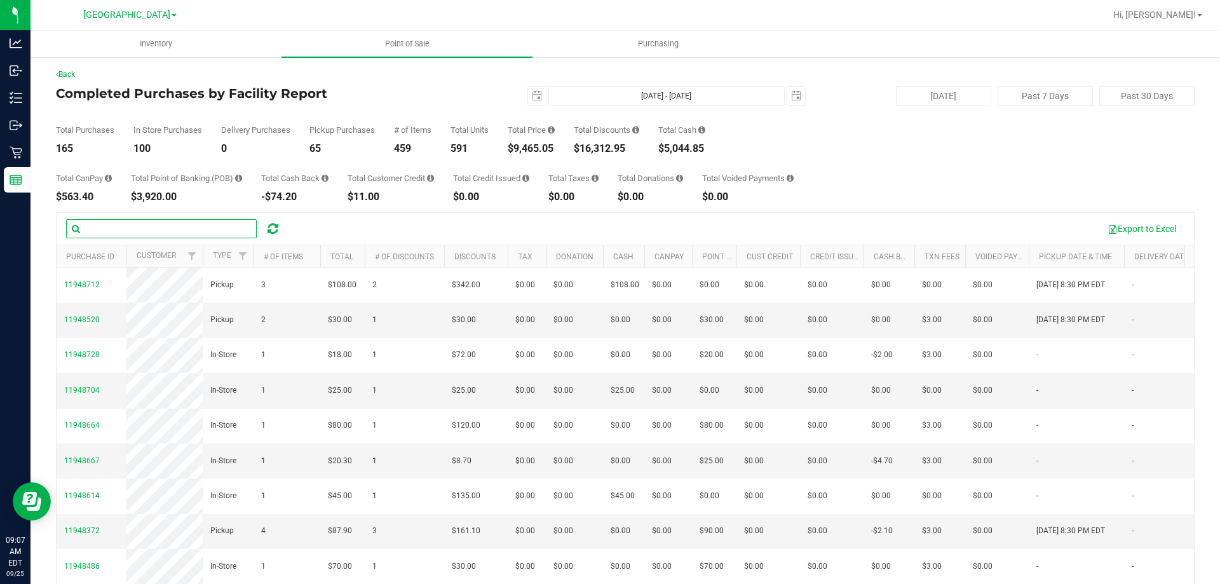
click at [118, 224] on input "text" at bounding box center [161, 228] width 191 height 19
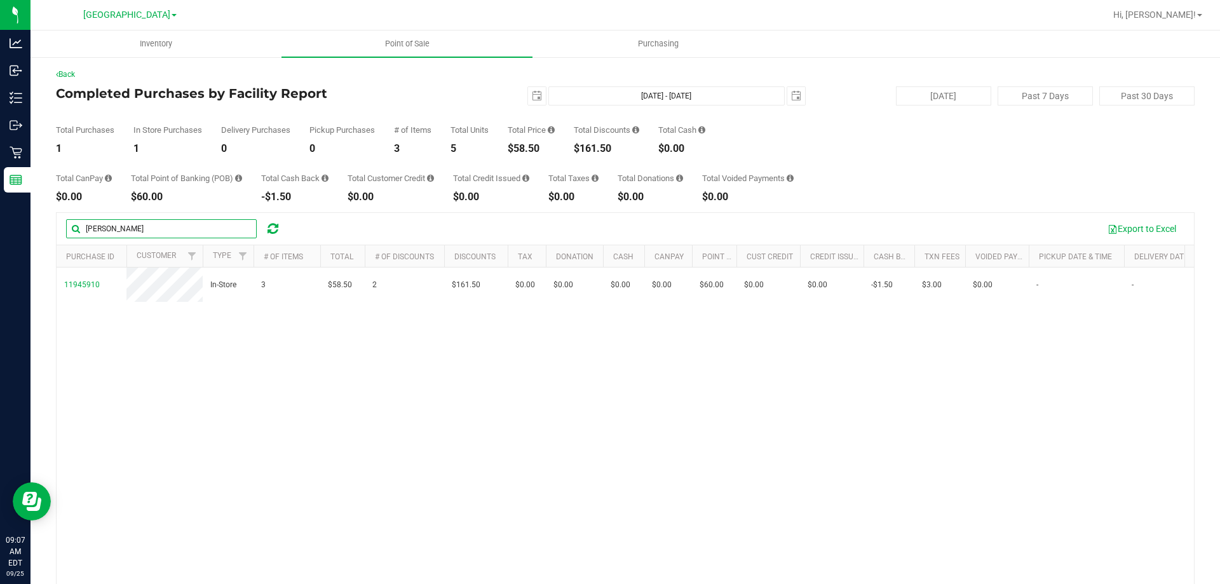
type input "rhonda"
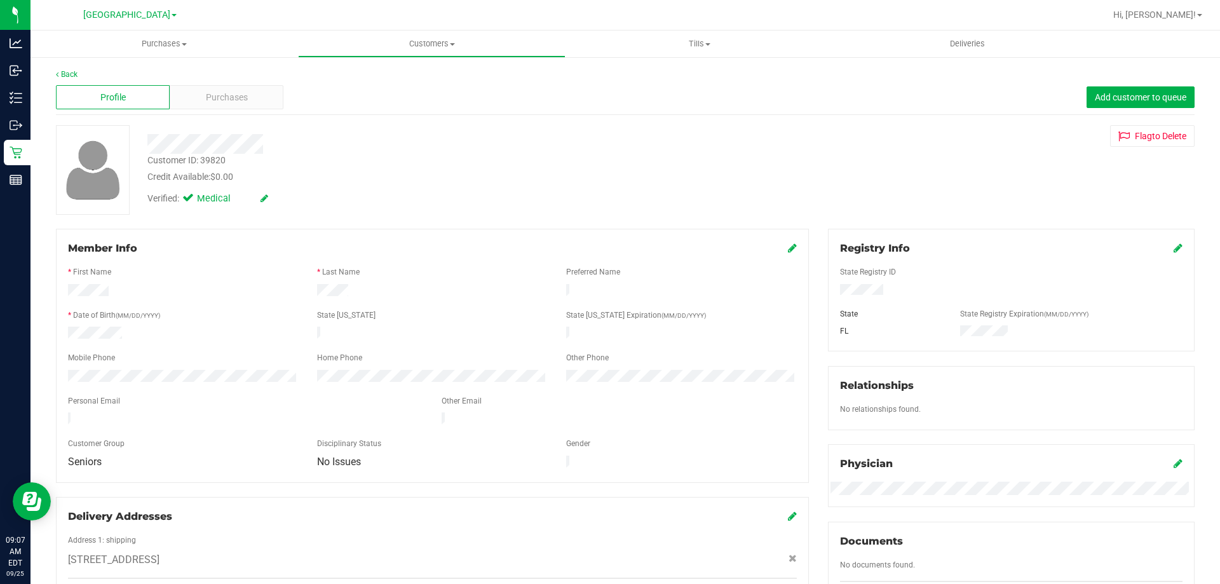
click at [236, 112] on div "Profile Purchases Add customer to queue" at bounding box center [625, 97] width 1139 height 35
click at [241, 103] on span "Purchases" at bounding box center [227, 97] width 42 height 13
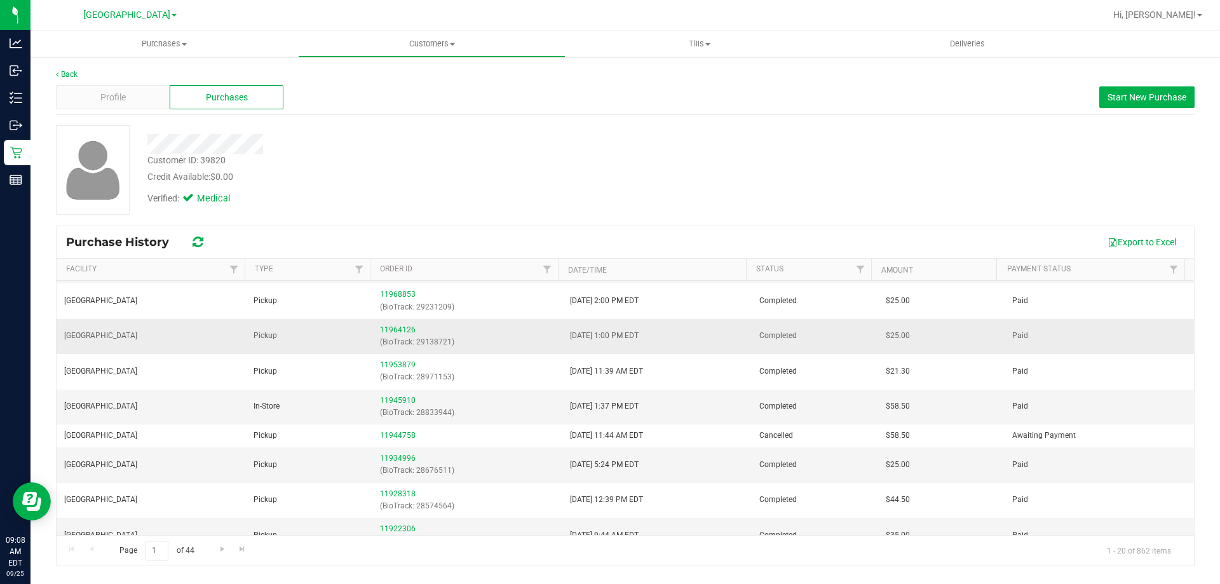
scroll to position [127, 0]
click at [405, 399] on link "11945910" at bounding box center [398, 399] width 36 height 9
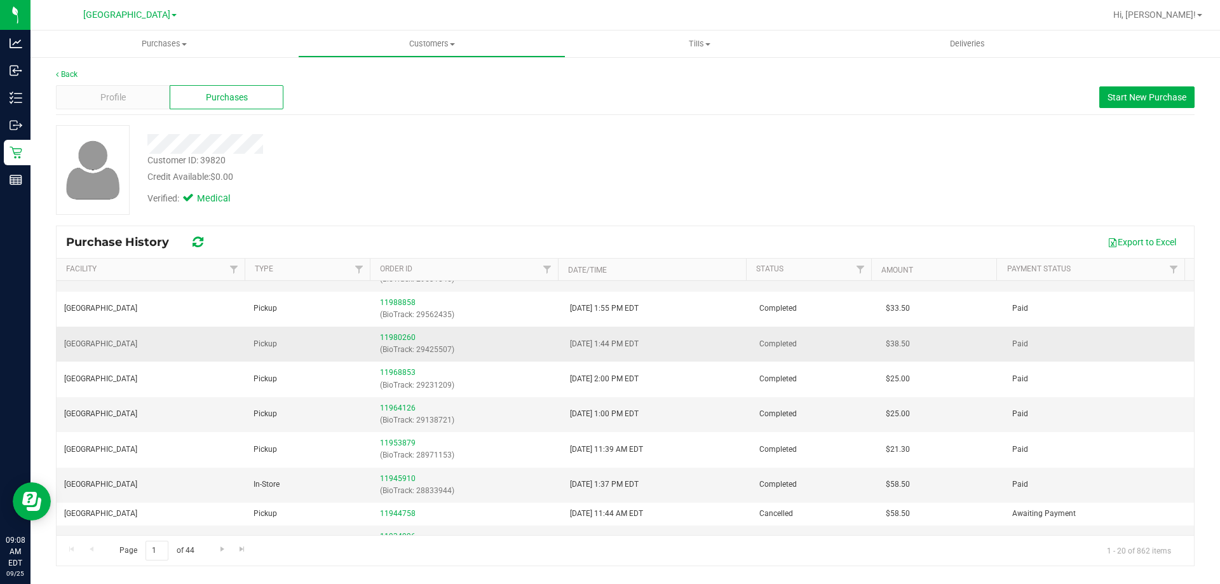
scroll to position [191, 0]
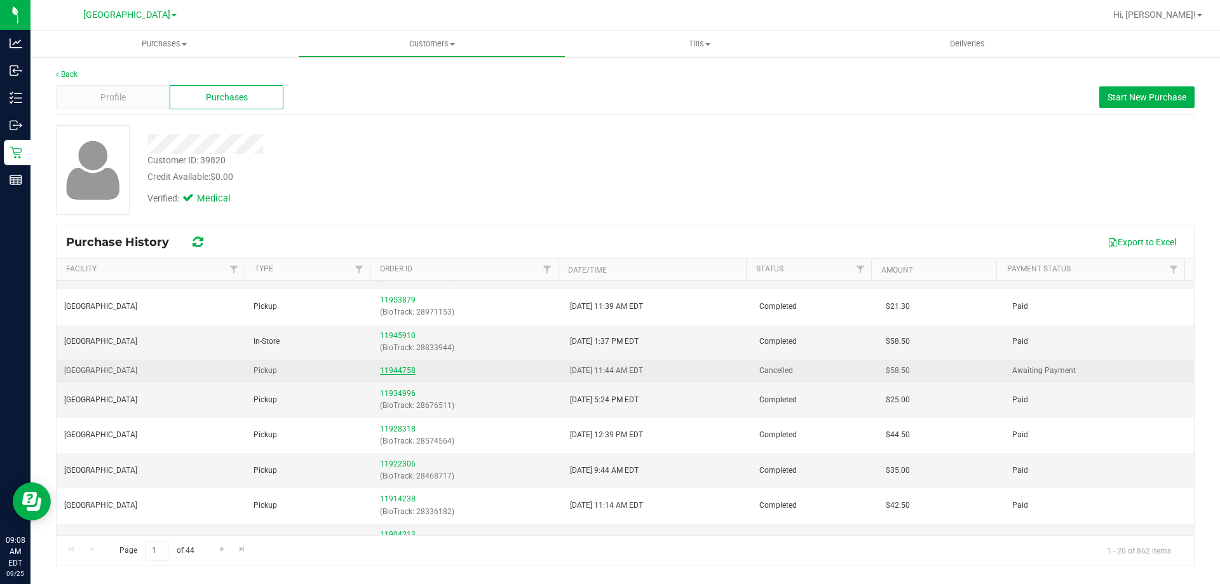
click at [393, 369] on link "11944758" at bounding box center [398, 370] width 36 height 9
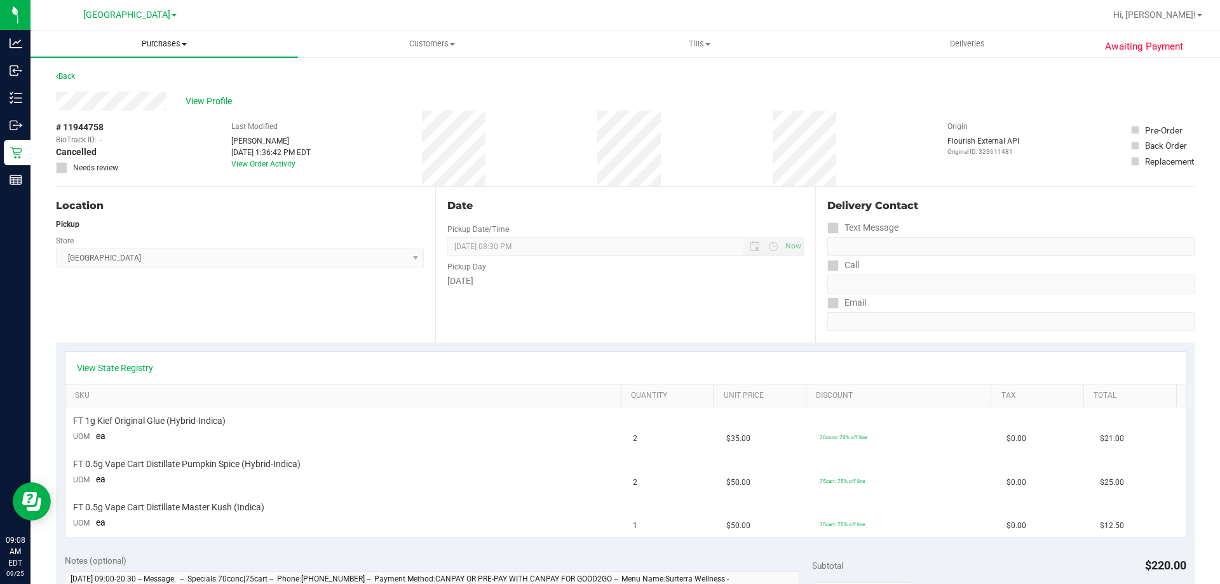
click at [159, 41] on span "Purchases" at bounding box center [165, 43] width 268 height 11
click at [71, 85] on li "Fulfillment" at bounding box center [165, 92] width 268 height 15
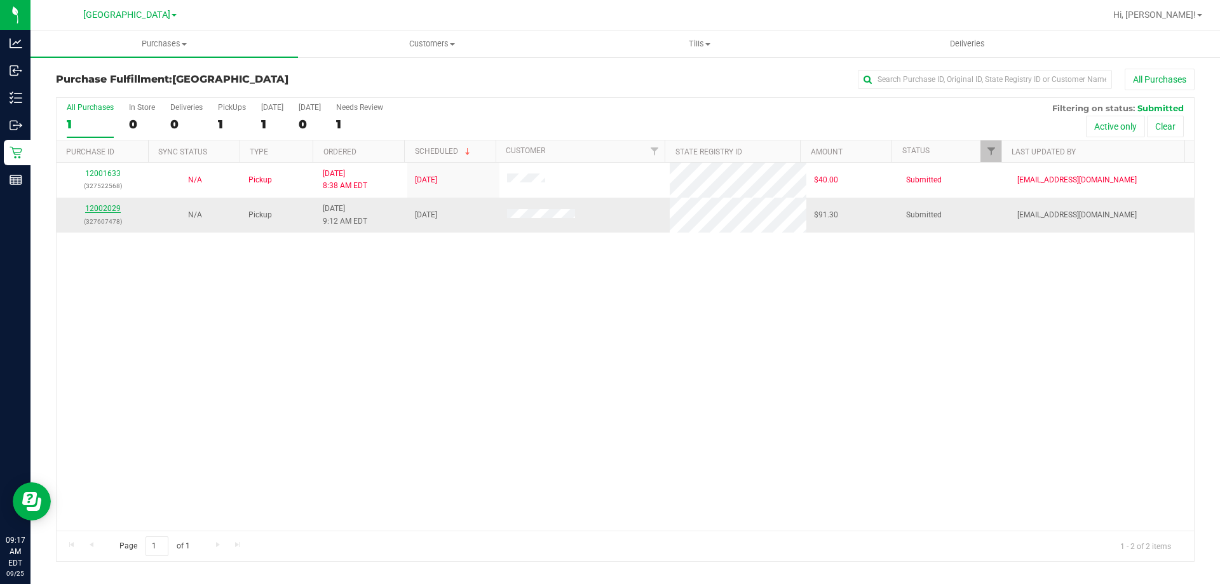
click at [90, 208] on link "12002029" at bounding box center [103, 208] width 36 height 9
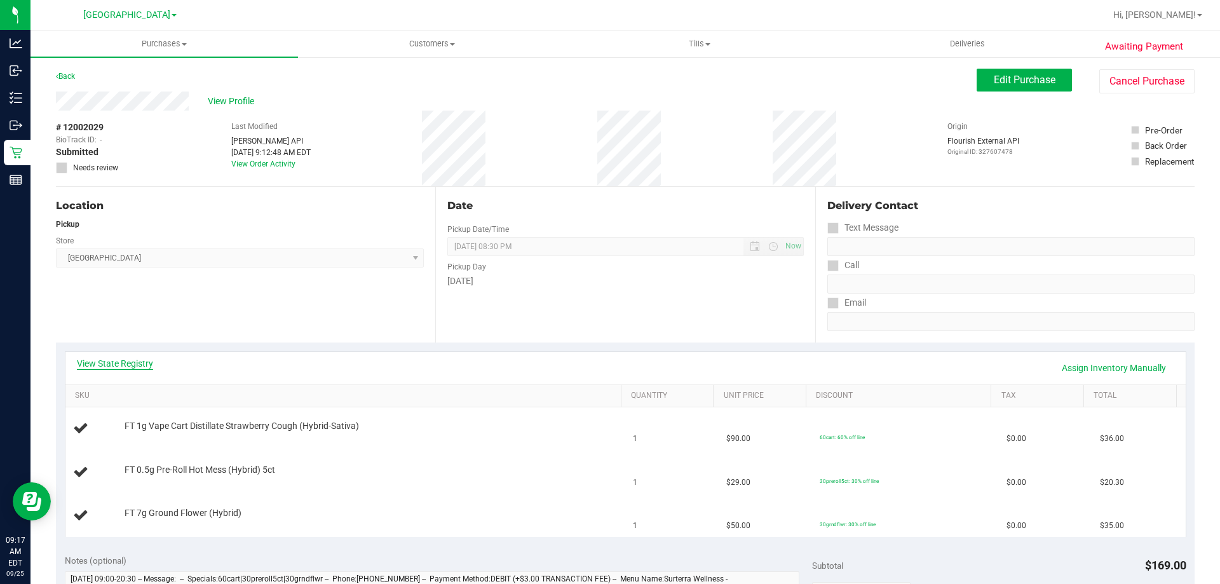
click at [113, 362] on link "View State Registry" at bounding box center [115, 363] width 76 height 13
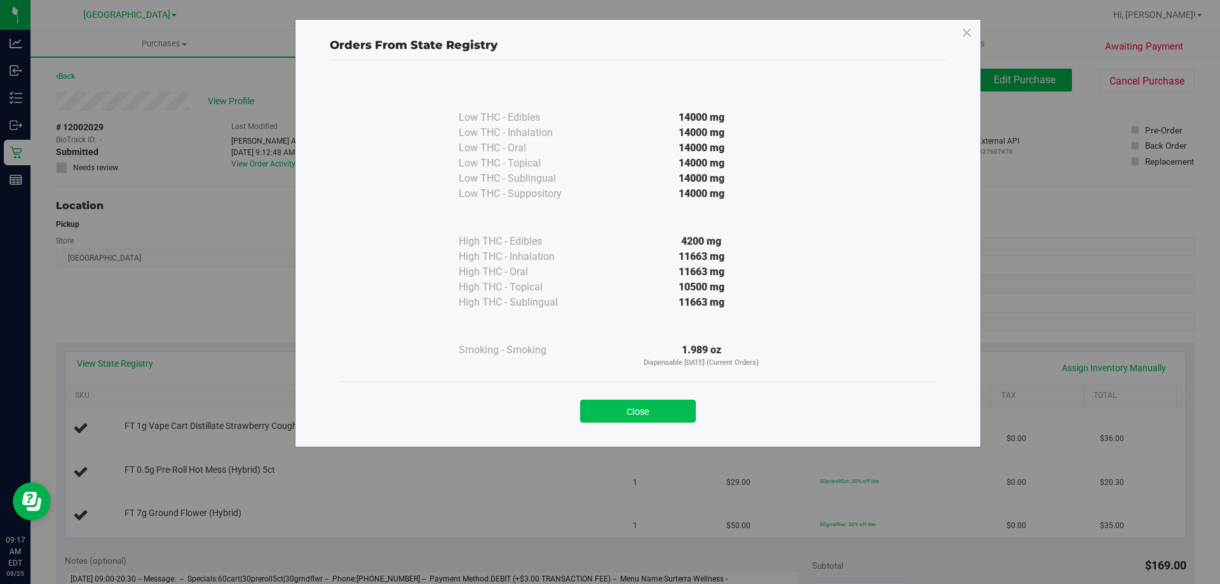
click at [634, 420] on button "Close" at bounding box center [638, 411] width 116 height 23
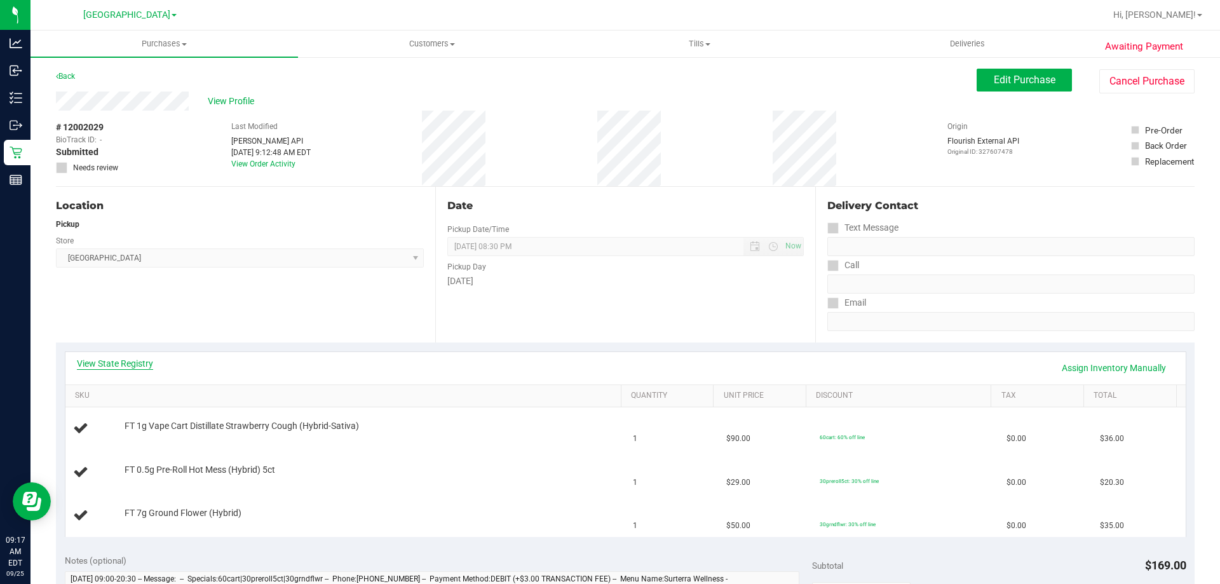
click at [104, 362] on link "View State Registry" at bounding box center [115, 363] width 76 height 13
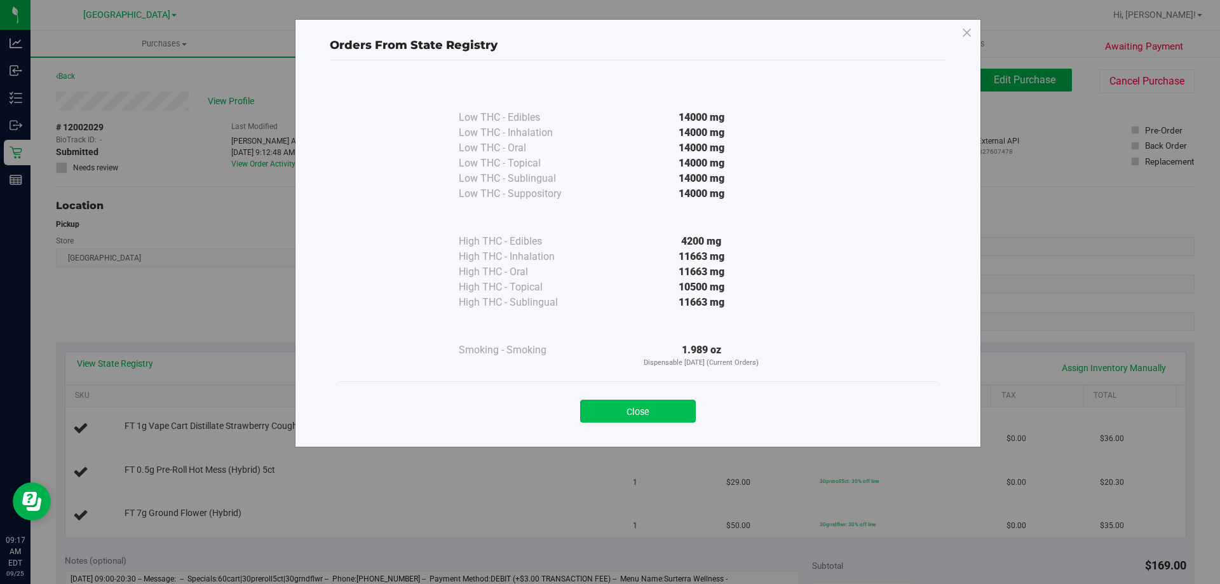
click at [645, 409] on button "Close" at bounding box center [638, 411] width 116 height 23
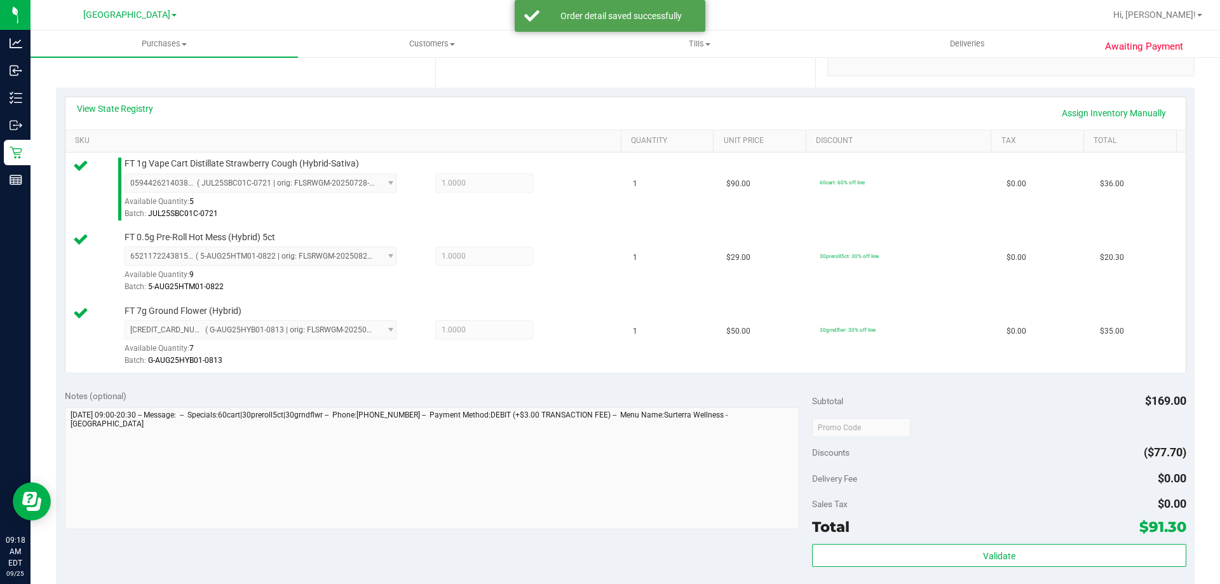
scroll to position [277, 0]
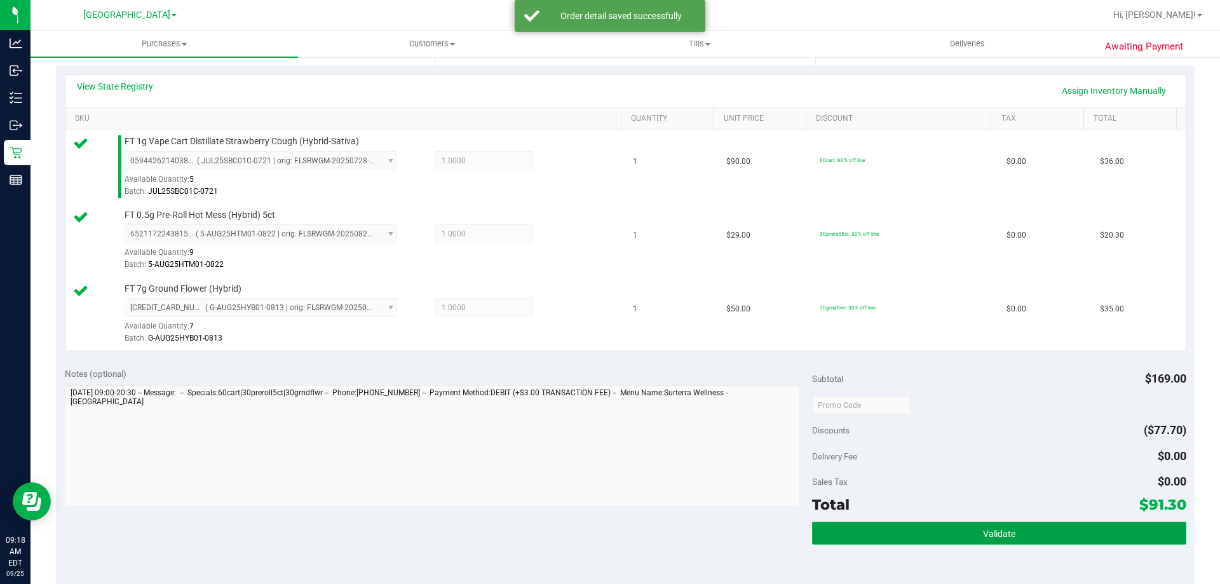
click at [1001, 525] on button "Validate" at bounding box center [999, 533] width 374 height 23
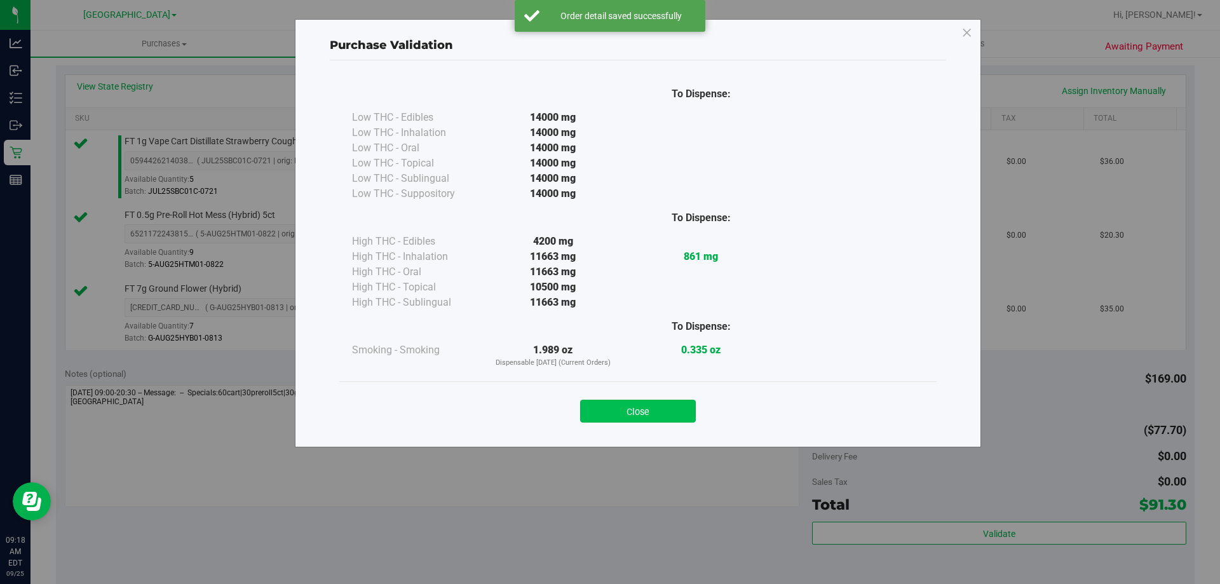
click at [649, 401] on button "Close" at bounding box center [638, 411] width 116 height 23
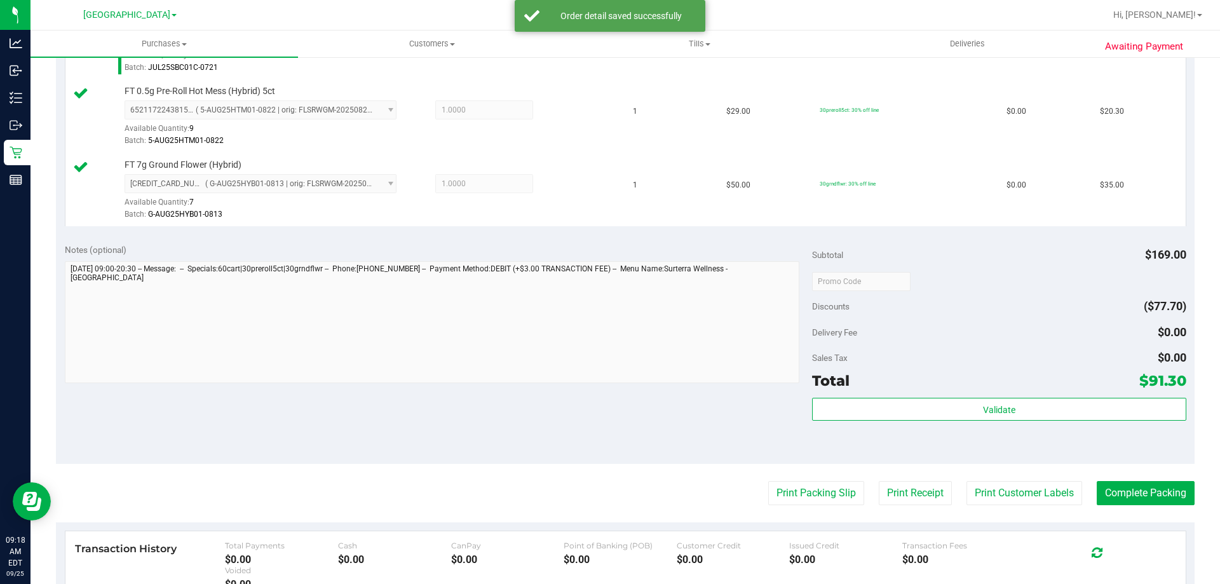
scroll to position [479, 0]
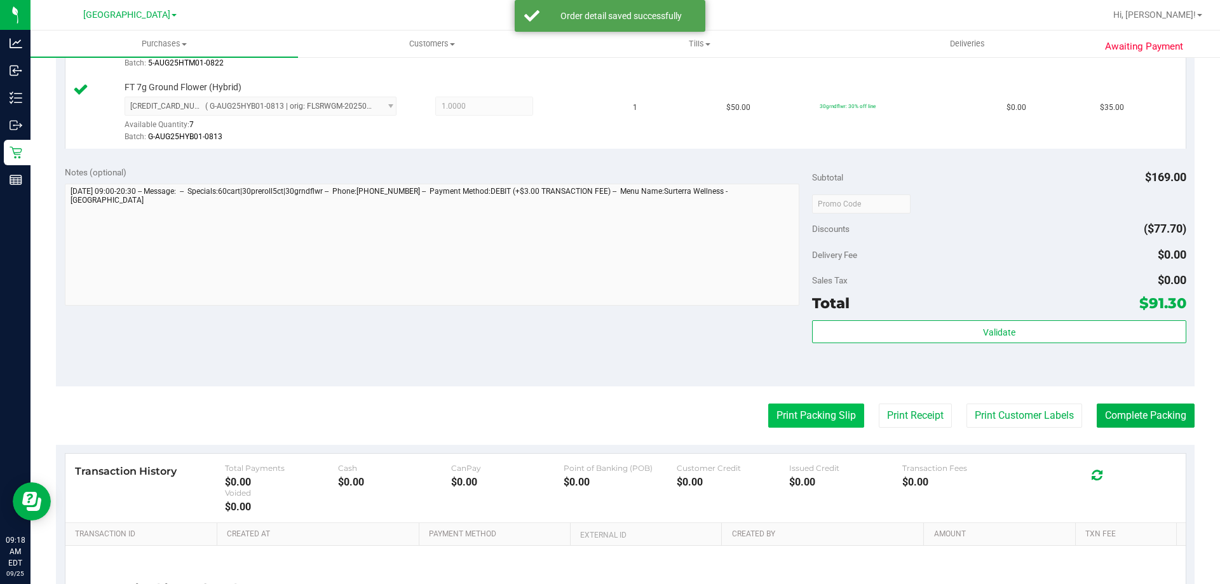
click at [815, 416] on button "Print Packing Slip" at bounding box center [816, 416] width 96 height 24
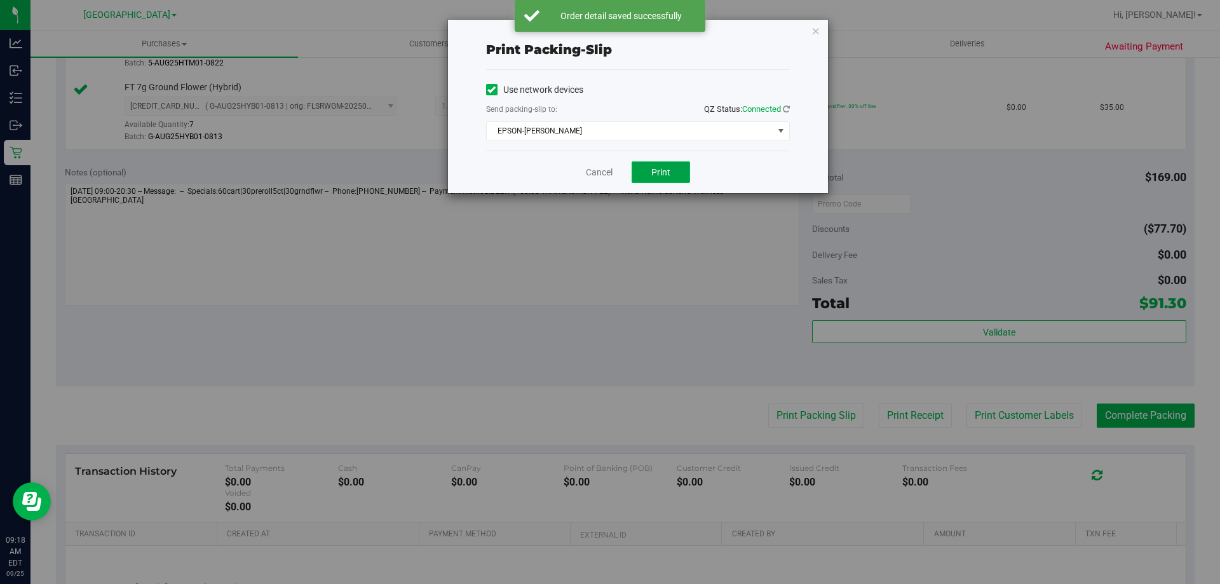
click at [661, 172] on span "Print" at bounding box center [660, 172] width 19 height 10
click at [591, 168] on link "Cancel" at bounding box center [599, 172] width 27 height 13
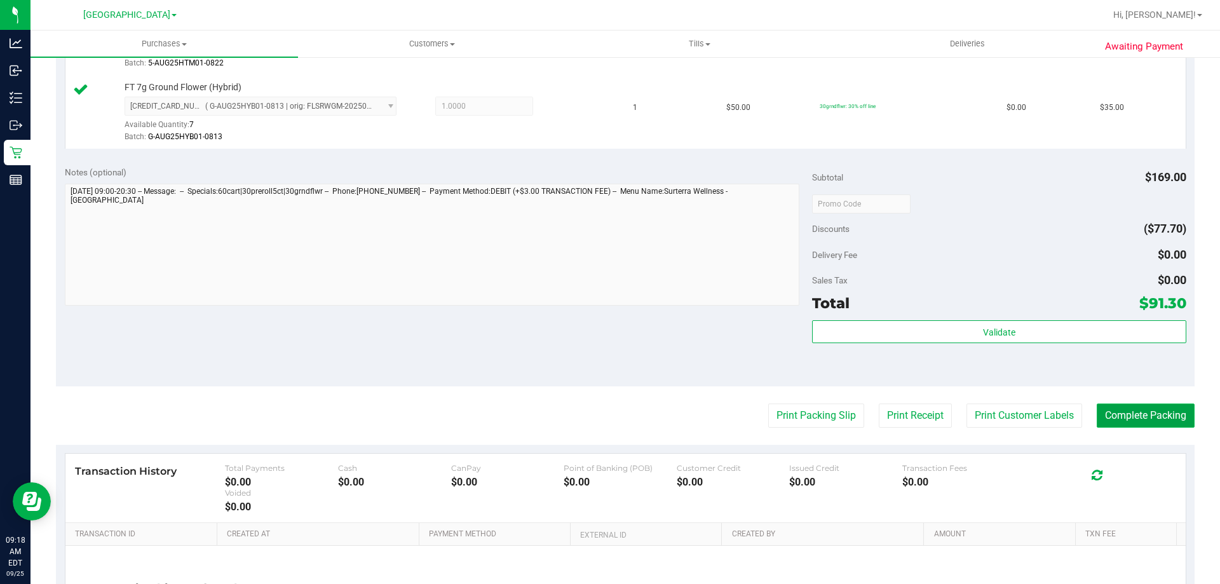
click at [1160, 414] on button "Complete Packing" at bounding box center [1146, 416] width 98 height 24
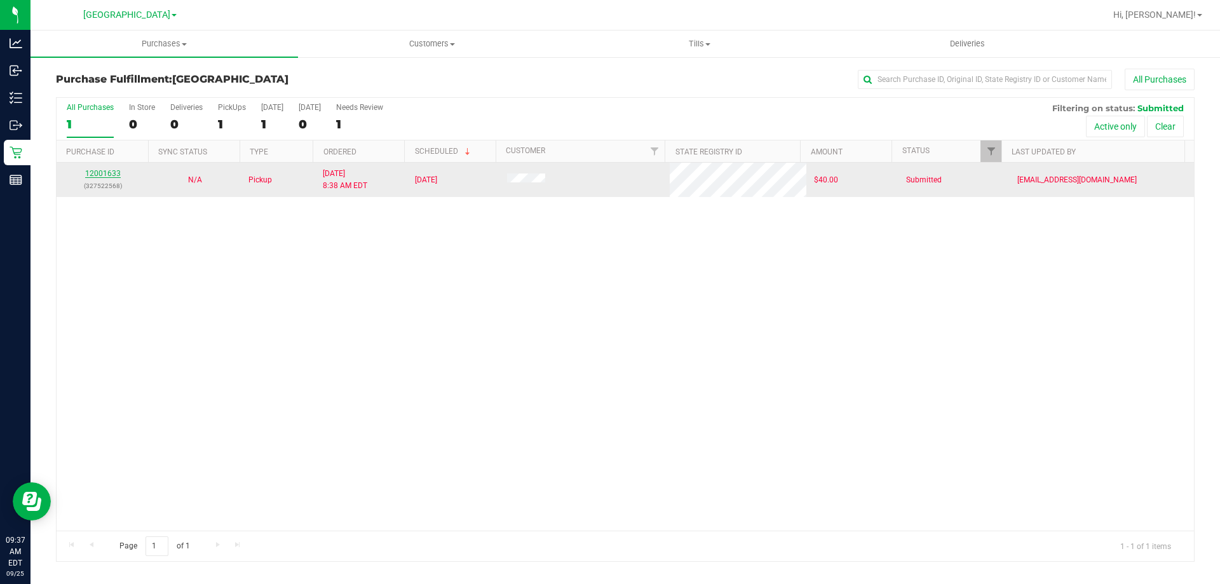
click at [111, 175] on link "12001633" at bounding box center [103, 173] width 36 height 9
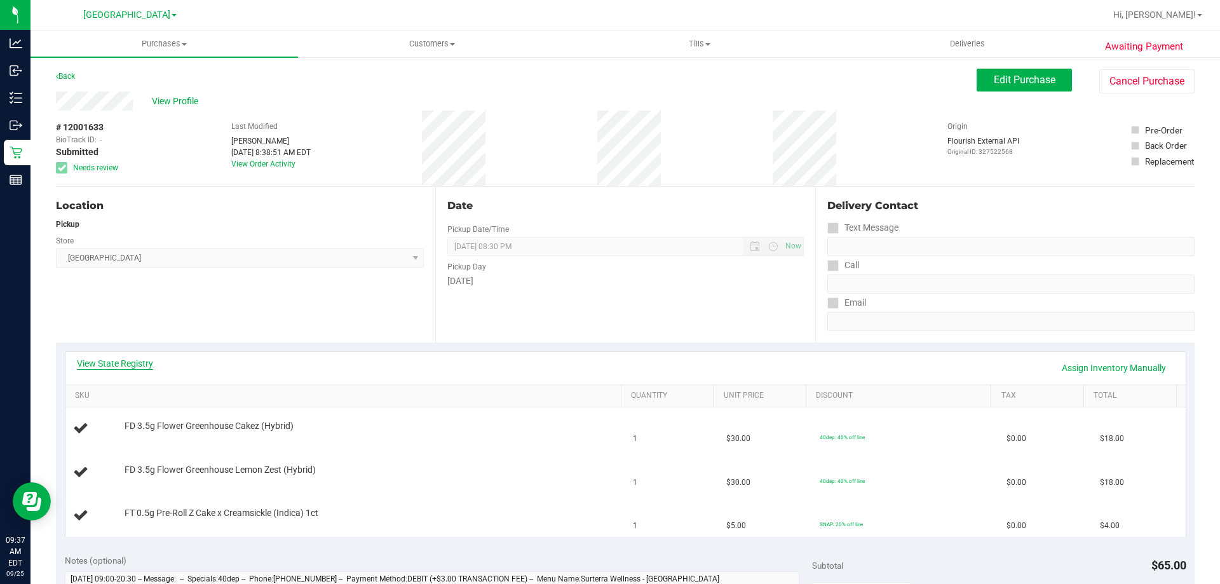
click at [95, 362] on link "View State Registry" at bounding box center [115, 363] width 76 height 13
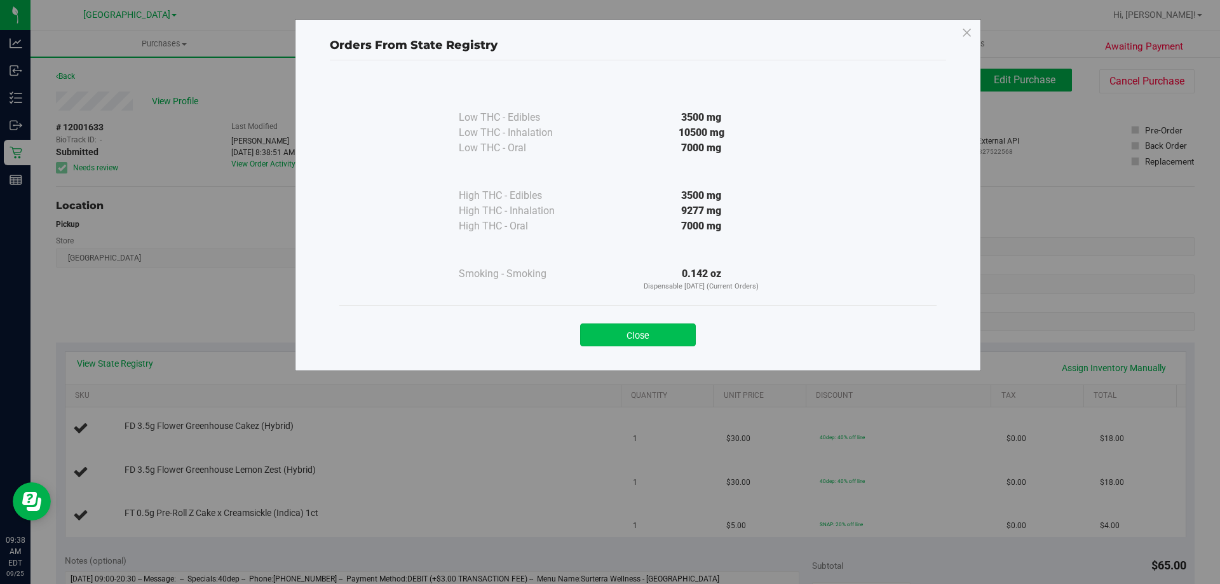
click at [650, 344] on button "Close" at bounding box center [638, 334] width 116 height 23
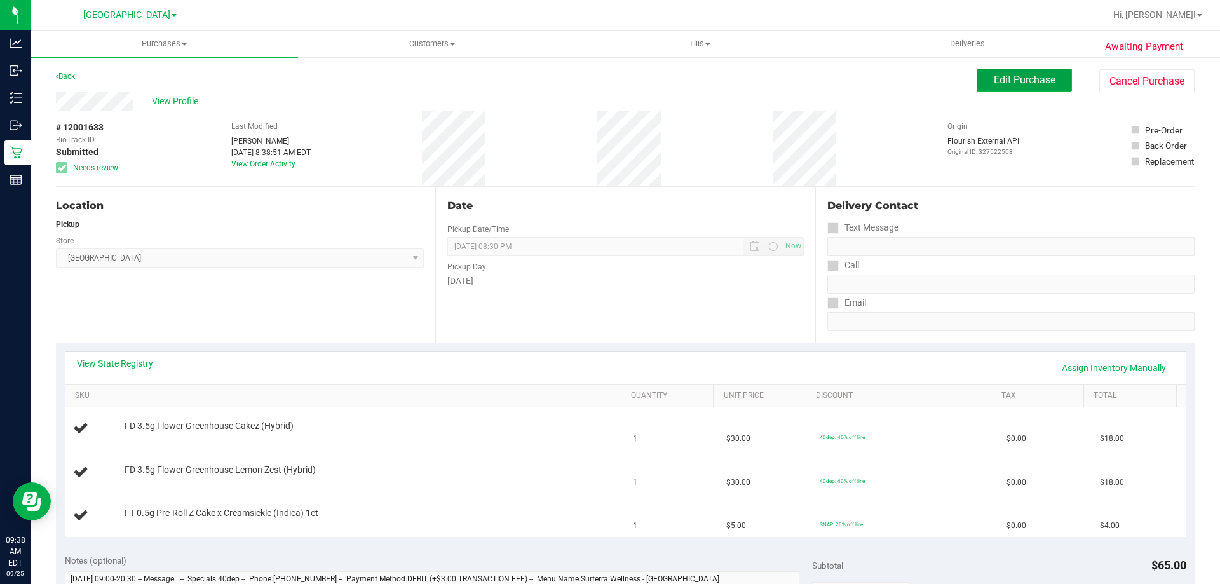
click at [1015, 85] on span "Edit Purchase" at bounding box center [1025, 80] width 62 height 12
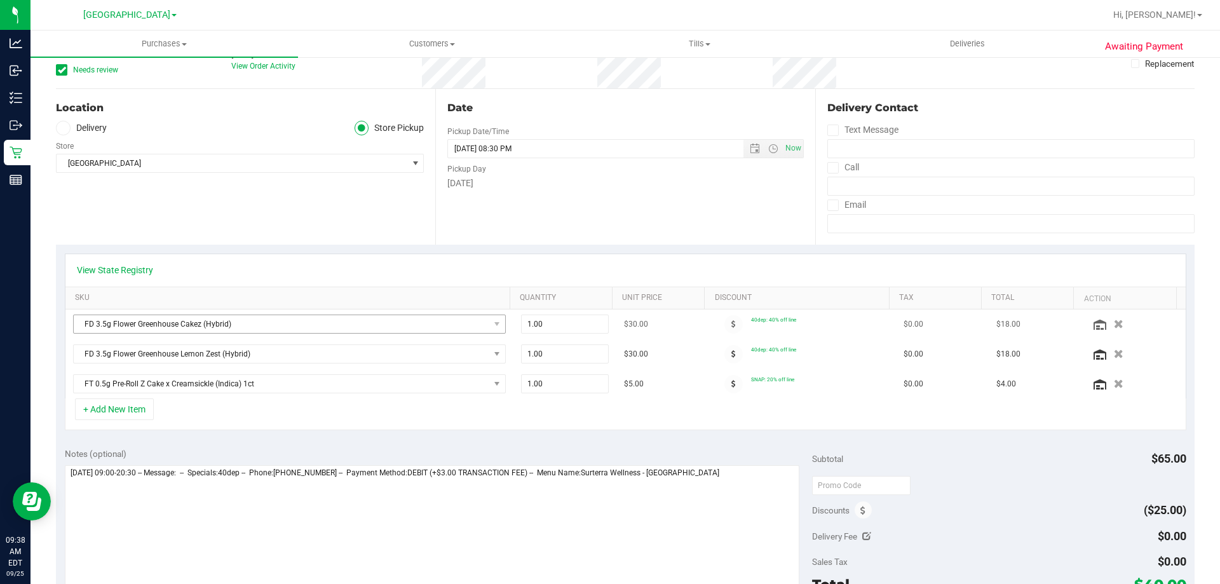
scroll to position [127, 0]
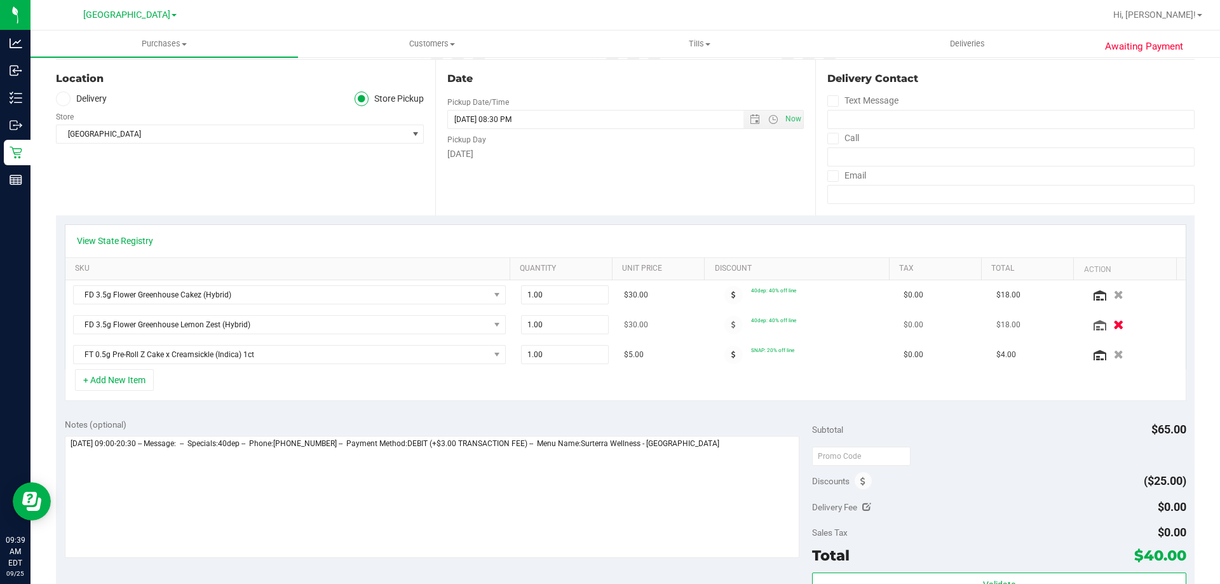
click at [1113, 328] on icon "button" at bounding box center [1118, 325] width 11 height 10
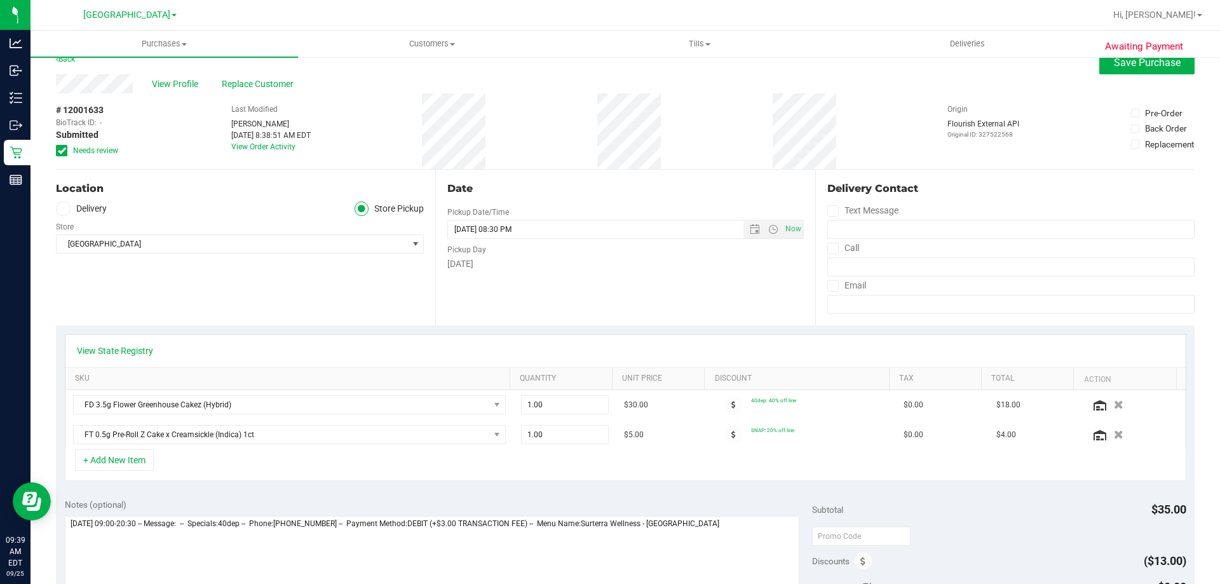
scroll to position [11, 0]
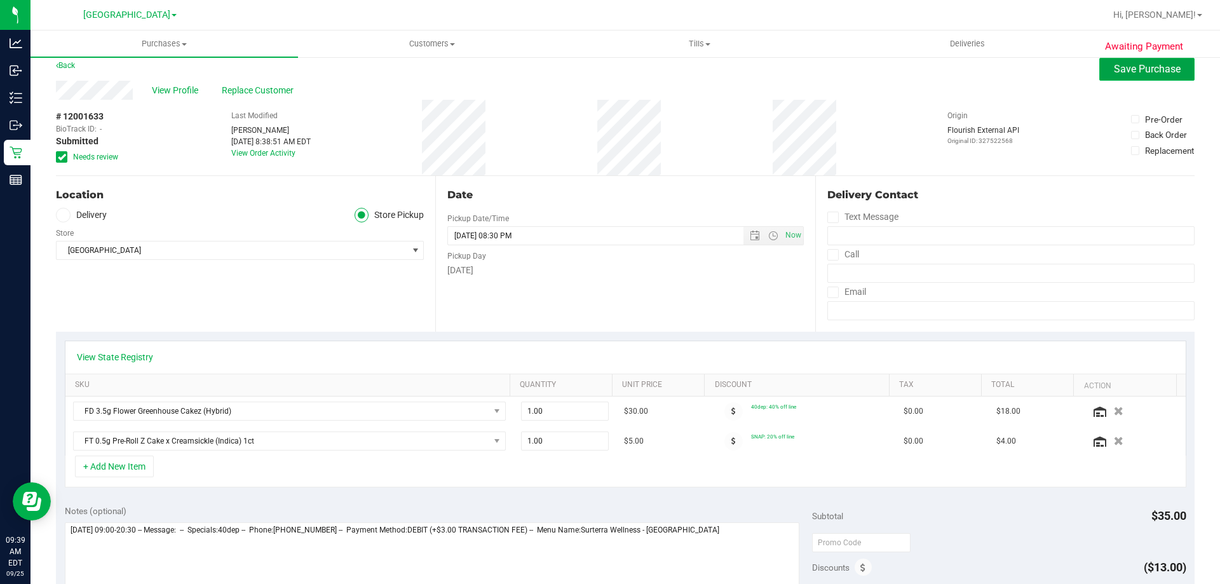
click at [1139, 68] on span "Save Purchase" at bounding box center [1147, 69] width 67 height 12
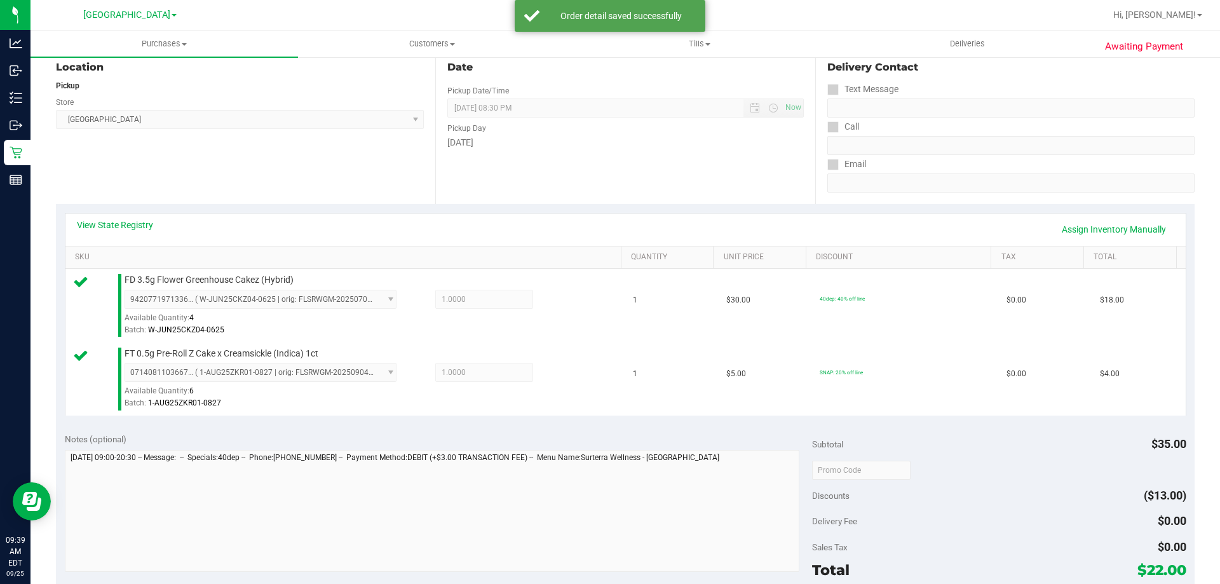
scroll to position [240, 0]
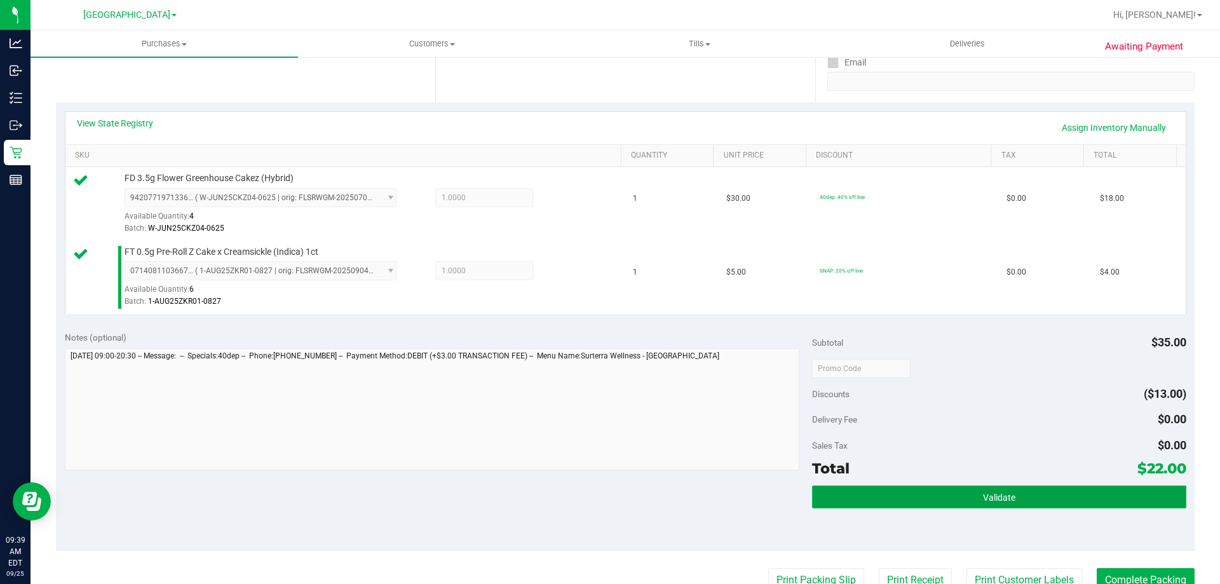
click at [1016, 499] on button "Validate" at bounding box center [999, 497] width 374 height 23
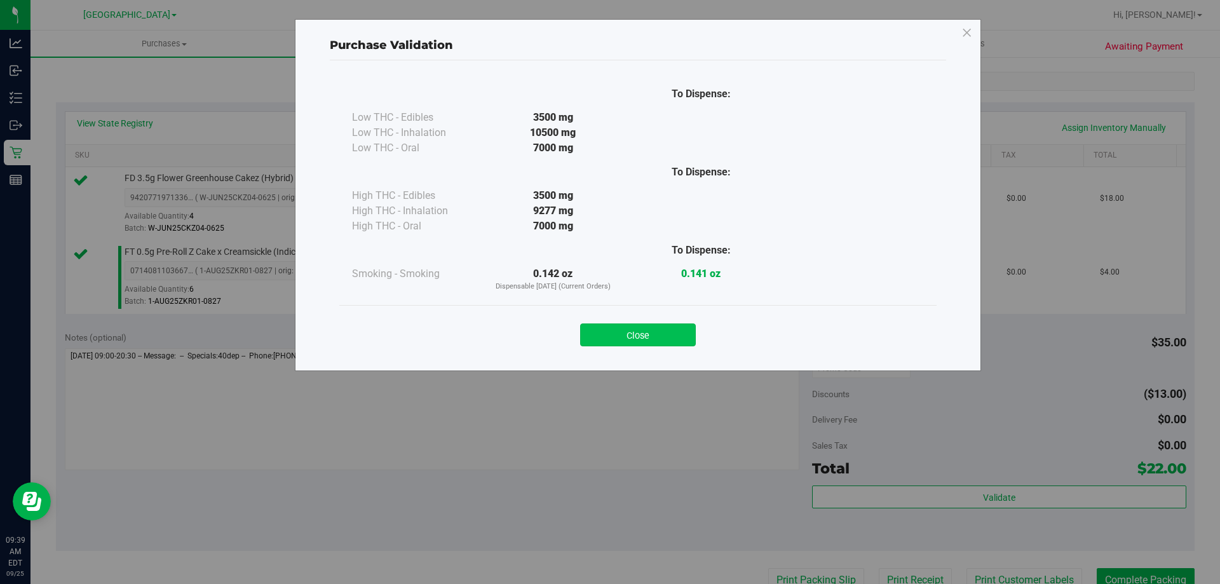
click at [629, 333] on button "Close" at bounding box center [638, 334] width 116 height 23
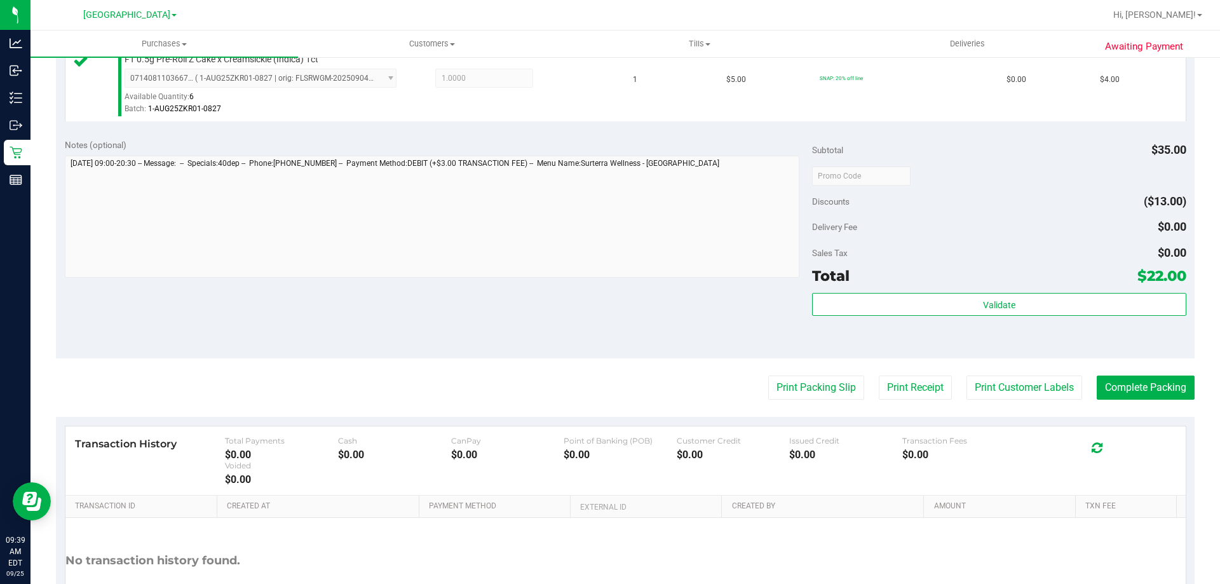
scroll to position [434, 0]
click at [1028, 376] on button "Print Customer Labels" at bounding box center [1025, 386] width 116 height 24
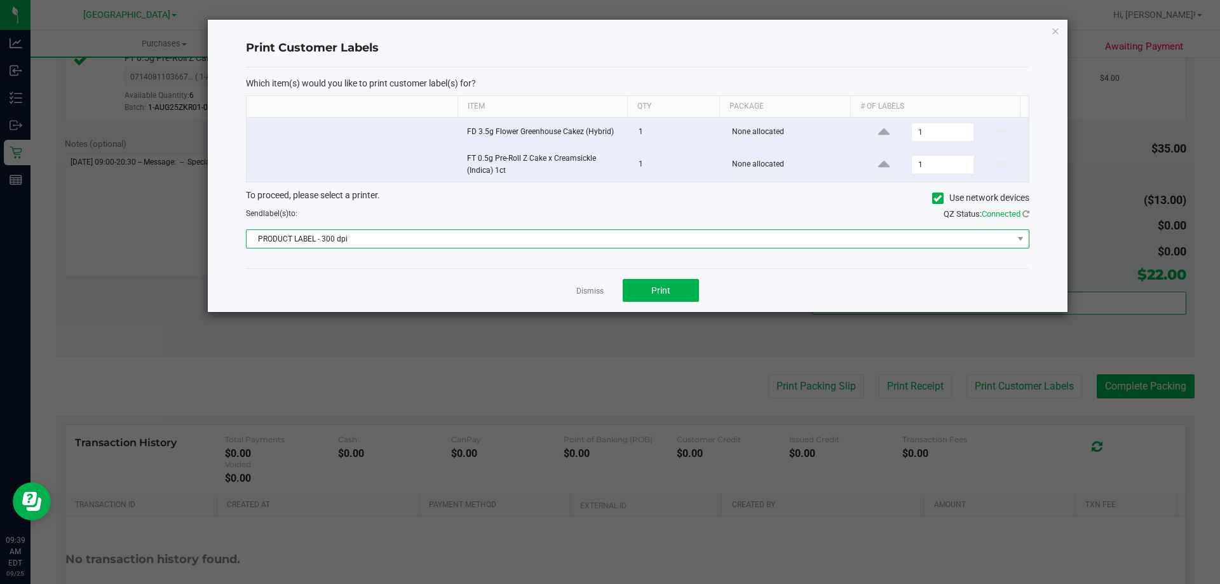
click at [438, 245] on span "PRODUCT LABEL - 300 dpi" at bounding box center [630, 239] width 766 height 18
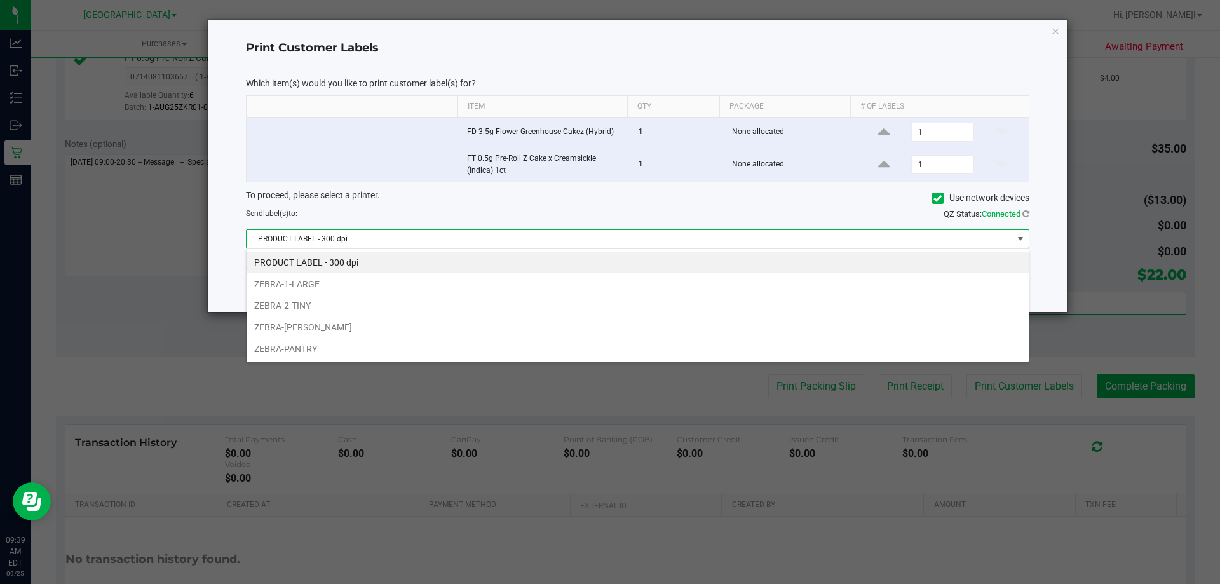
scroll to position [19, 783]
click at [292, 344] on li "ZEBRA-PANTRY" at bounding box center [638, 349] width 782 height 22
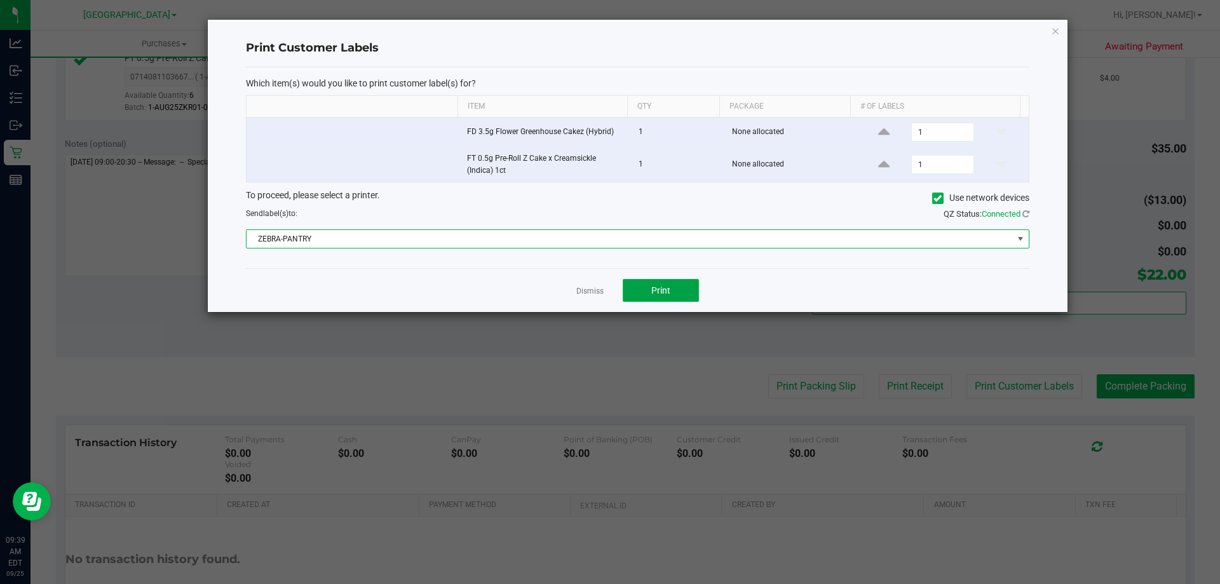
click at [672, 282] on button "Print" at bounding box center [661, 290] width 76 height 23
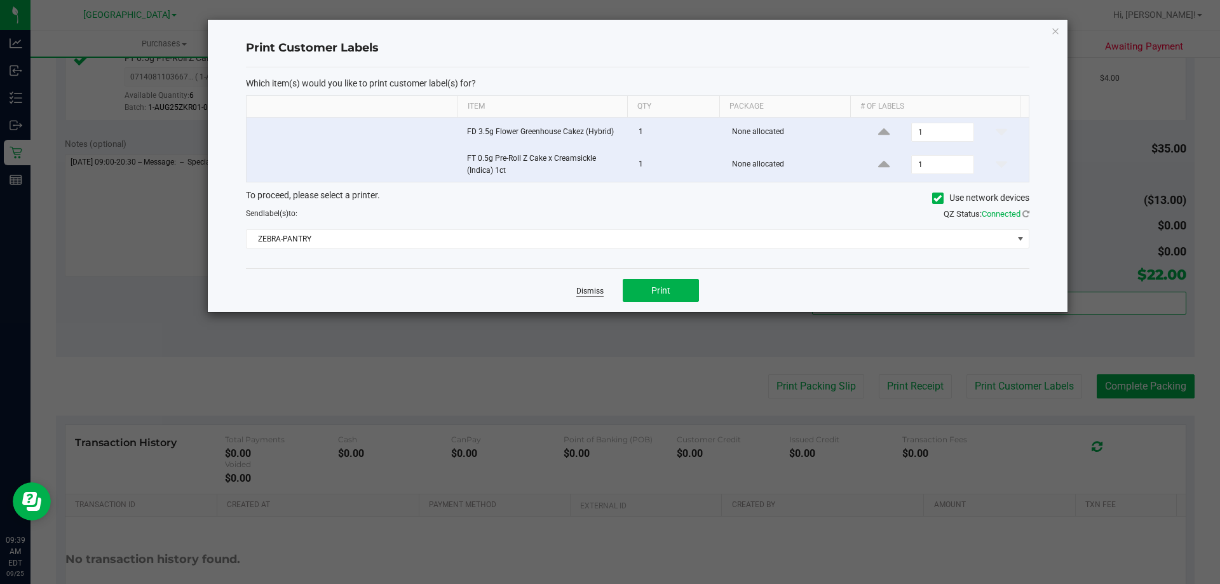
click at [585, 291] on link "Dismiss" at bounding box center [589, 291] width 27 height 11
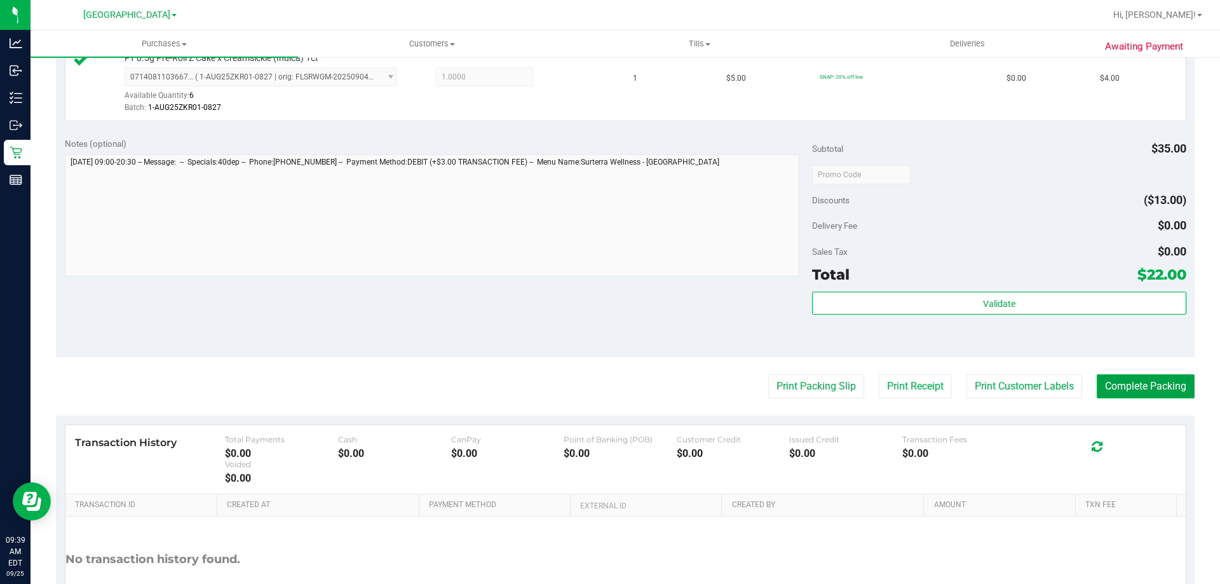
click at [1143, 389] on button "Complete Packing" at bounding box center [1146, 386] width 98 height 24
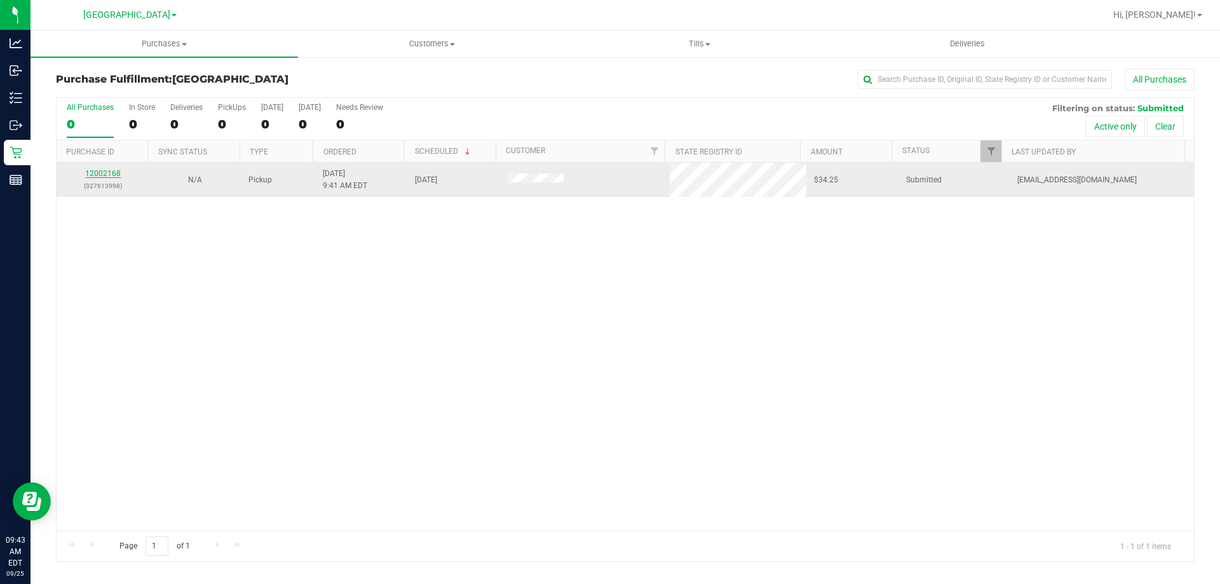
click at [111, 169] on link "12002168" at bounding box center [103, 173] width 36 height 9
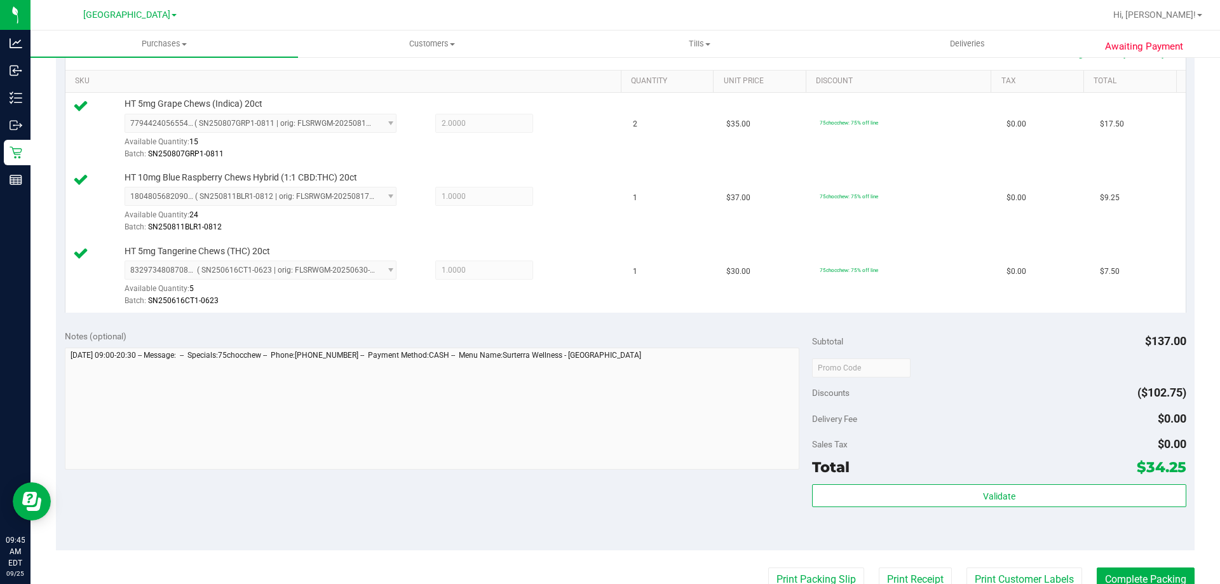
scroll to position [430, 0]
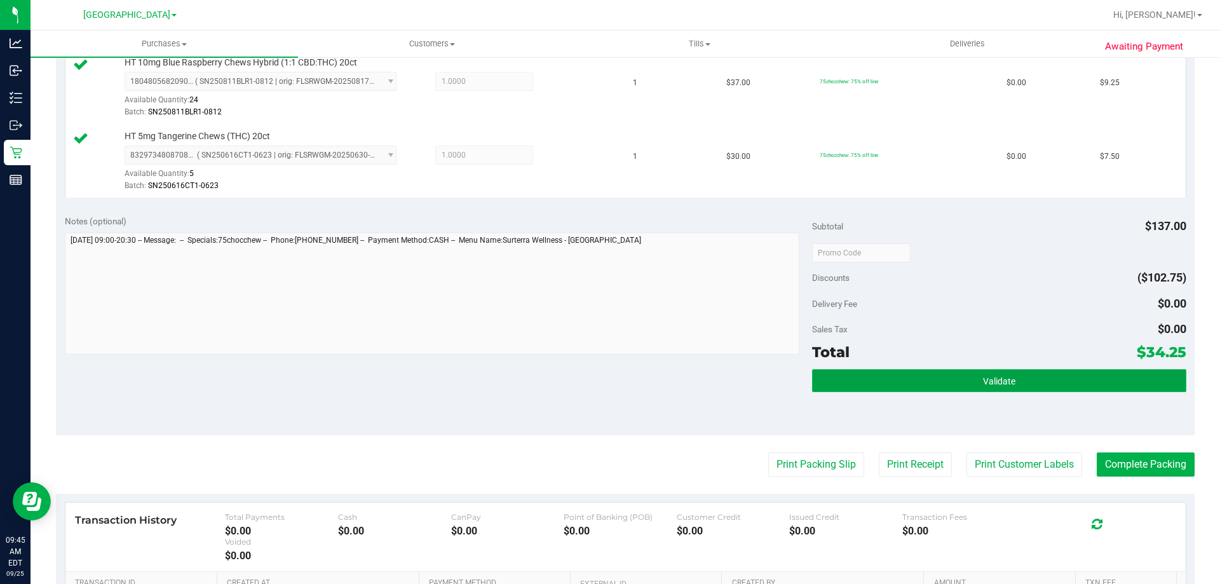
click at [989, 381] on span "Validate" at bounding box center [999, 381] width 32 height 10
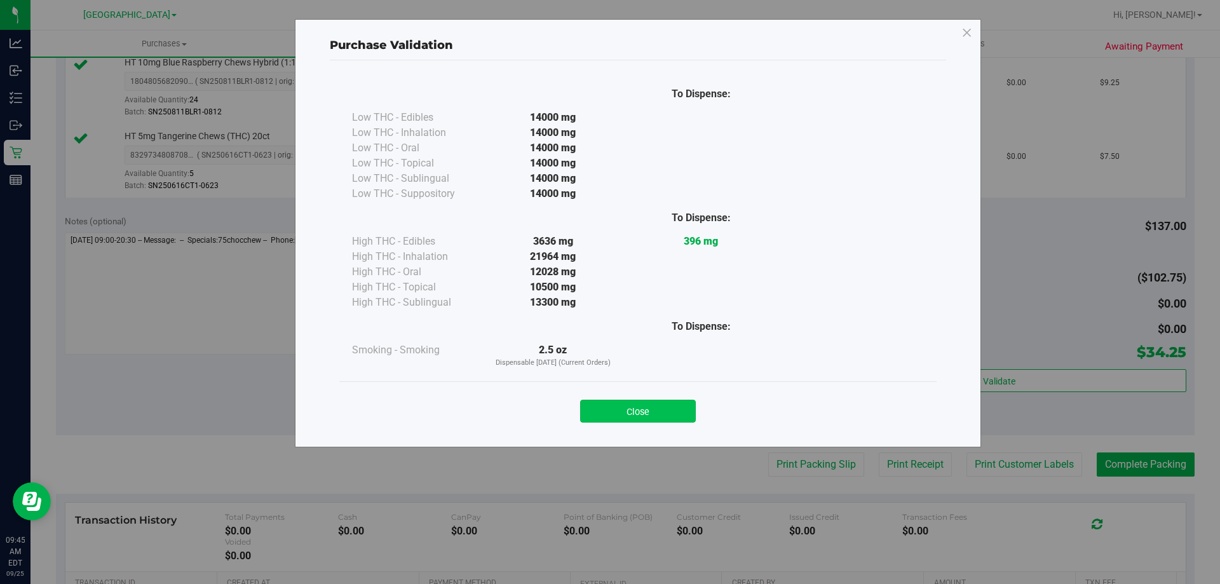
click at [649, 415] on button "Close" at bounding box center [638, 411] width 116 height 23
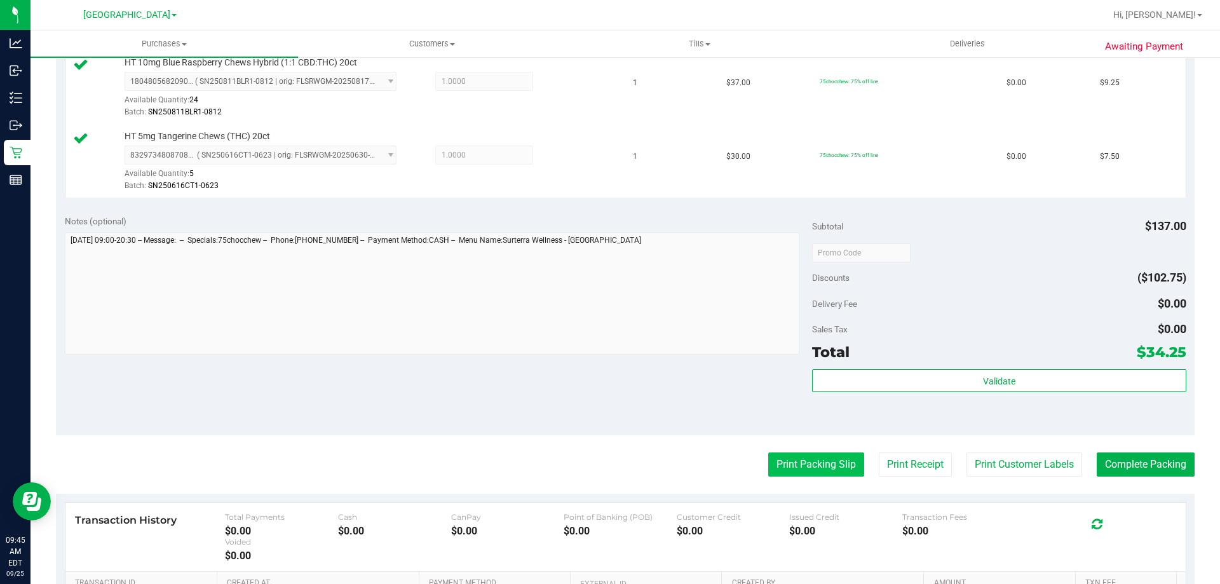
click at [812, 462] on button "Print Packing Slip" at bounding box center [816, 464] width 96 height 24
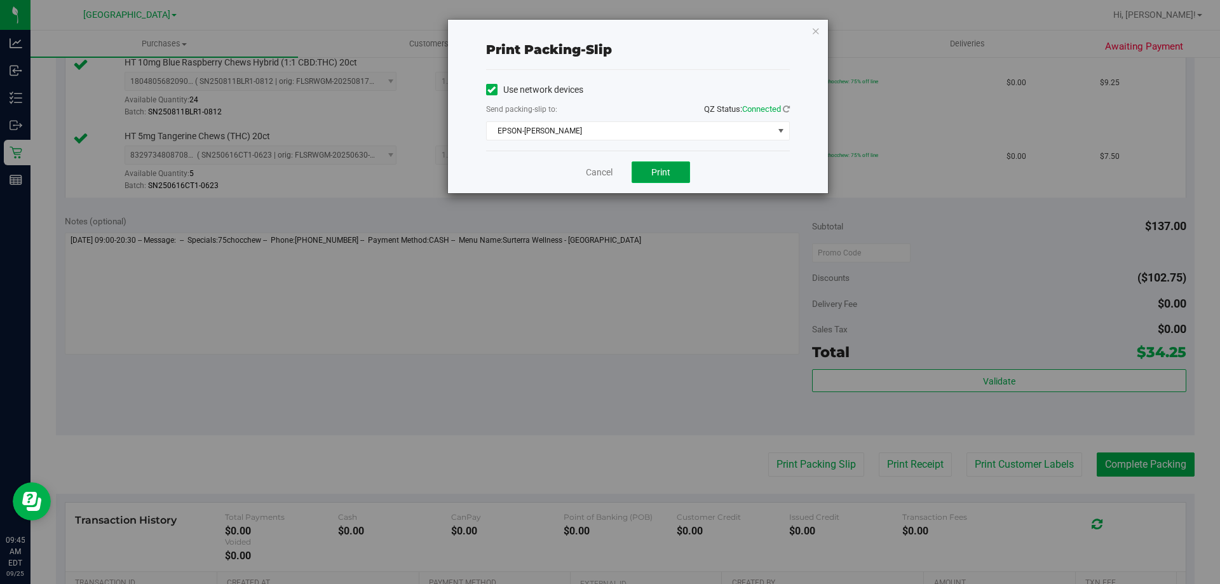
click at [681, 179] on button "Print" at bounding box center [661, 172] width 58 height 22
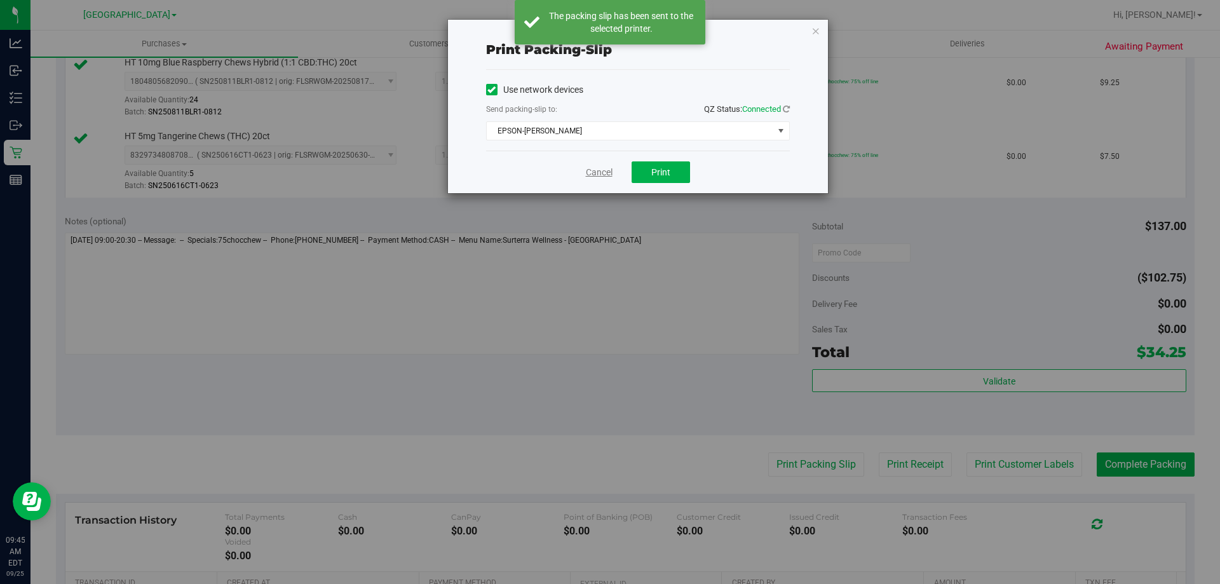
click at [595, 173] on link "Cancel" at bounding box center [599, 172] width 27 height 13
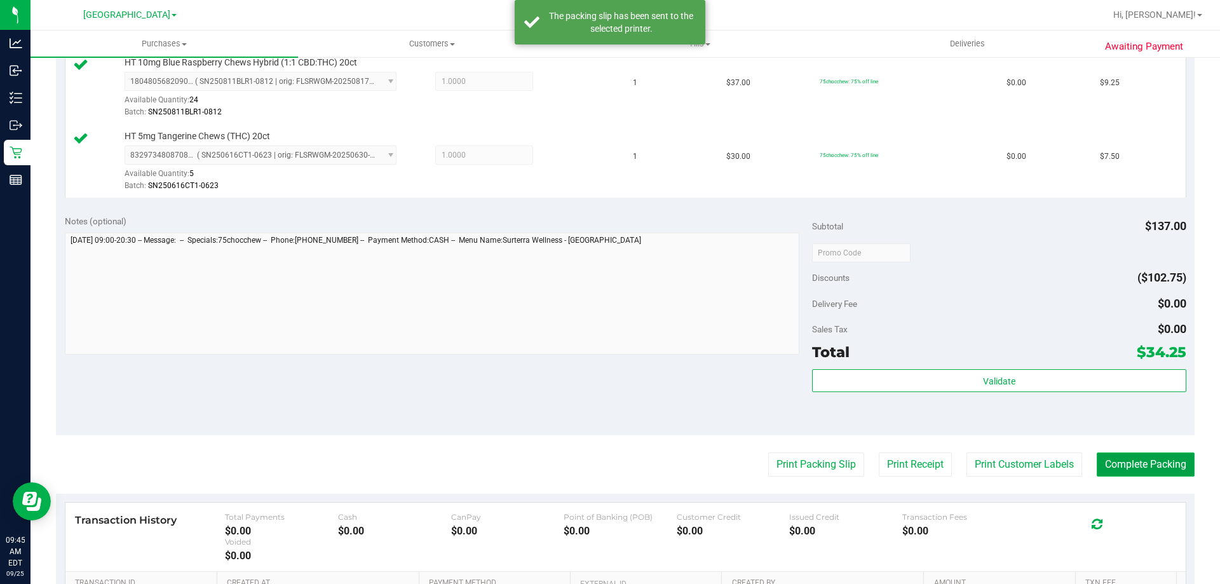
click at [1162, 464] on button "Complete Packing" at bounding box center [1146, 464] width 98 height 24
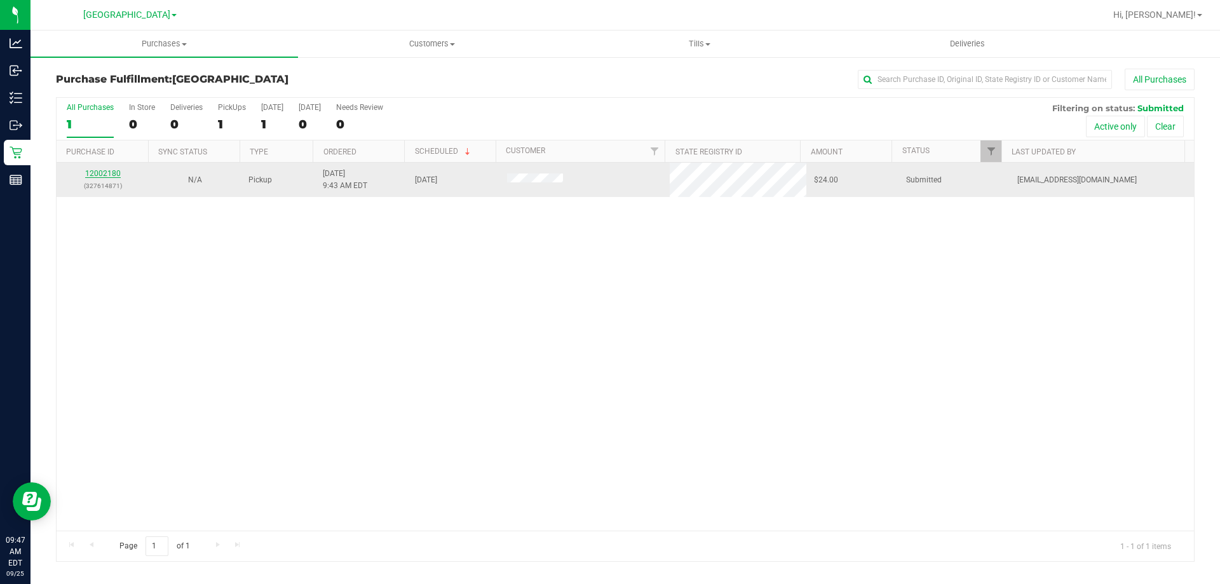
click at [94, 172] on link "12002180" at bounding box center [103, 173] width 36 height 9
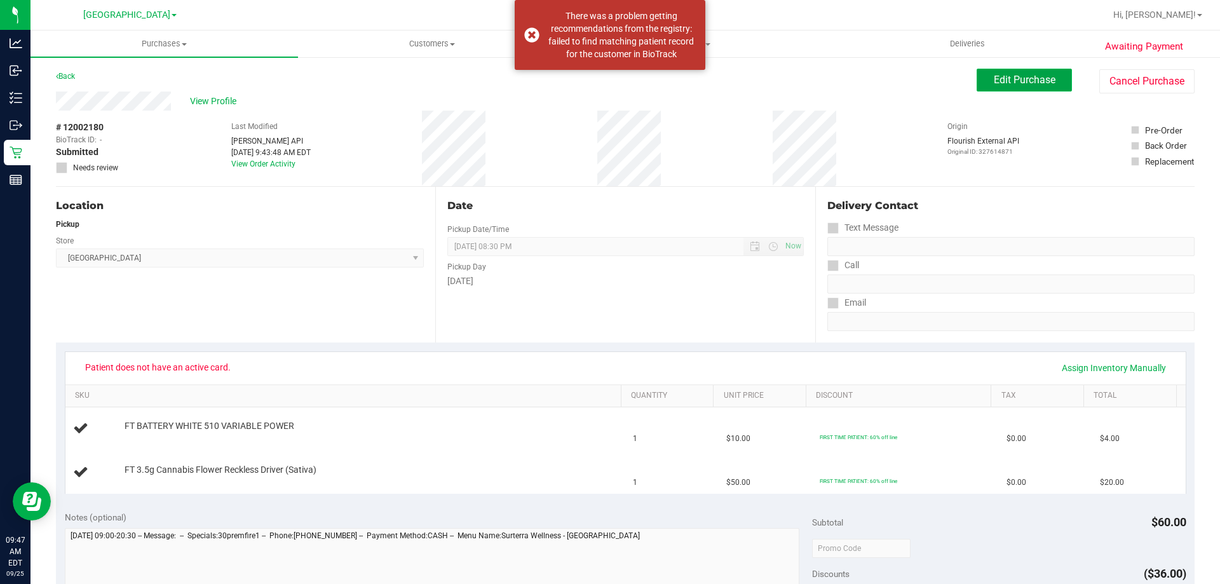
click at [1023, 83] on span "Edit Purchase" at bounding box center [1025, 80] width 62 height 12
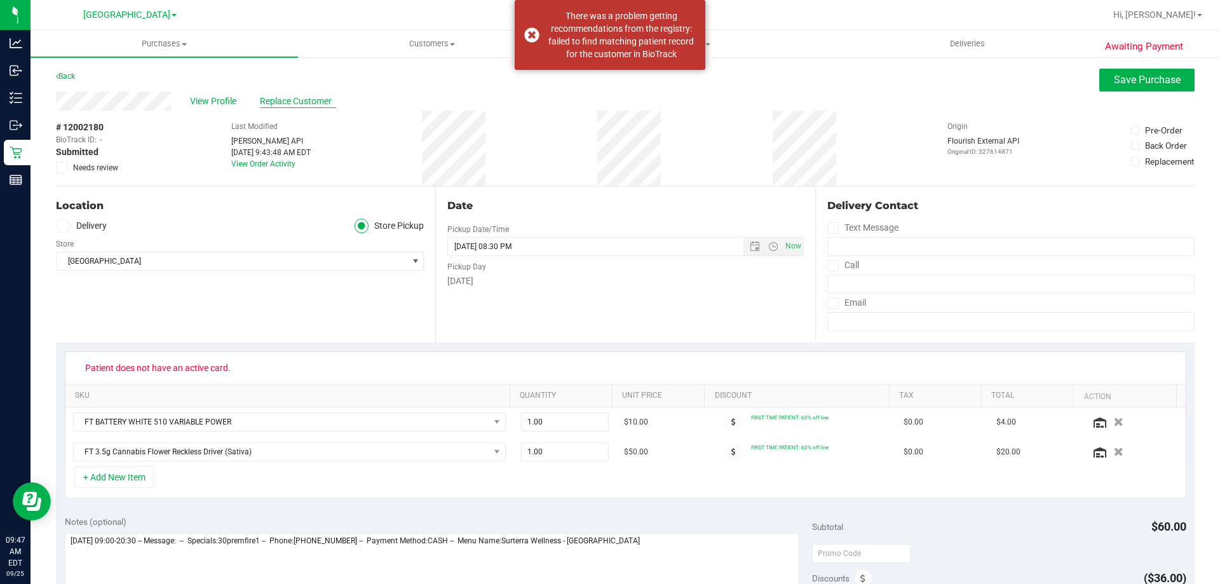
click at [297, 104] on span "Replace Customer" at bounding box center [298, 101] width 76 height 13
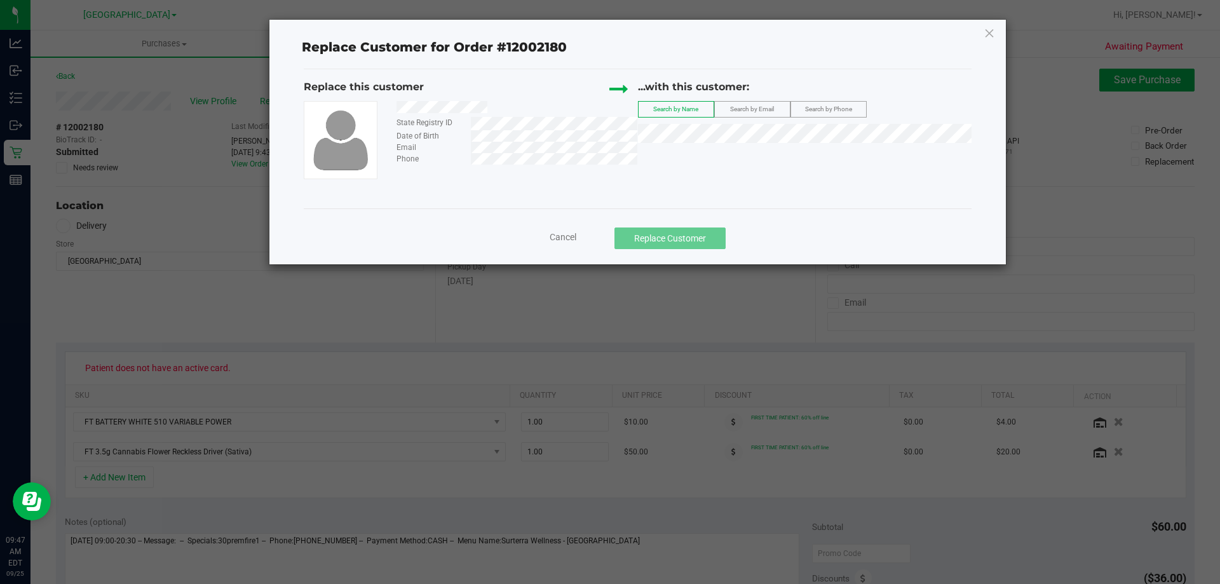
click at [758, 109] on span "Search by Email" at bounding box center [752, 108] width 44 height 7
click at [732, 156] on span "WILLIAM (Bill) WATKINS III" at bounding box center [758, 157] width 224 height 10
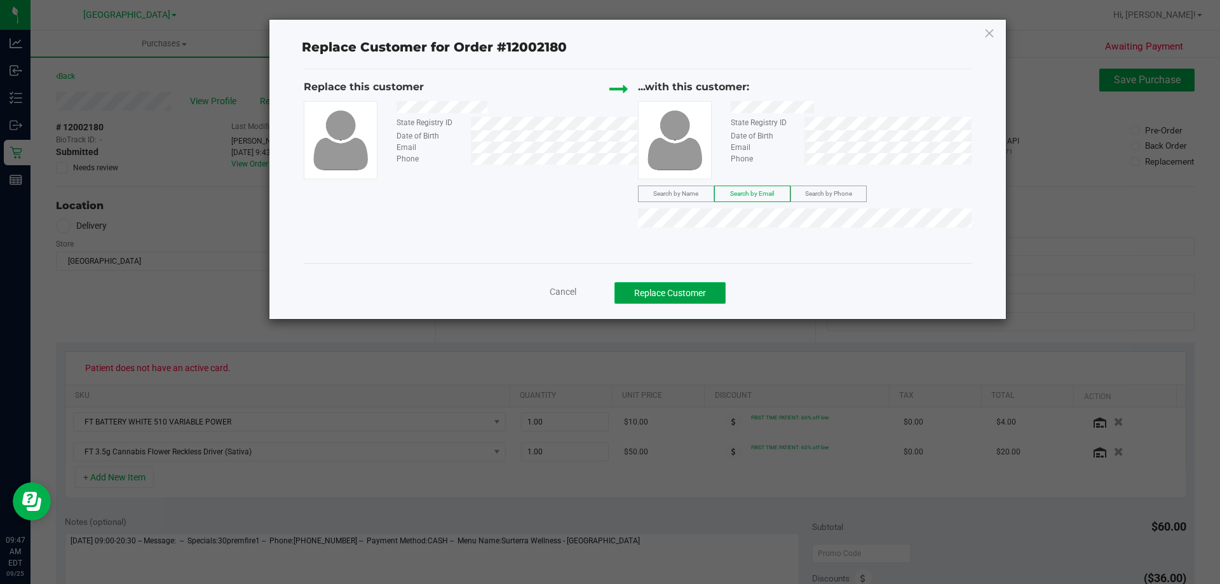
click at [672, 292] on button "Replace Customer" at bounding box center [670, 293] width 111 height 22
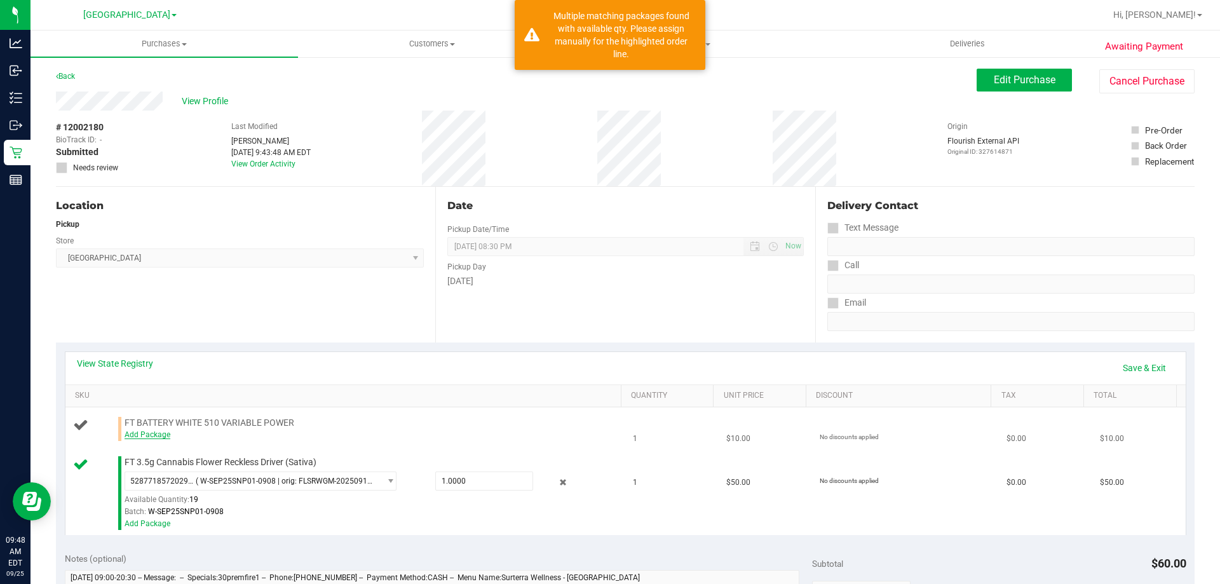
click at [151, 435] on link "Add Package" at bounding box center [148, 434] width 46 height 9
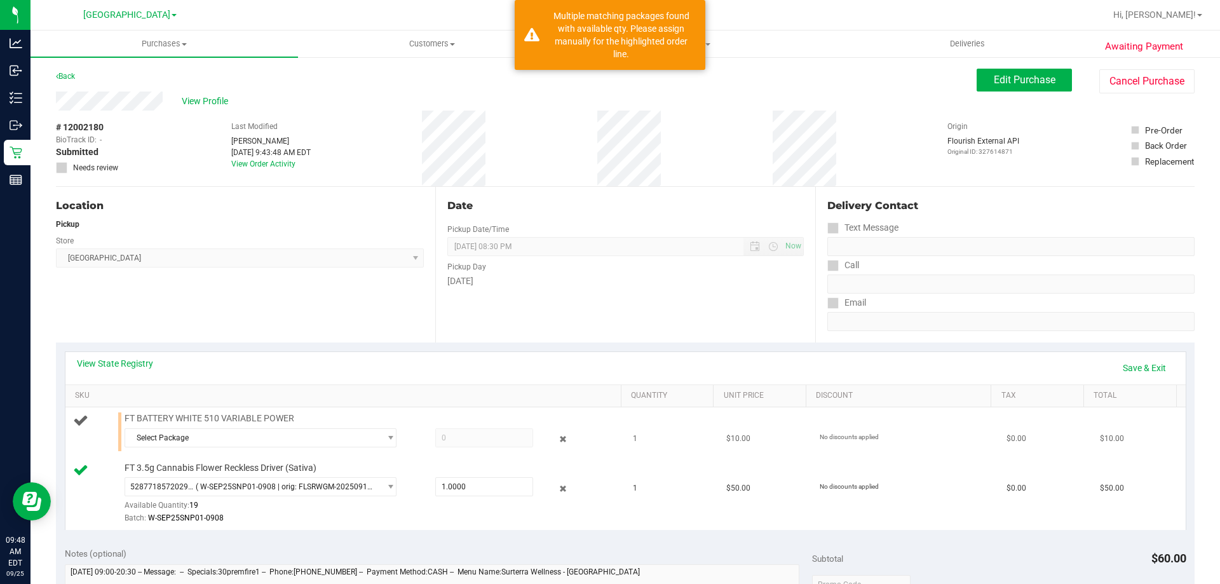
click at [499, 440] on span at bounding box center [484, 437] width 98 height 19
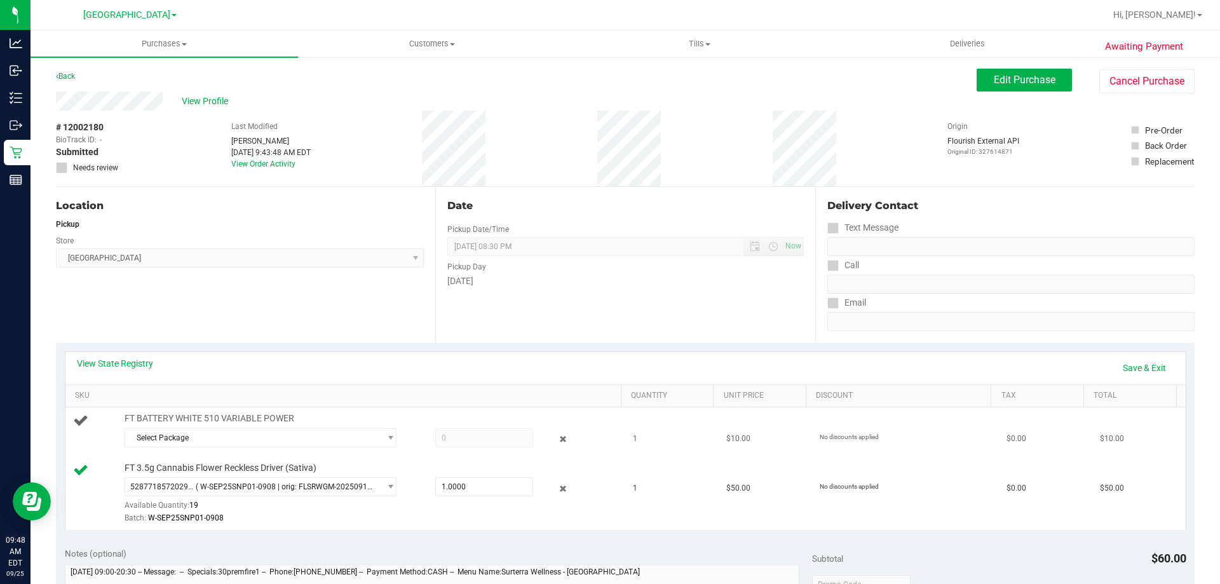
click at [472, 435] on span at bounding box center [484, 437] width 98 height 19
click at [386, 434] on span "select" at bounding box center [391, 438] width 10 height 10
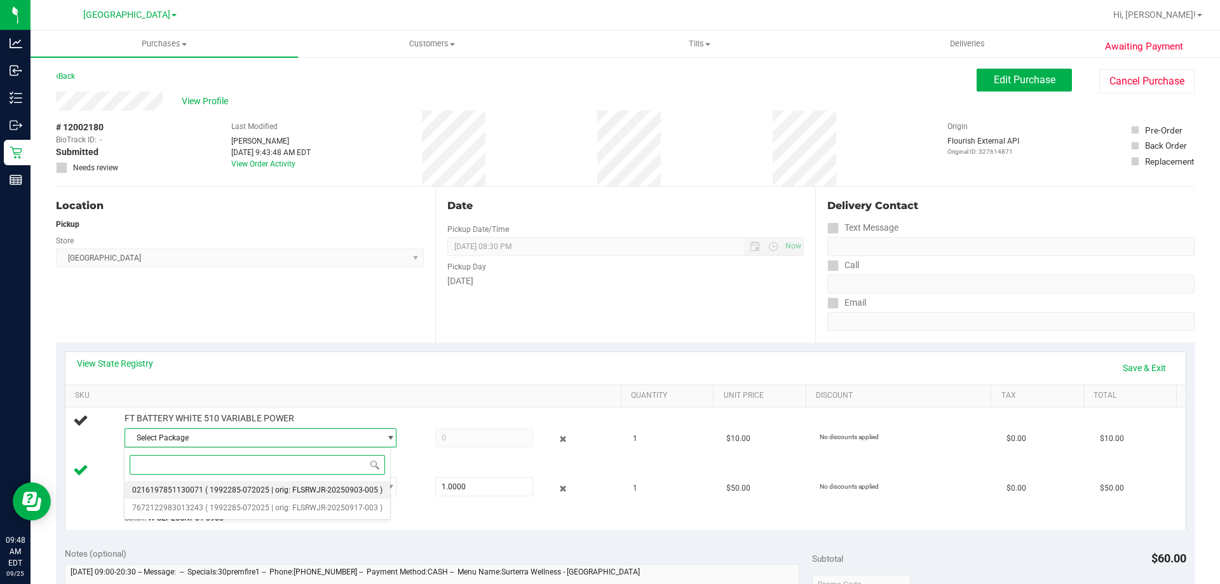
click at [191, 493] on span "0216197851130071" at bounding box center [167, 490] width 71 height 9
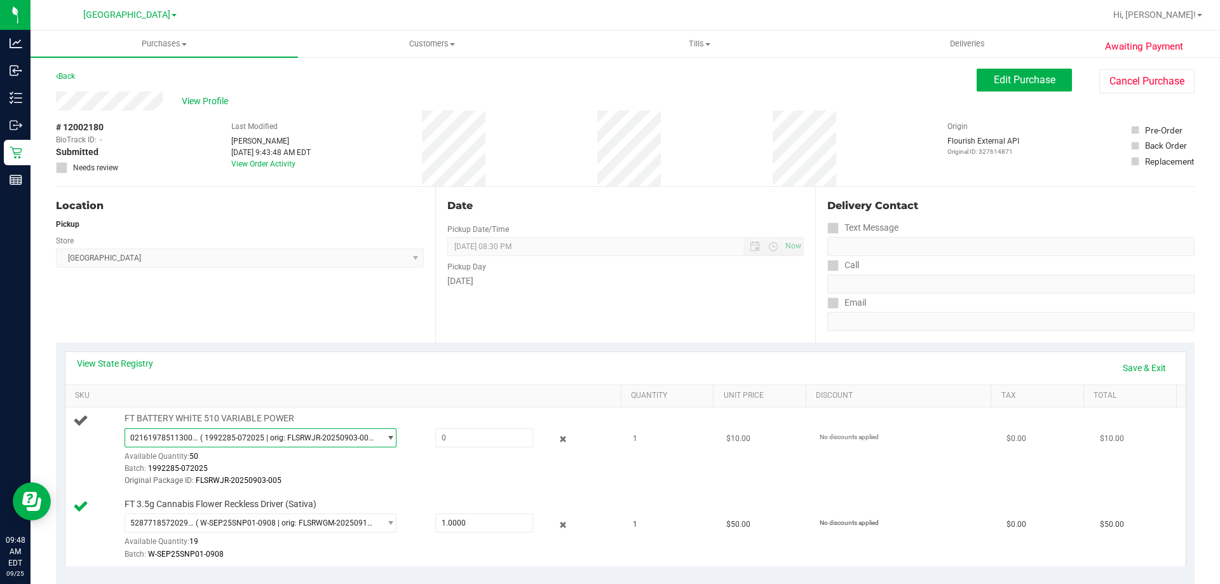
click at [234, 431] on span "0216197851130071 ( 1992285-072025 | orig: FLSRWJR-20250903-005 )" at bounding box center [252, 438] width 255 height 18
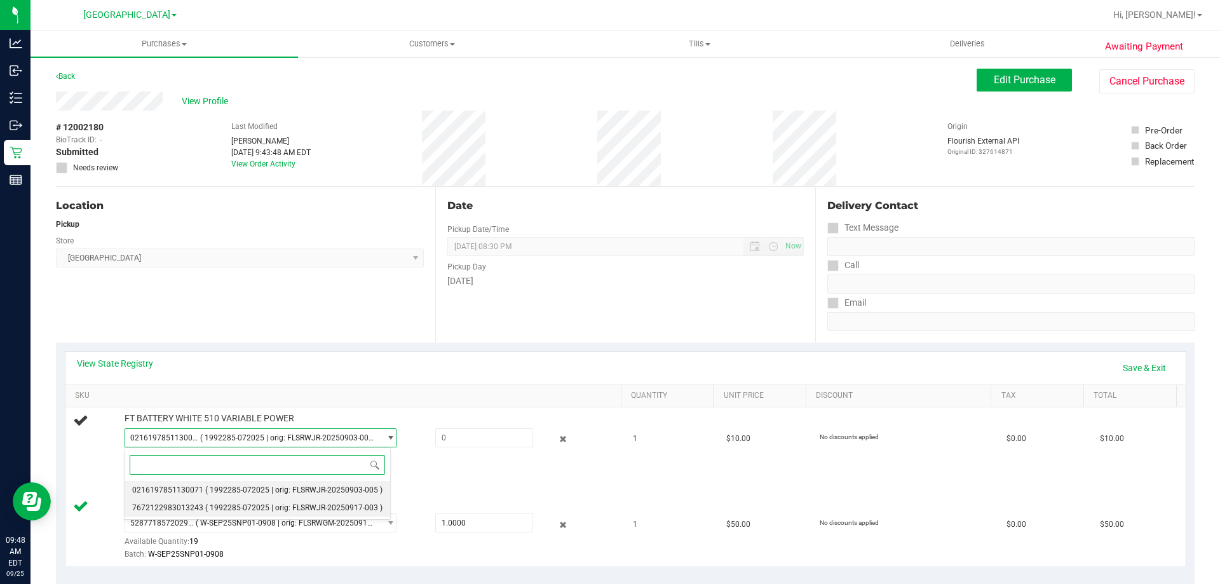
click at [220, 508] on span "( 1992285-072025 | orig: FLSRWJR-20250917-003 )" at bounding box center [293, 507] width 177 height 9
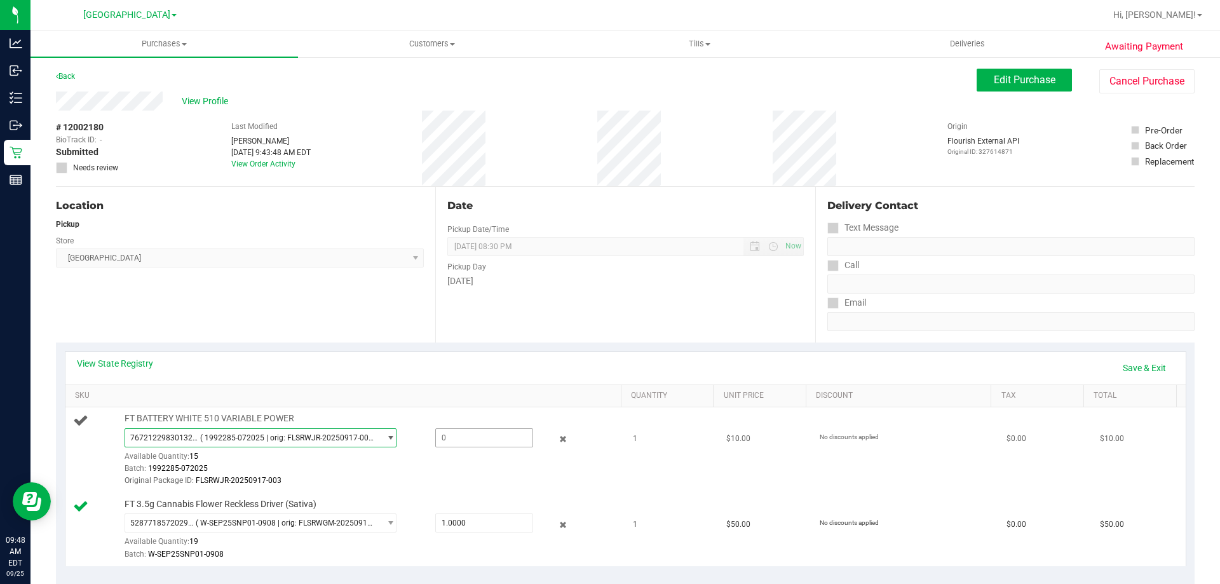
click at [456, 442] on span at bounding box center [484, 437] width 98 height 19
type input "1"
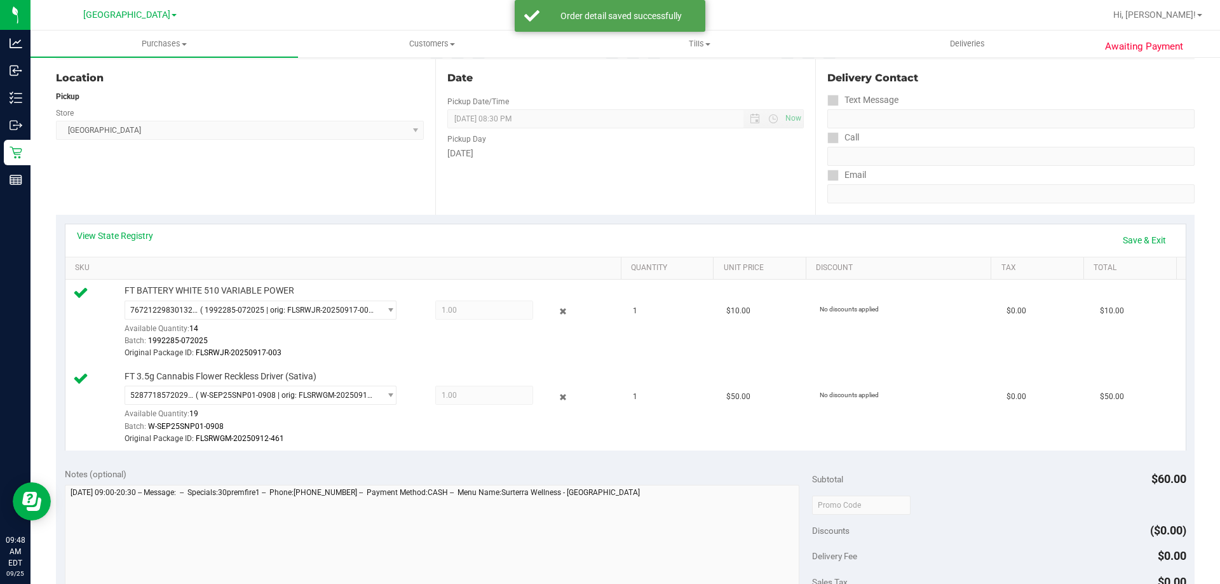
scroll to position [127, 0]
click at [1131, 238] on link "Save & Exit" at bounding box center [1145, 241] width 60 height 22
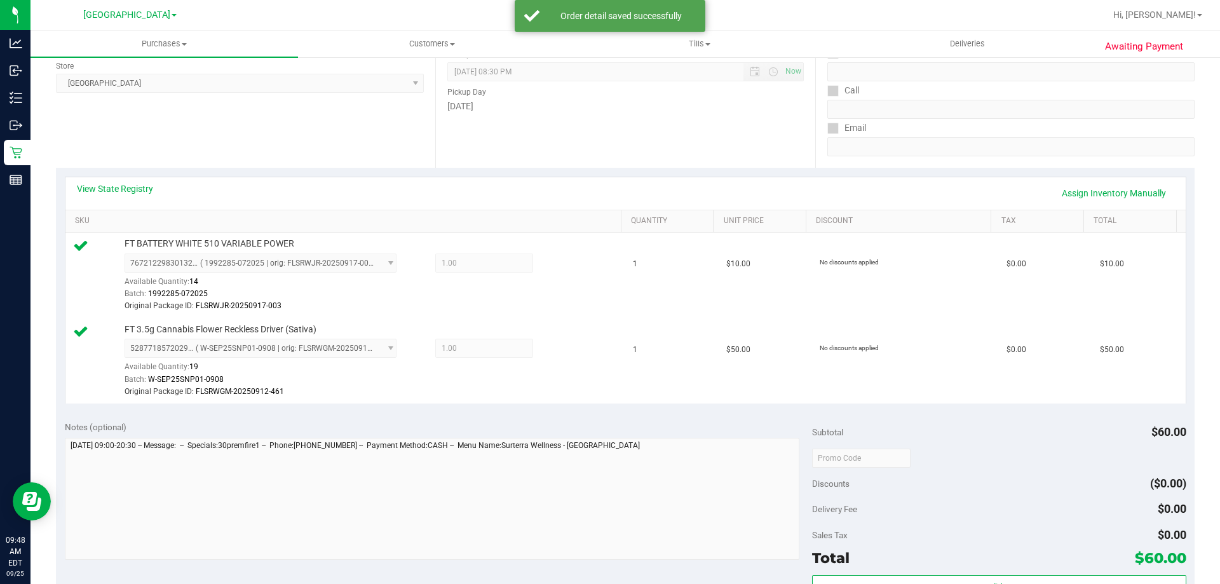
scroll to position [254, 0]
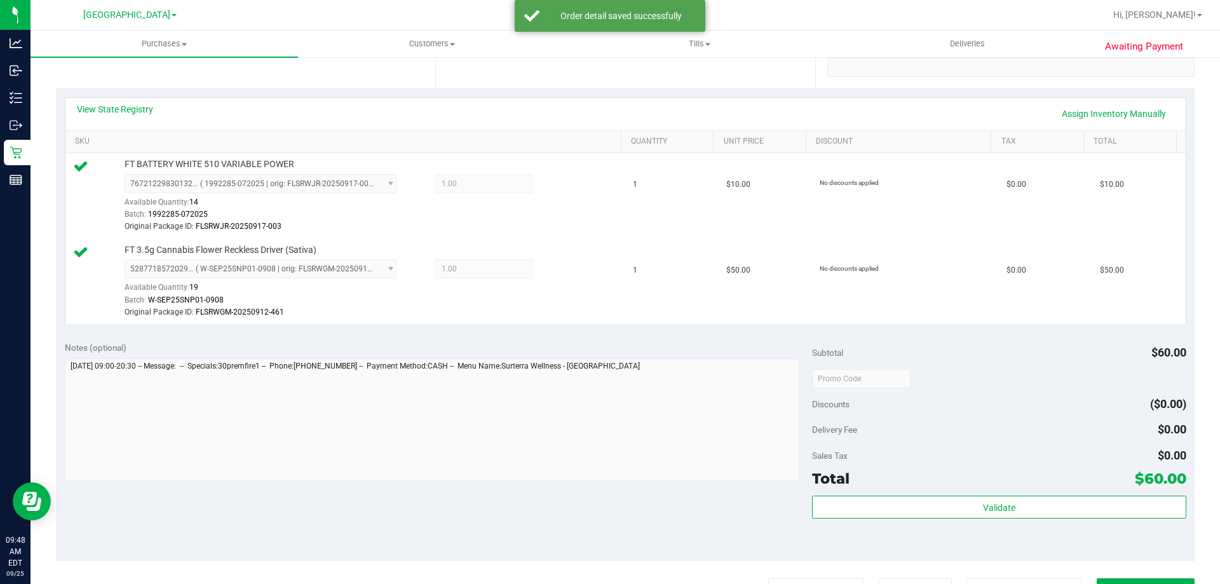
click at [990, 523] on div "Validate" at bounding box center [999, 524] width 374 height 57
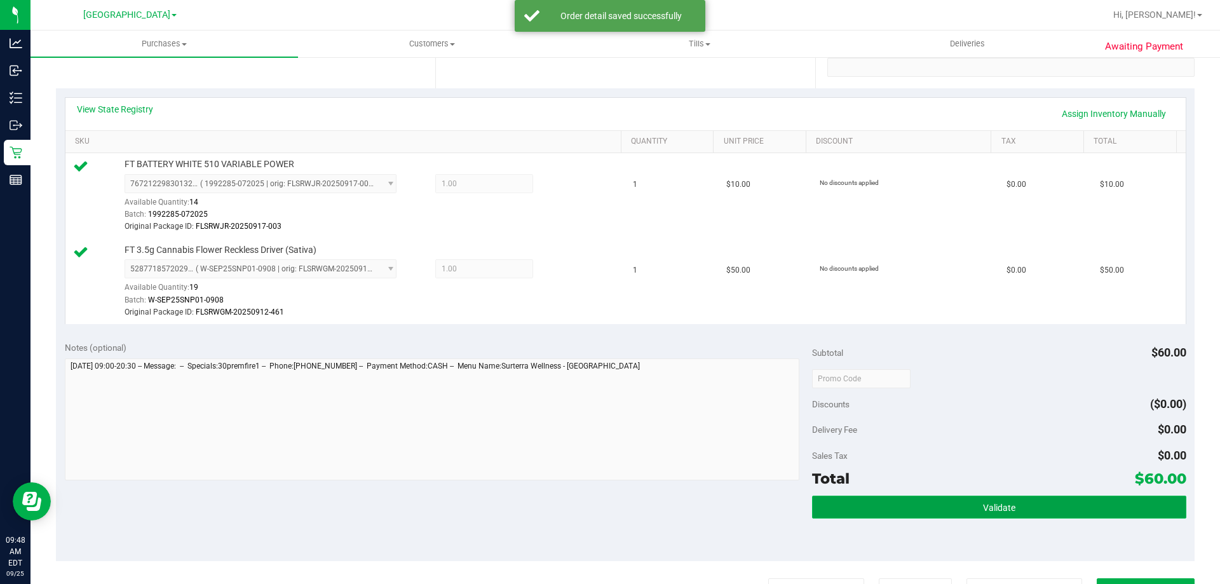
click at [989, 513] on button "Validate" at bounding box center [999, 507] width 374 height 23
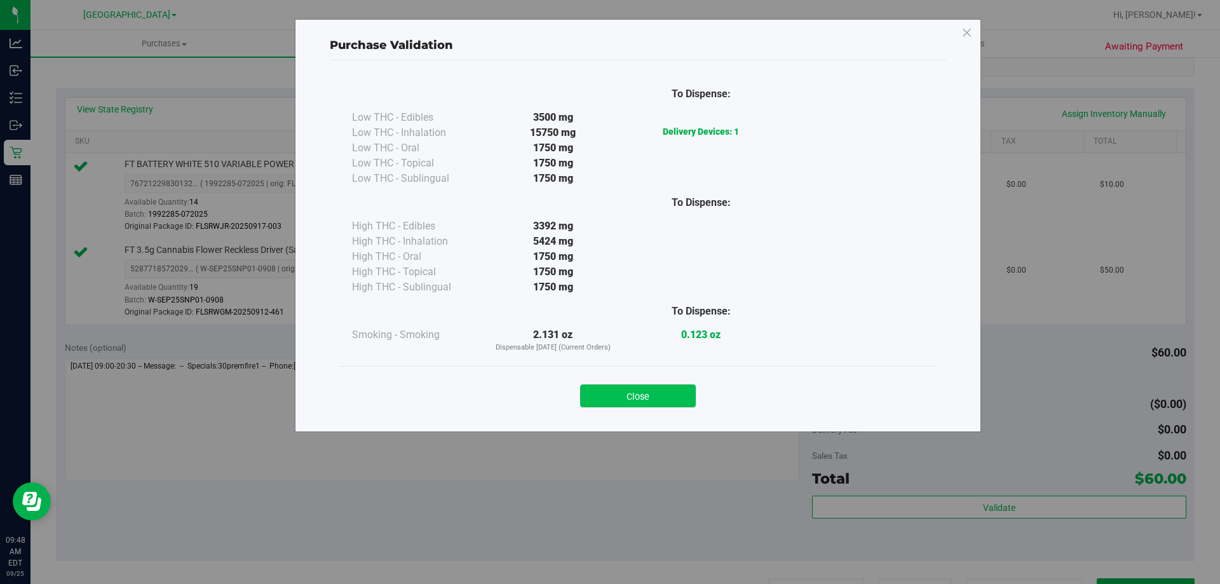
click at [674, 390] on button "Close" at bounding box center [638, 395] width 116 height 23
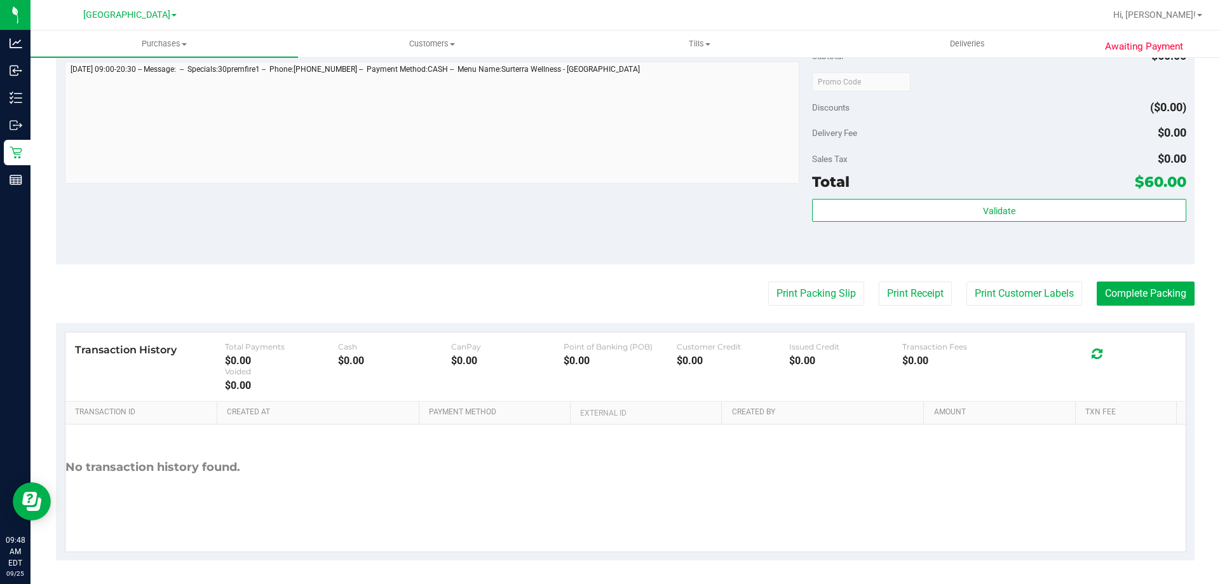
scroll to position [553, 0]
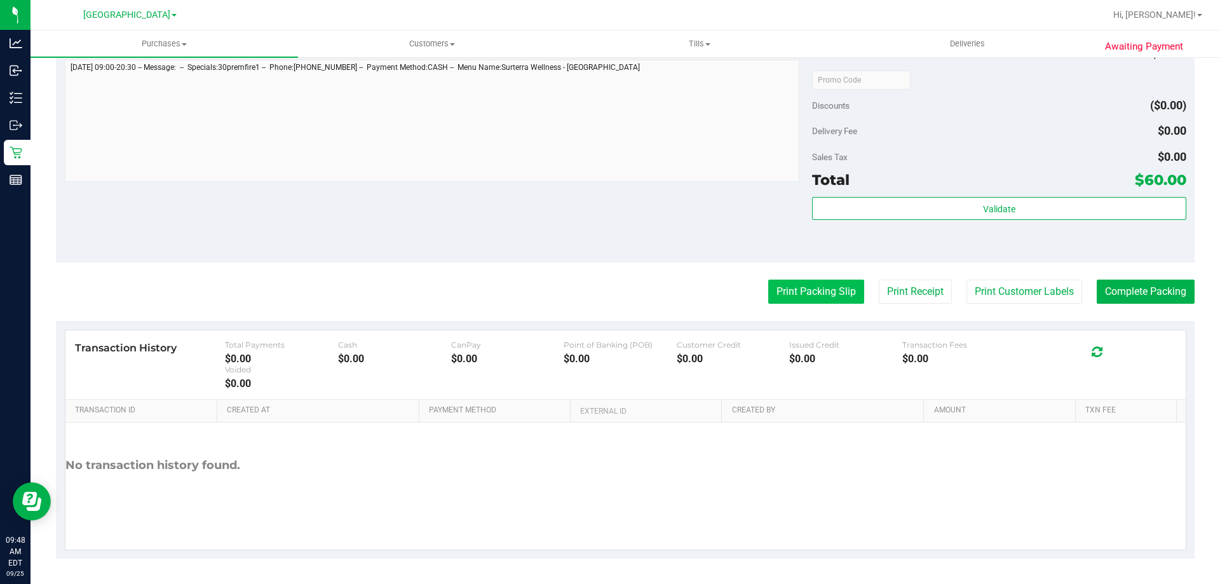
click at [800, 299] on button "Print Packing Slip" at bounding box center [816, 292] width 96 height 24
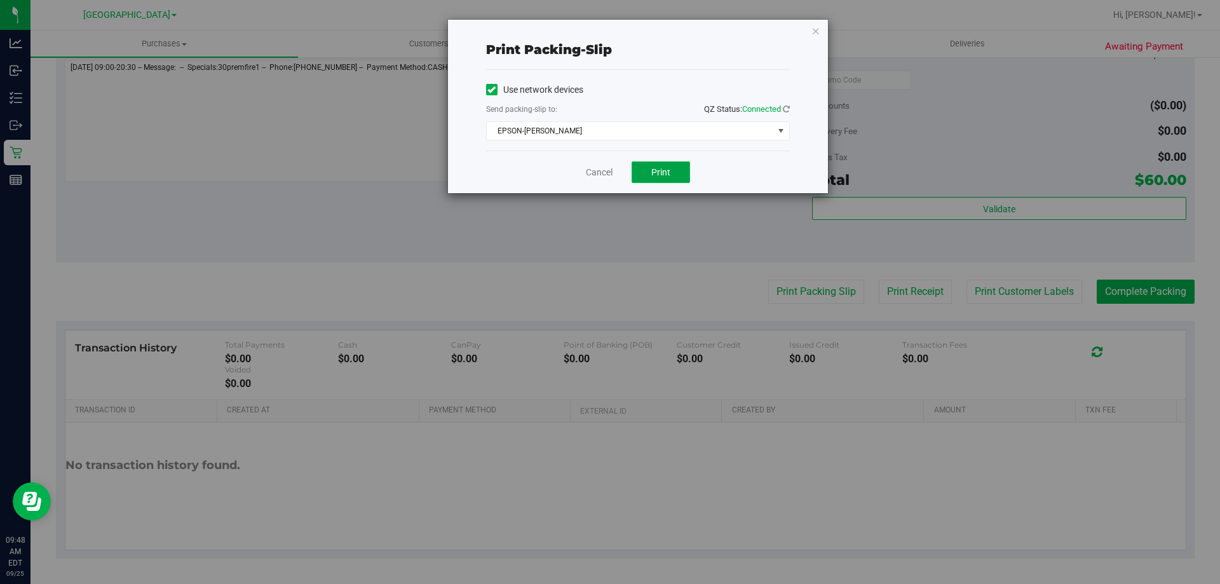
click at [664, 173] on span "Print" at bounding box center [660, 172] width 19 height 10
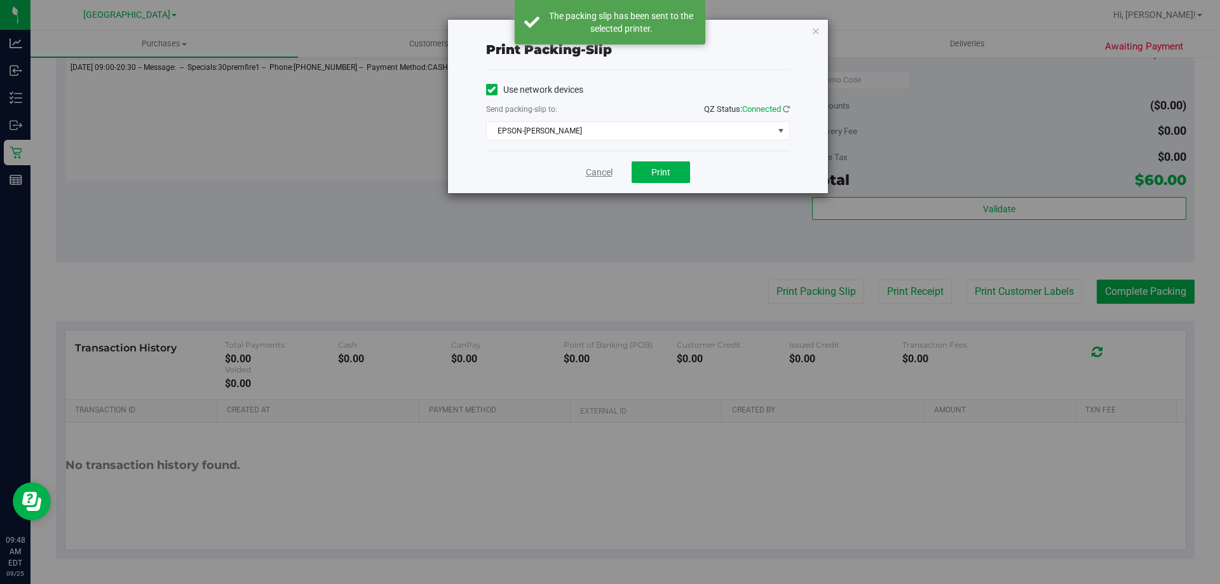
click at [599, 173] on link "Cancel" at bounding box center [599, 172] width 27 height 13
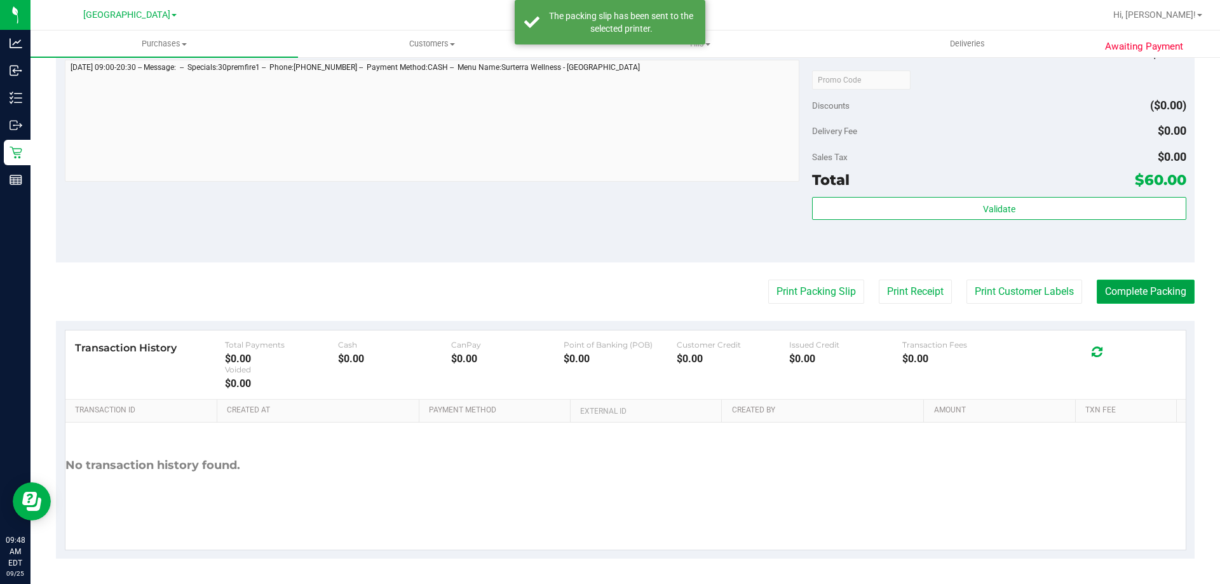
click at [1148, 292] on button "Complete Packing" at bounding box center [1146, 292] width 98 height 24
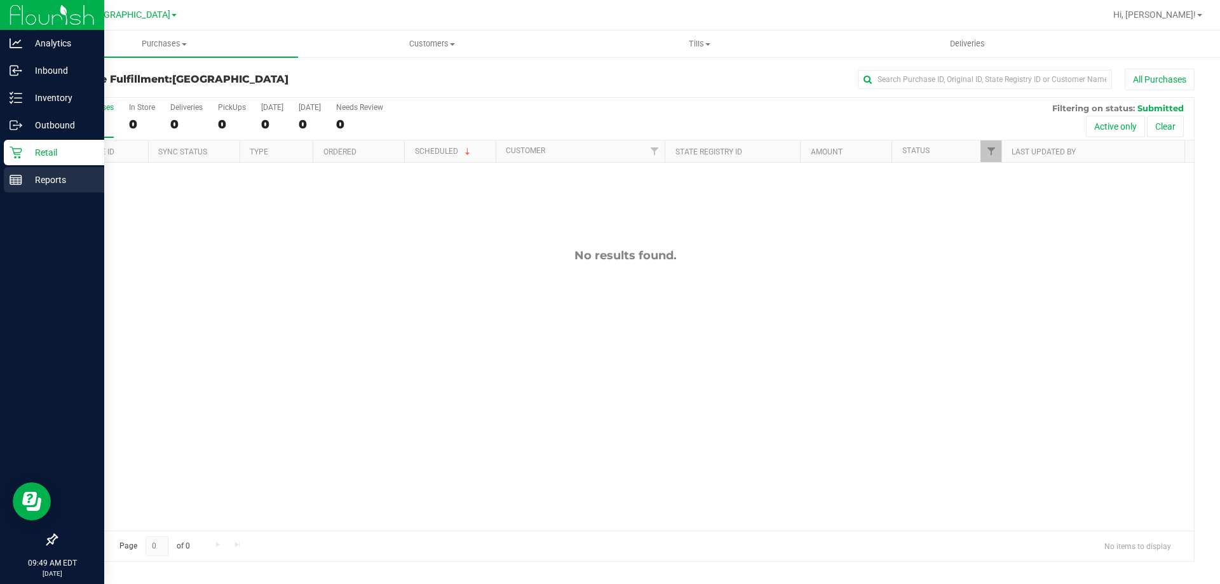
click at [34, 179] on p "Reports" at bounding box center [60, 179] width 76 height 15
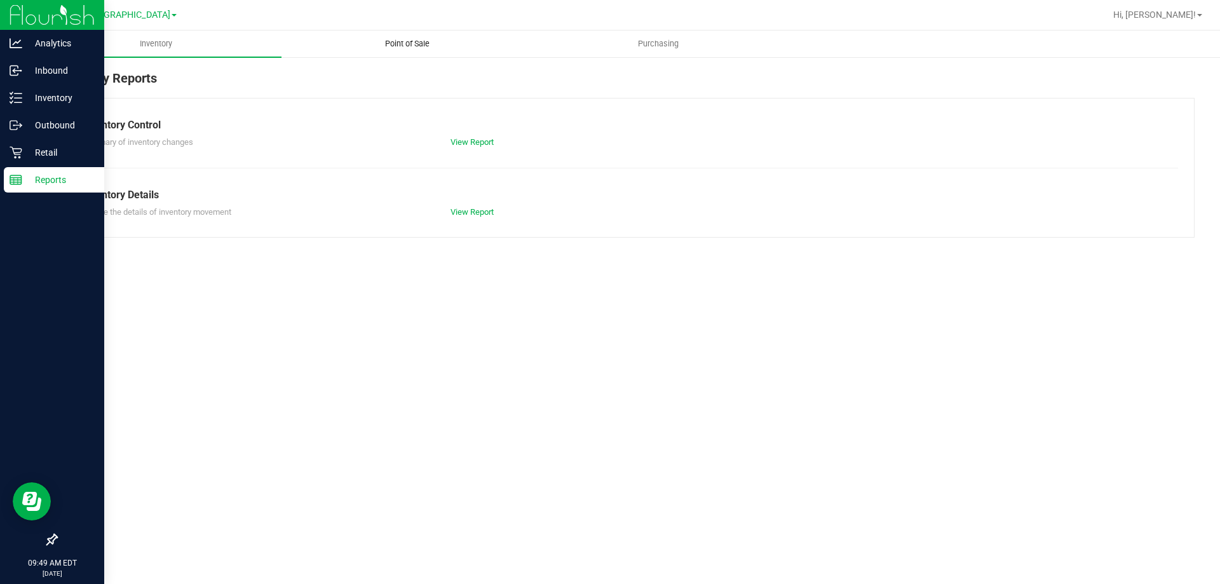
click at [420, 43] on span "Point of Sale" at bounding box center [407, 43] width 79 height 11
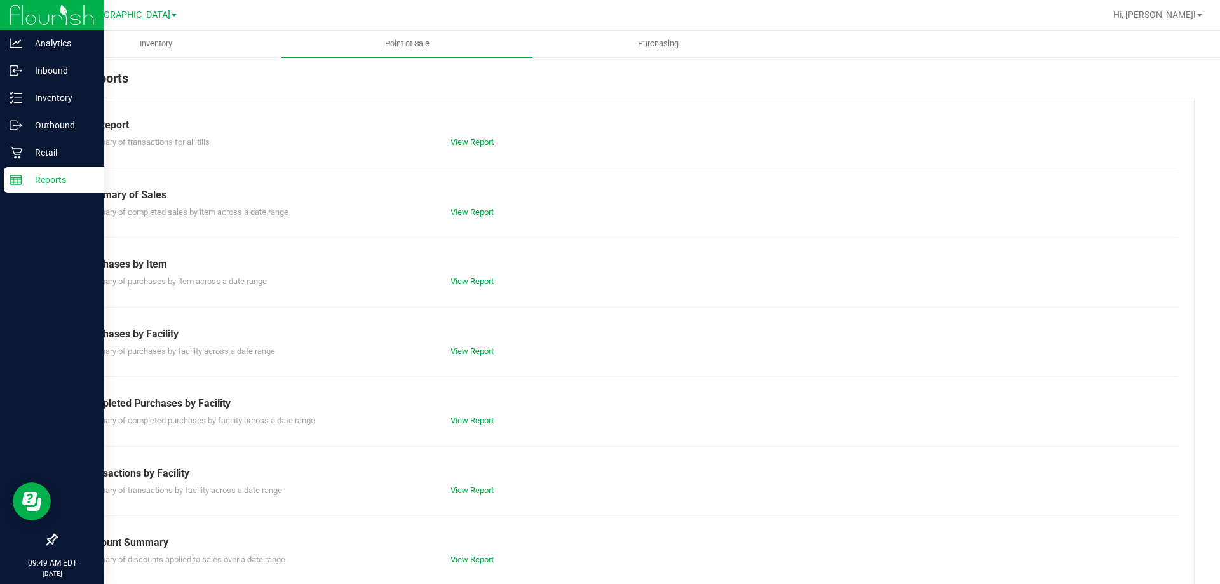
click at [461, 144] on link "View Report" at bounding box center [472, 142] width 43 height 10
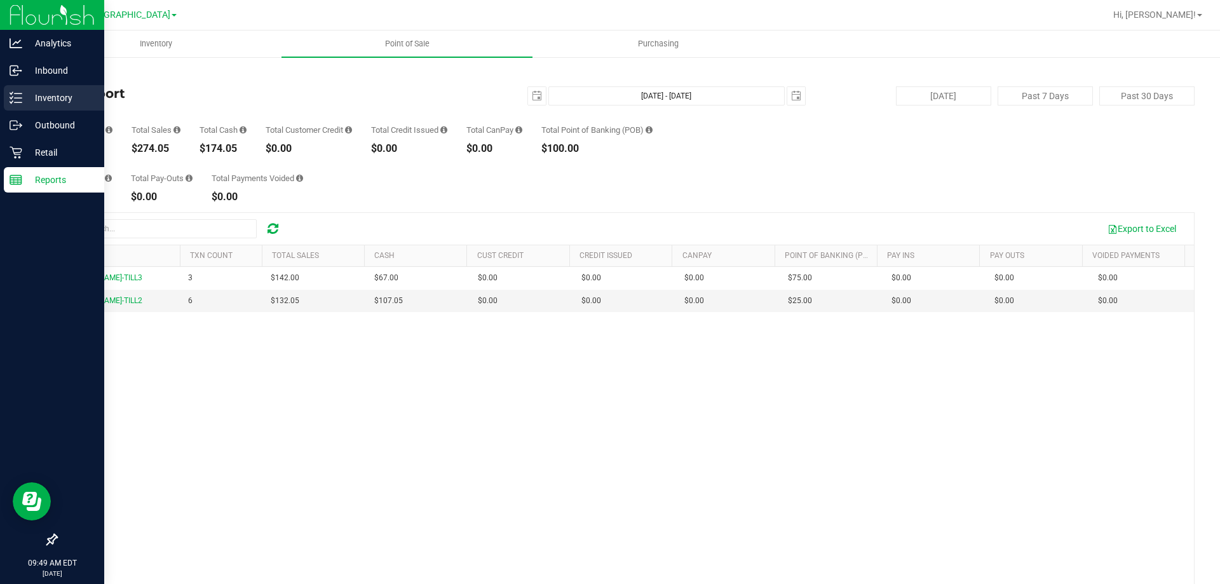
click at [18, 98] on line at bounding box center [18, 98] width 7 height 0
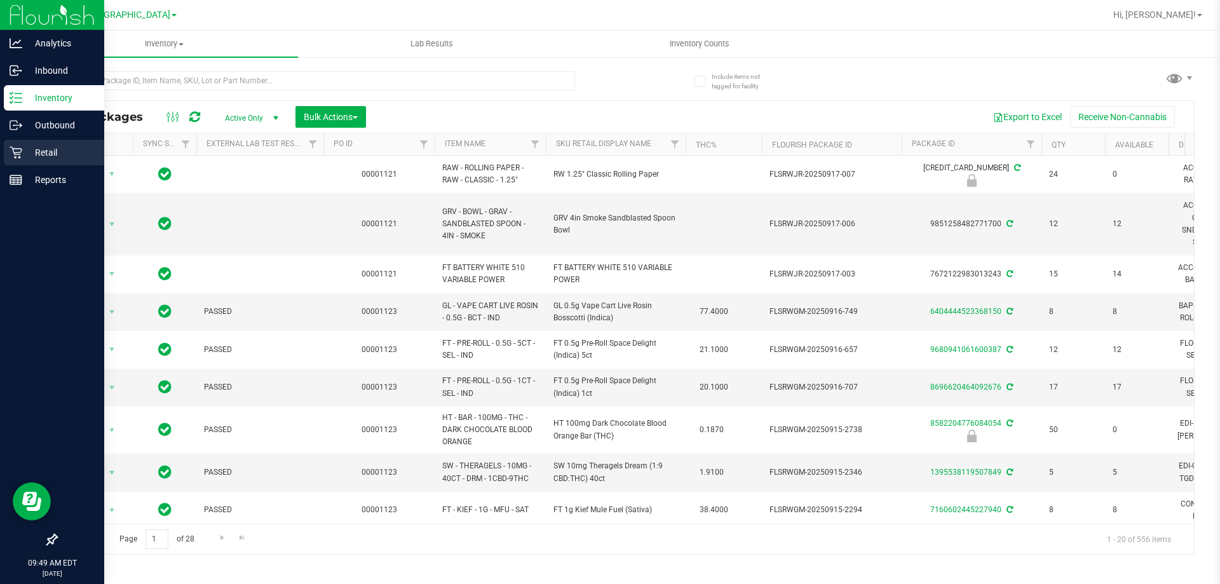
click at [49, 154] on p "Retail" at bounding box center [60, 152] width 76 height 15
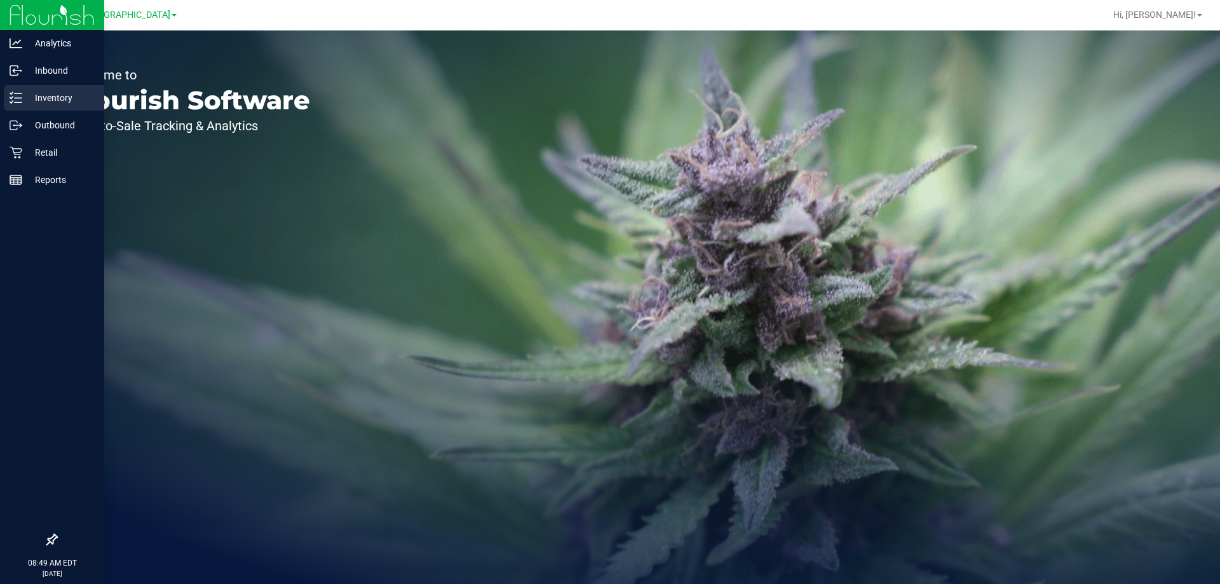
click at [60, 103] on p "Inventory" at bounding box center [60, 97] width 76 height 15
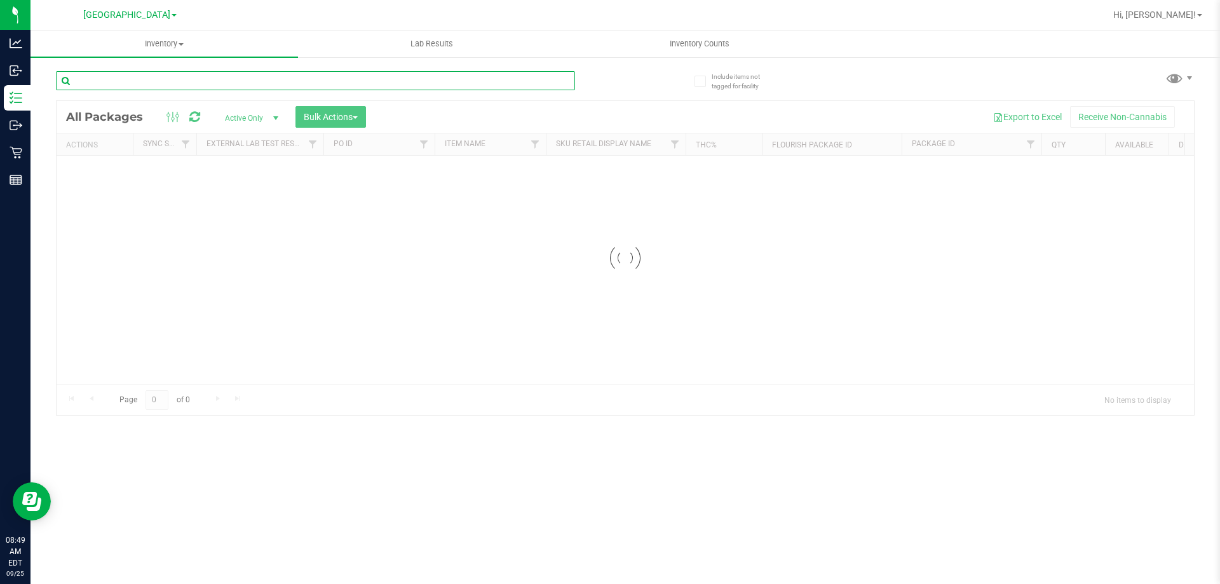
click at [102, 75] on input "text" at bounding box center [315, 80] width 519 height 19
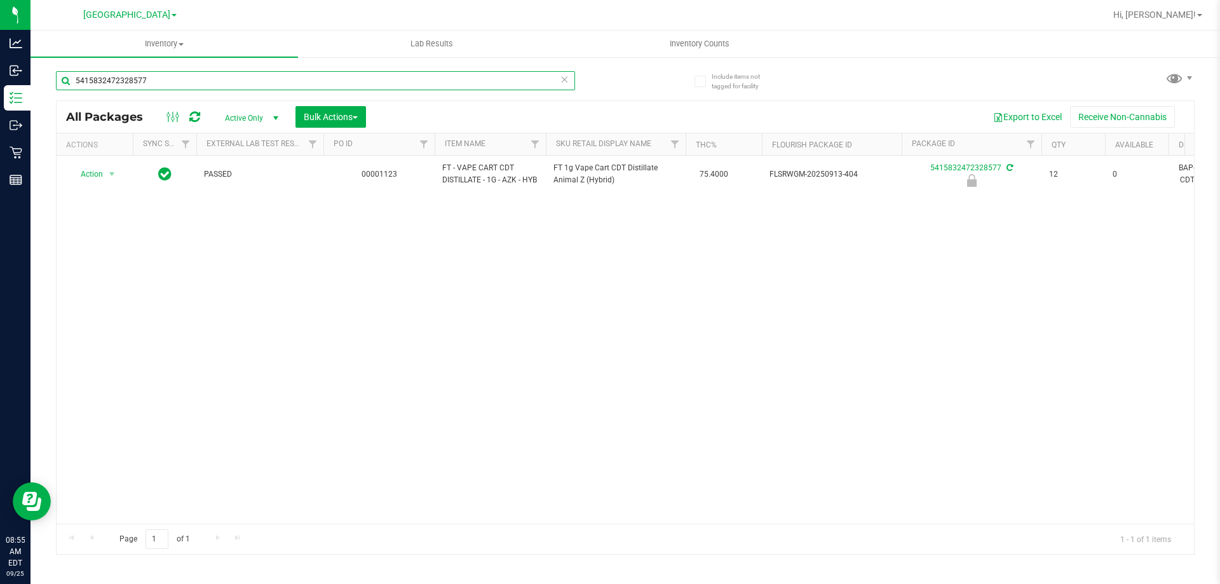
type input "5415832472328577"
drag, startPoint x: 173, startPoint y: 81, endPoint x: 67, endPoint y: 75, distance: 107.0
click at [67, 75] on input "5415832472328577" at bounding box center [315, 80] width 519 height 19
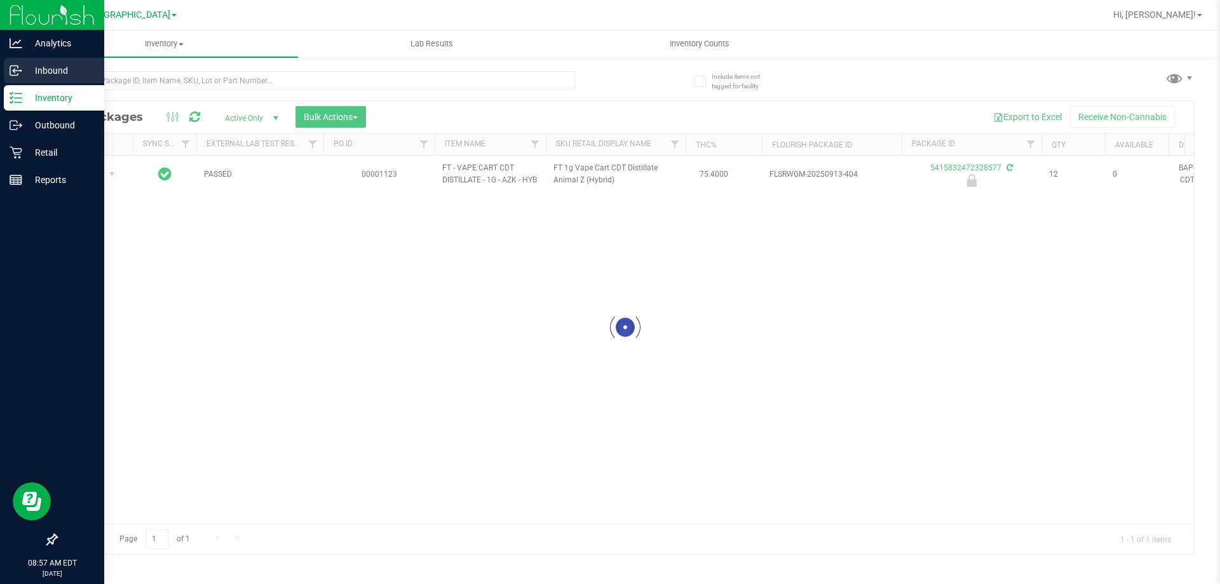
click at [48, 69] on p "Inbound" at bounding box center [60, 70] width 76 height 15
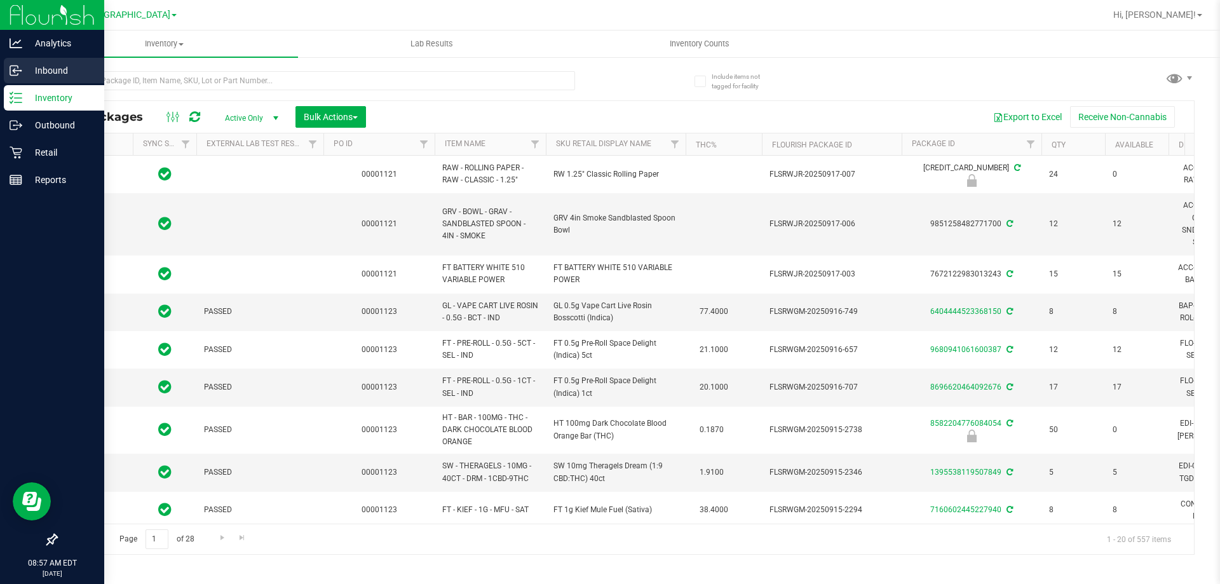
type input "[DATE]"
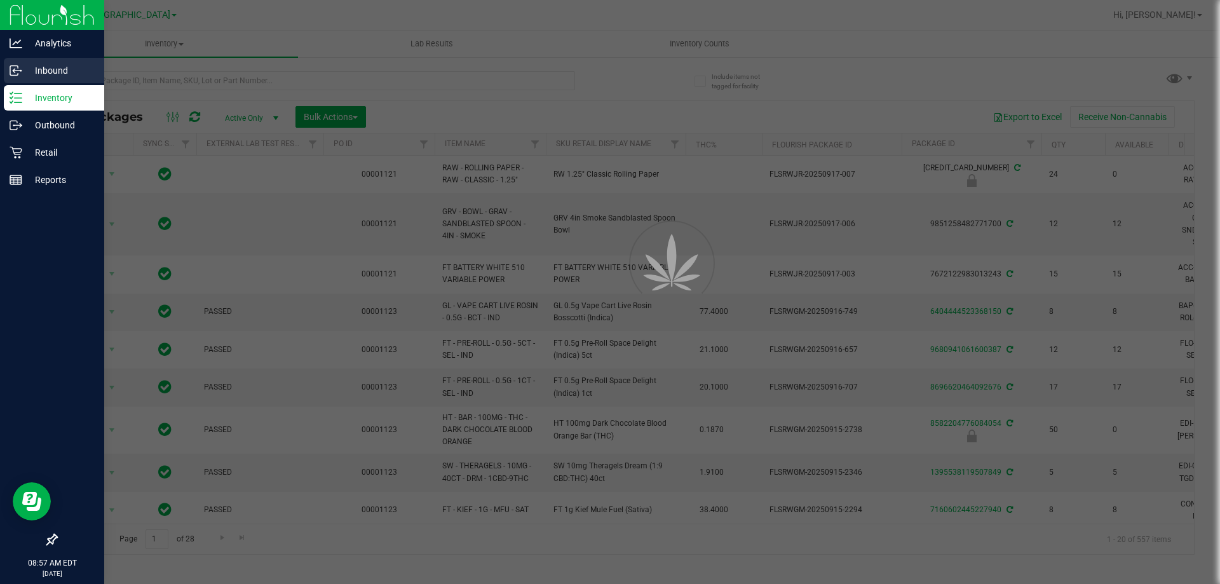
click at [48, 69] on p "Inbound" at bounding box center [60, 70] width 76 height 15
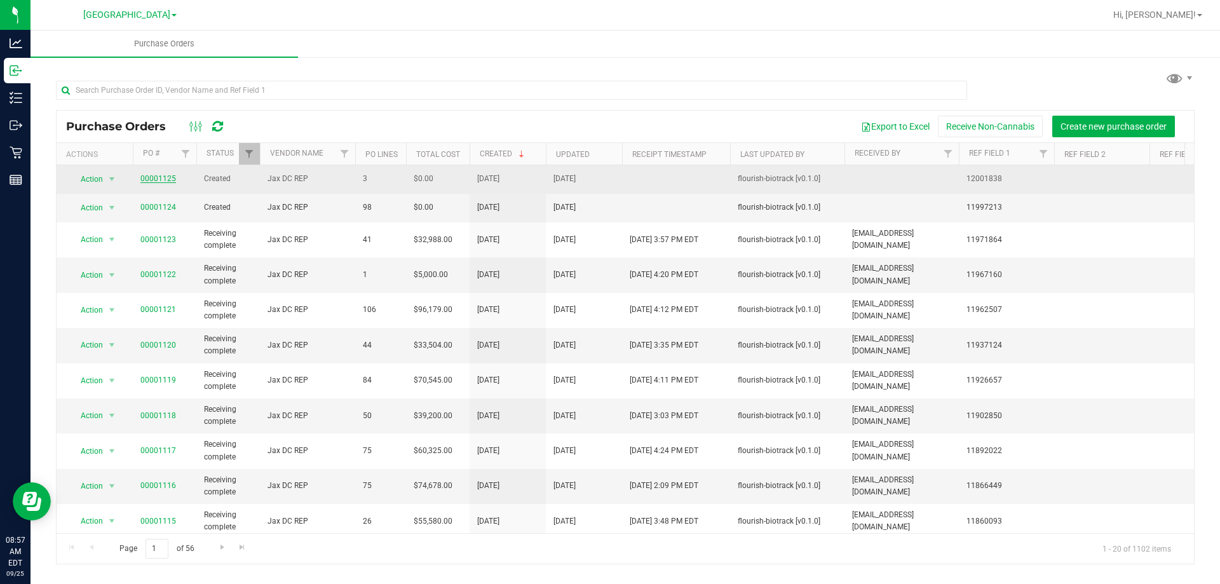
click at [145, 175] on link "00001125" at bounding box center [158, 178] width 36 height 9
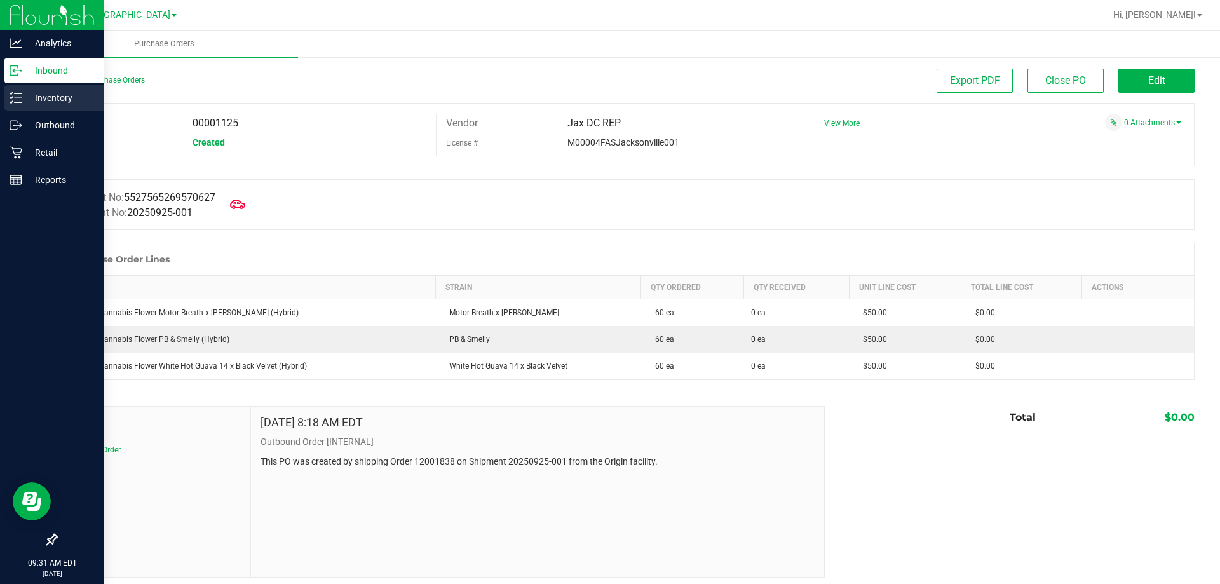
click at [58, 95] on p "Inventory" at bounding box center [60, 97] width 76 height 15
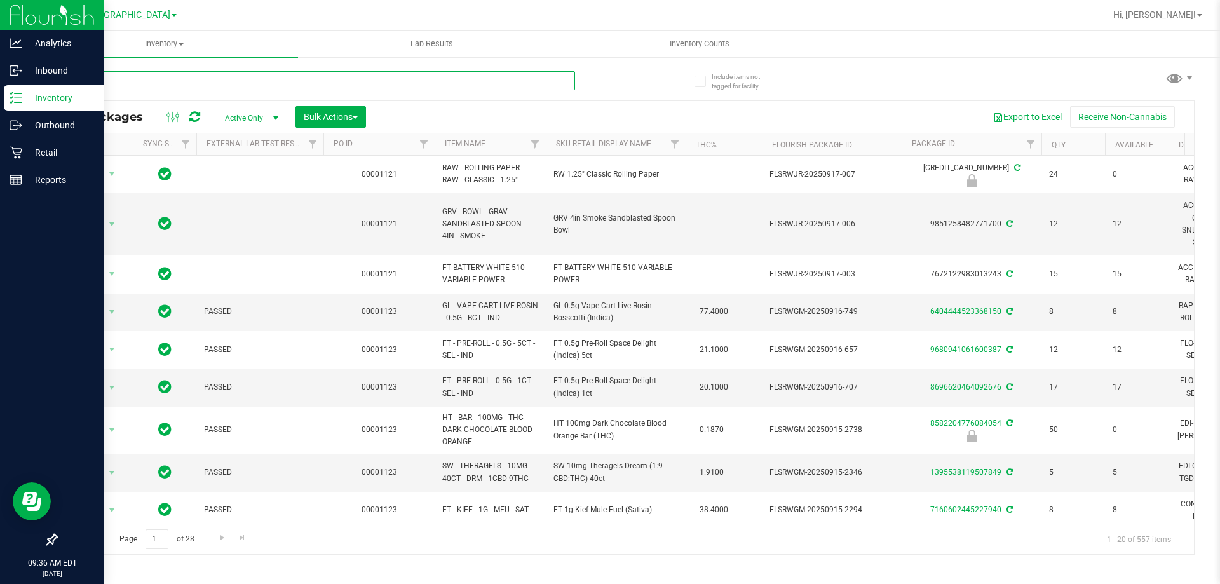
click at [139, 87] on input "text" at bounding box center [315, 80] width 519 height 19
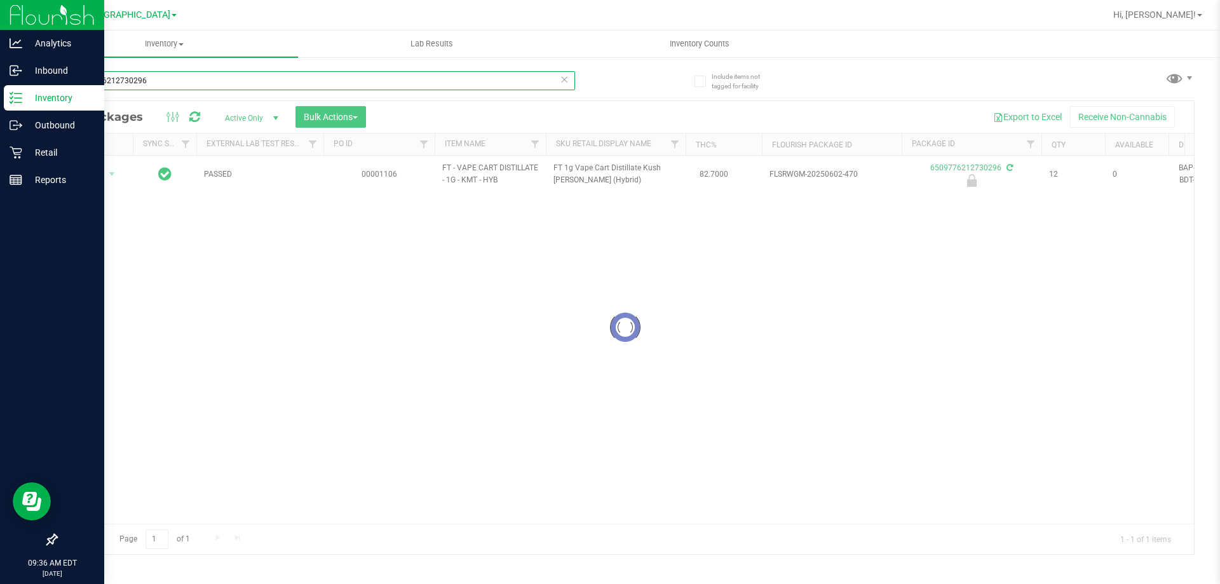
type input "6509776212730296"
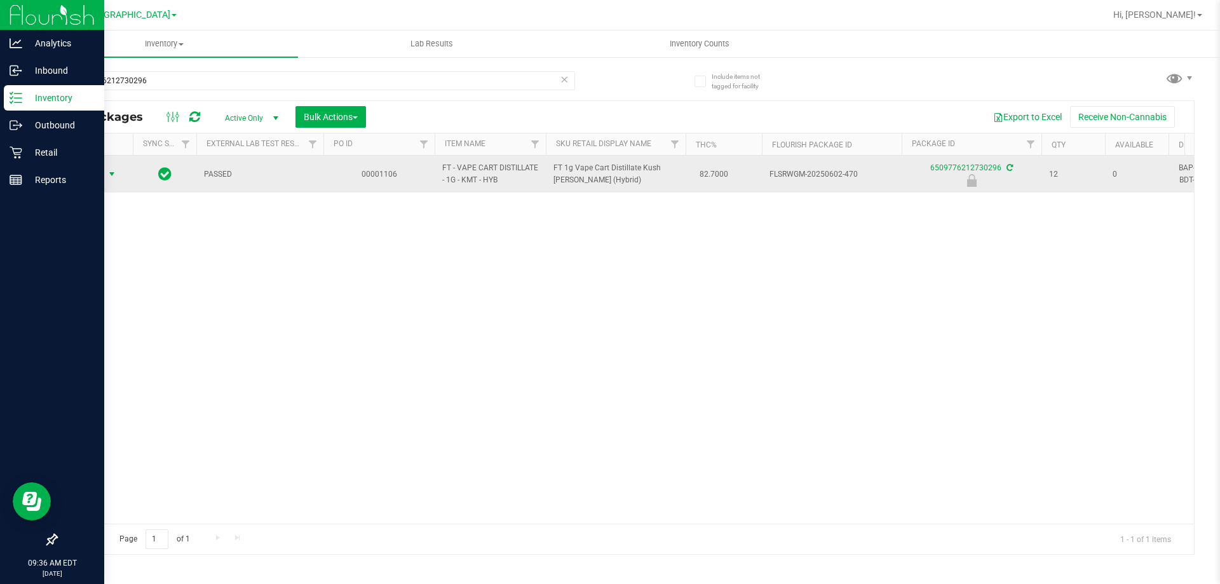
click at [102, 175] on span "Action" at bounding box center [86, 174] width 34 height 18
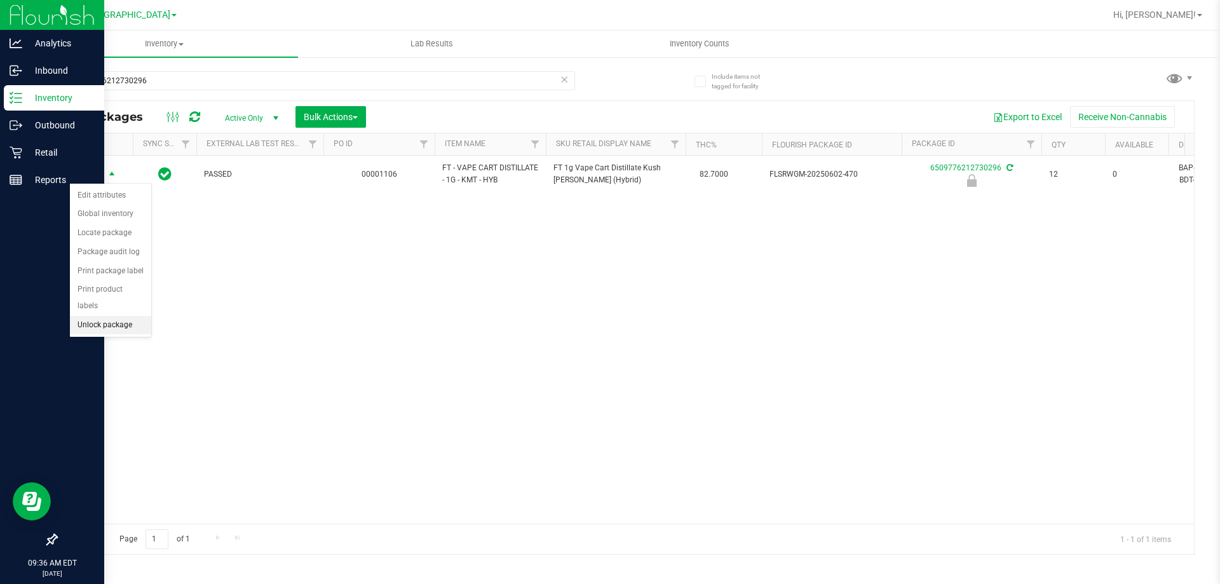
click at [105, 316] on li "Unlock package" at bounding box center [110, 325] width 81 height 19
